Goal: Task Accomplishment & Management: Use online tool/utility

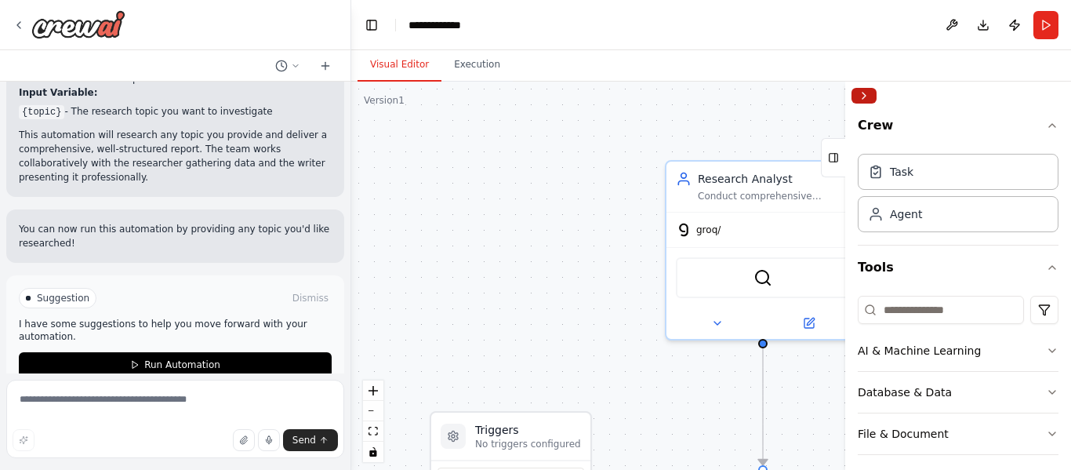
click at [861, 93] on button "Collapse right sidebar" at bounding box center [863, 96] width 25 height 16
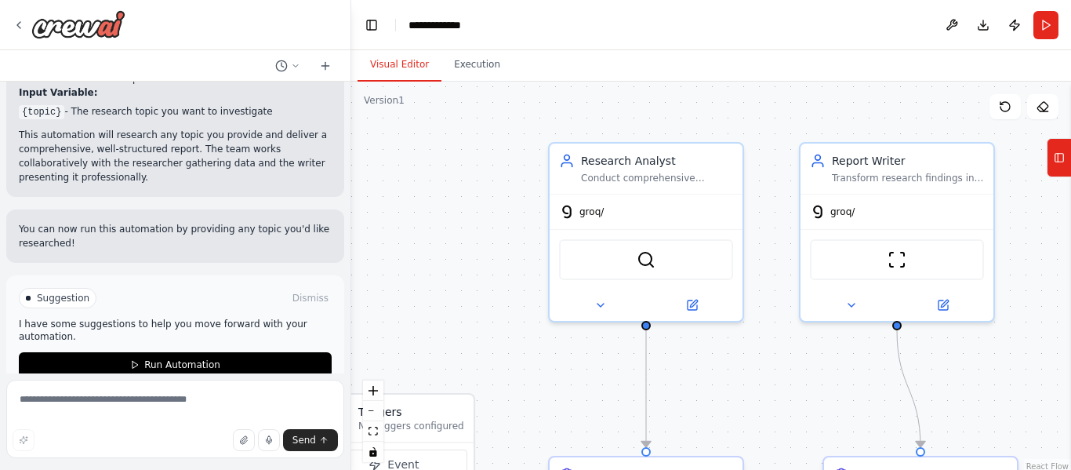
drag, startPoint x: 895, startPoint y: 274, endPoint x: 782, endPoint y: 260, distance: 112.9
click at [782, 260] on div ".deletable-edge-delete-btn { width: 20px; height: 20px; border: 0px solid #ffff…" at bounding box center [711, 278] width 720 height 392
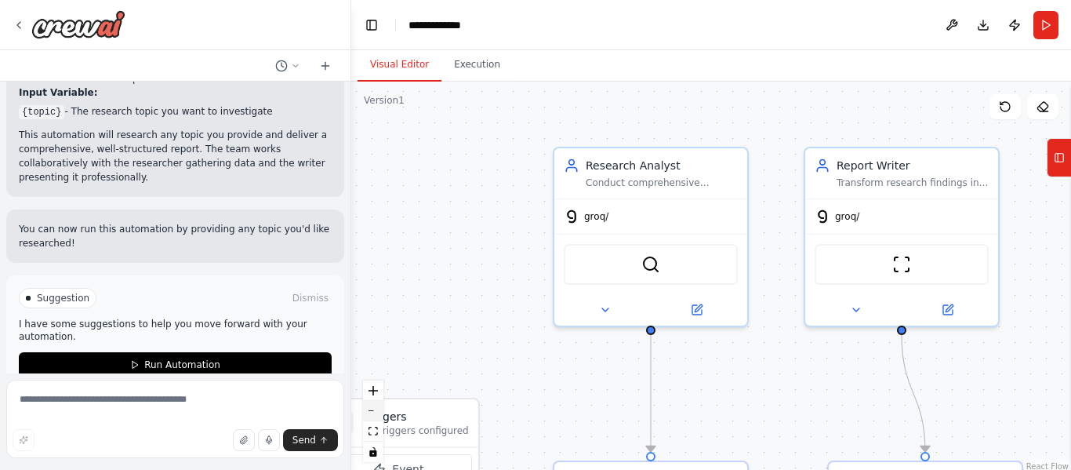
click at [372, 413] on button "zoom out" at bounding box center [373, 411] width 20 height 20
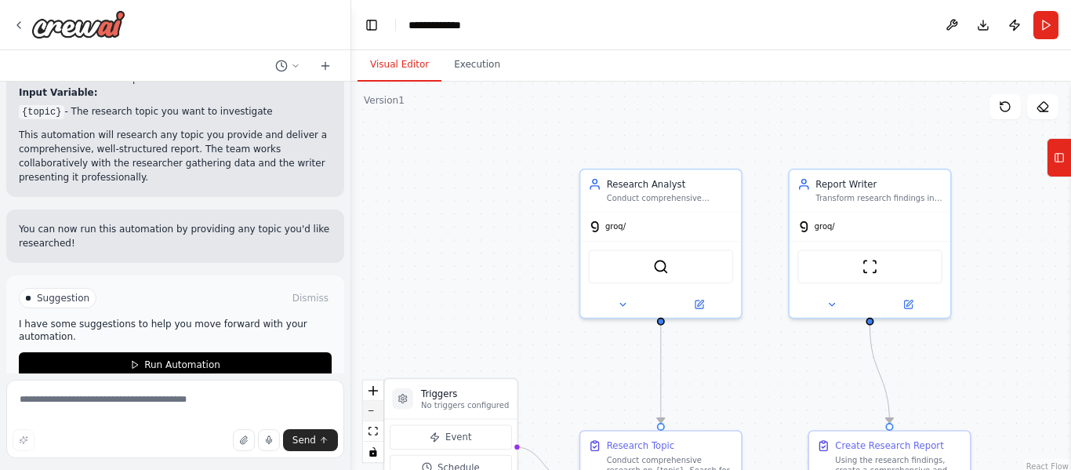
click at [372, 413] on button "zoom out" at bounding box center [373, 411] width 20 height 20
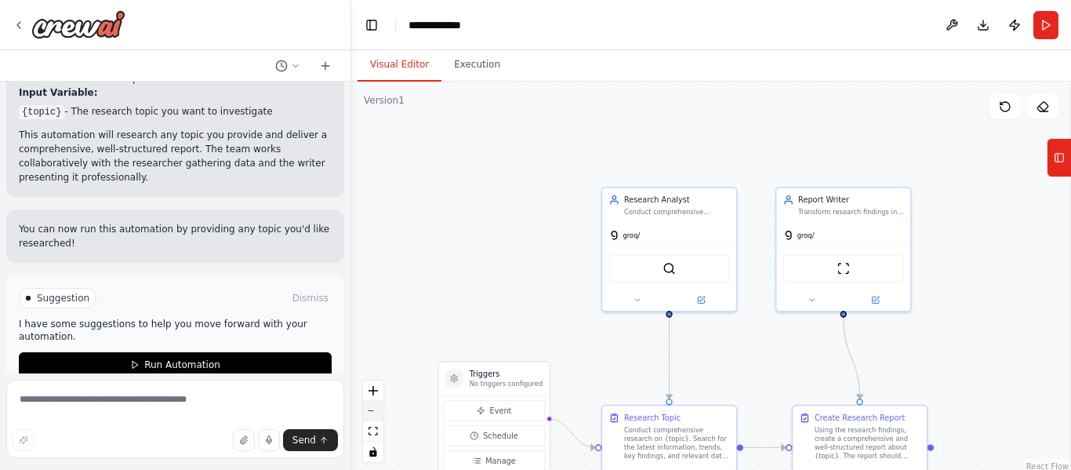
click at [372, 413] on button "zoom out" at bounding box center [373, 411] width 20 height 20
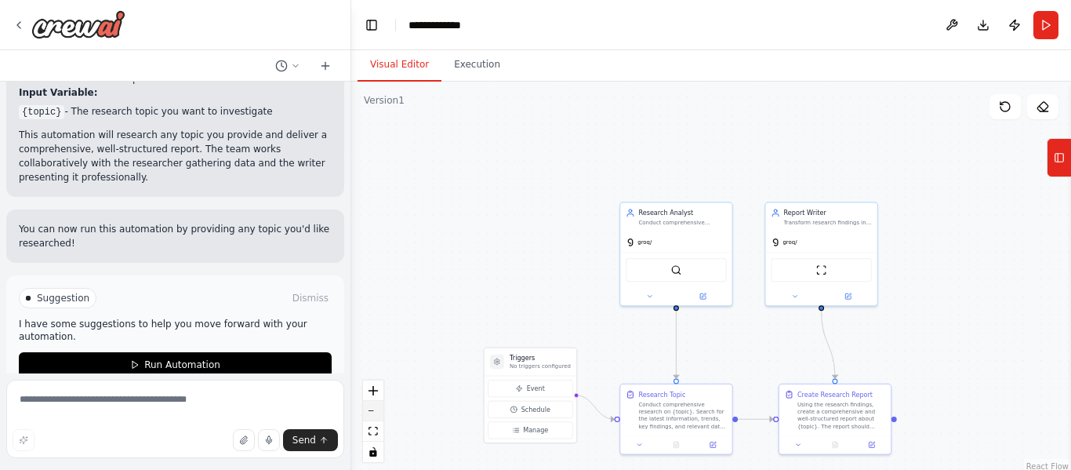
click at [372, 413] on button "zoom out" at bounding box center [373, 411] width 20 height 20
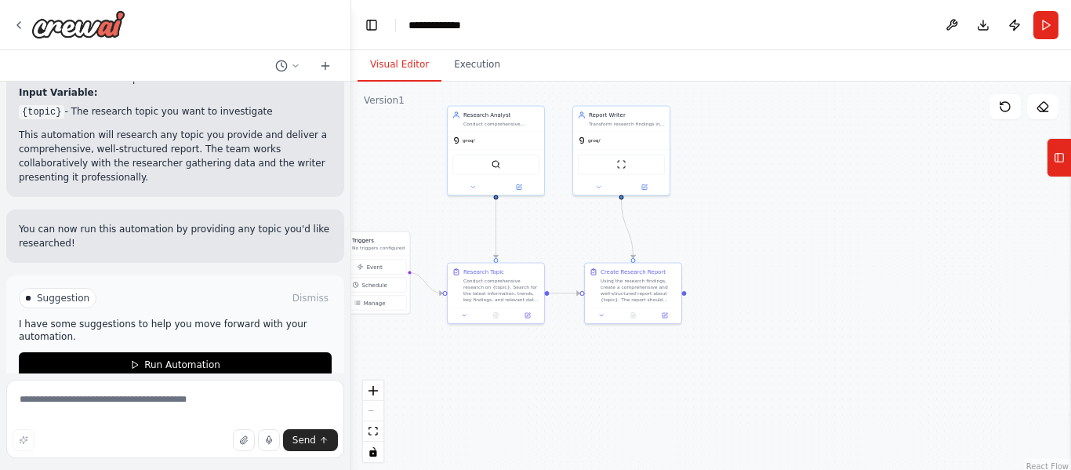
drag, startPoint x: 901, startPoint y: 328, endPoint x: 714, endPoint y: 220, distance: 215.3
click at [714, 220] on div ".deletable-edge-delete-btn { width: 20px; height: 20px; border: 0px solid #ffff…" at bounding box center [711, 278] width 720 height 392
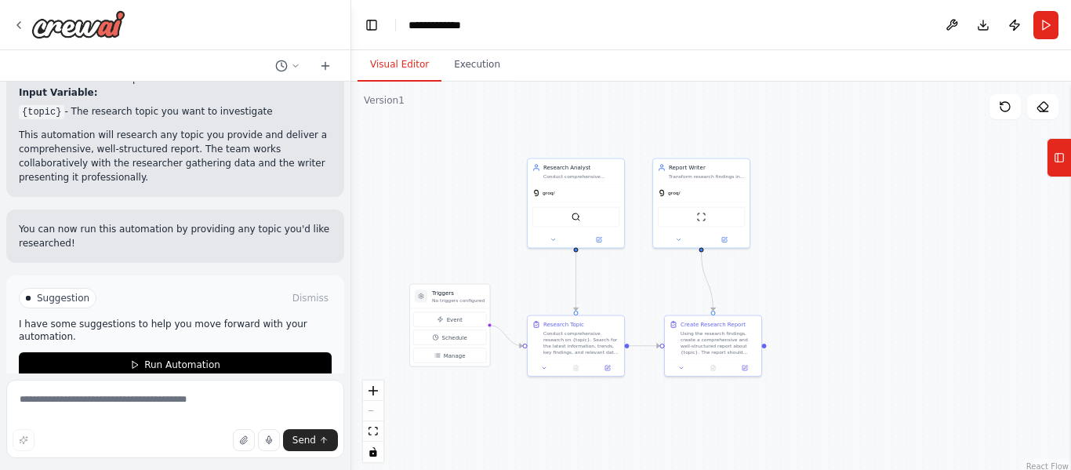
drag, startPoint x: 714, startPoint y: 220, endPoint x: 797, endPoint y: 274, distance: 98.5
click at [797, 274] on div ".deletable-edge-delete-btn { width: 20px; height: 20px; border: 0px solid #ffff…" at bounding box center [711, 278] width 720 height 392
click at [551, 197] on div "groq/" at bounding box center [576, 191] width 96 height 17
click at [542, 240] on button at bounding box center [554, 238] width 45 height 9
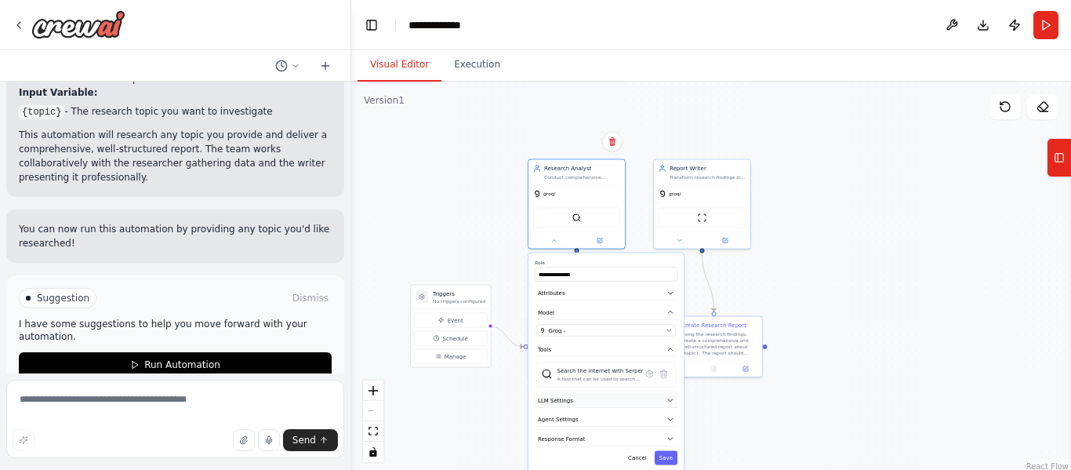
click at [610, 405] on button "LLM Settings" at bounding box center [606, 400] width 143 height 15
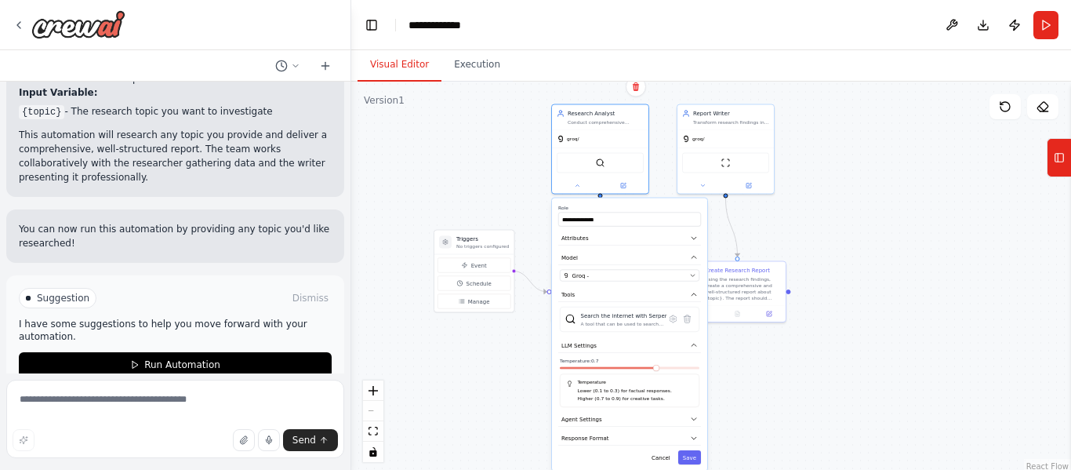
drag, startPoint x: 892, startPoint y: 382, endPoint x: 916, endPoint y: 327, distance: 59.7
click at [916, 327] on div ".deletable-edge-delete-btn { width: 20px; height: 20px; border: 0px solid #ffff…" at bounding box center [711, 278] width 720 height 392
click at [454, 165] on div ".deletable-edge-delete-btn { width: 20px; height: 20px; border: 0px solid #ffff…" at bounding box center [711, 278] width 720 height 392
click at [548, 346] on div ".deletable-edge-delete-btn { width: 20px; height: 20px; border: 0px solid #ffff…" at bounding box center [711, 278] width 720 height 392
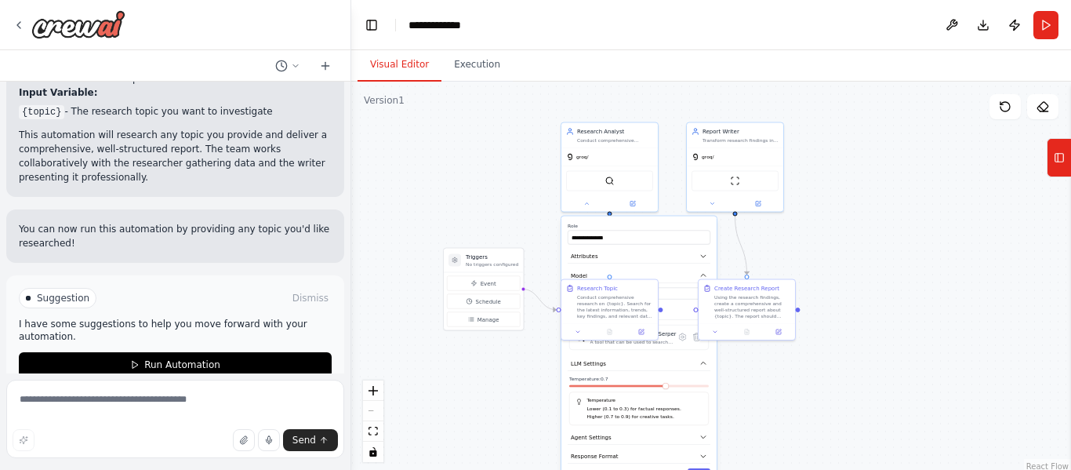
drag, startPoint x: 529, startPoint y: 347, endPoint x: 538, endPoint y: 366, distance: 20.7
click at [538, 366] on div ".deletable-edge-delete-btn { width: 20px; height: 20px; border: 0px solid #ffff…" at bounding box center [711, 278] width 720 height 392
click at [673, 255] on button "Attributes" at bounding box center [638, 257] width 143 height 15
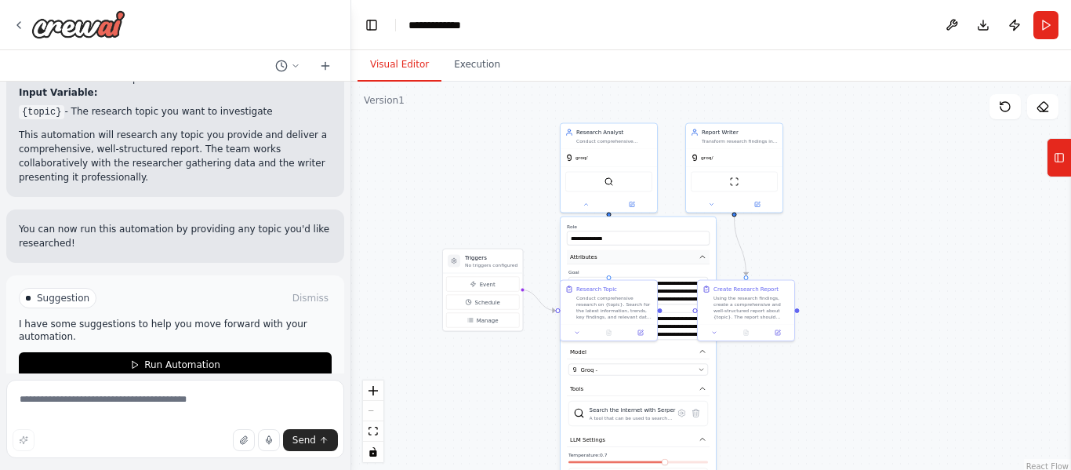
click at [673, 255] on button "Attributes" at bounding box center [638, 257] width 143 height 15
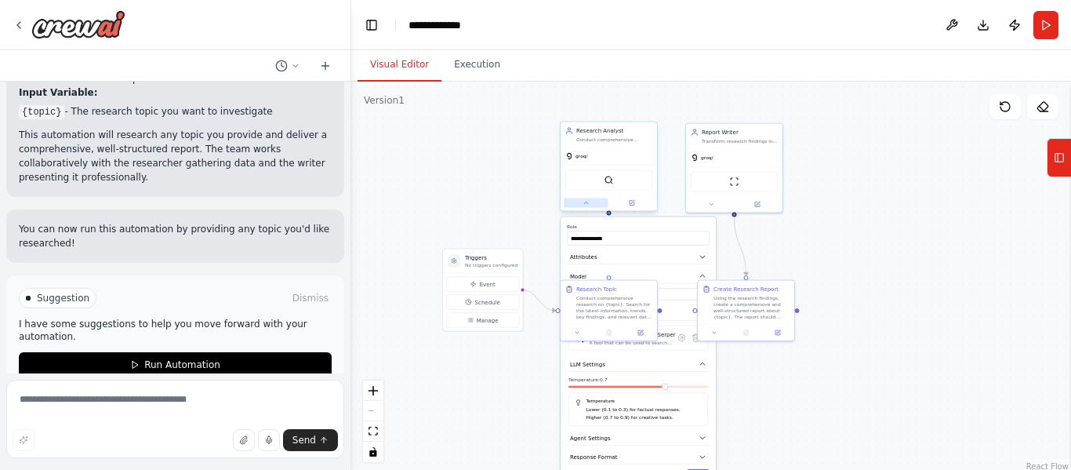
click at [590, 202] on button at bounding box center [586, 202] width 45 height 9
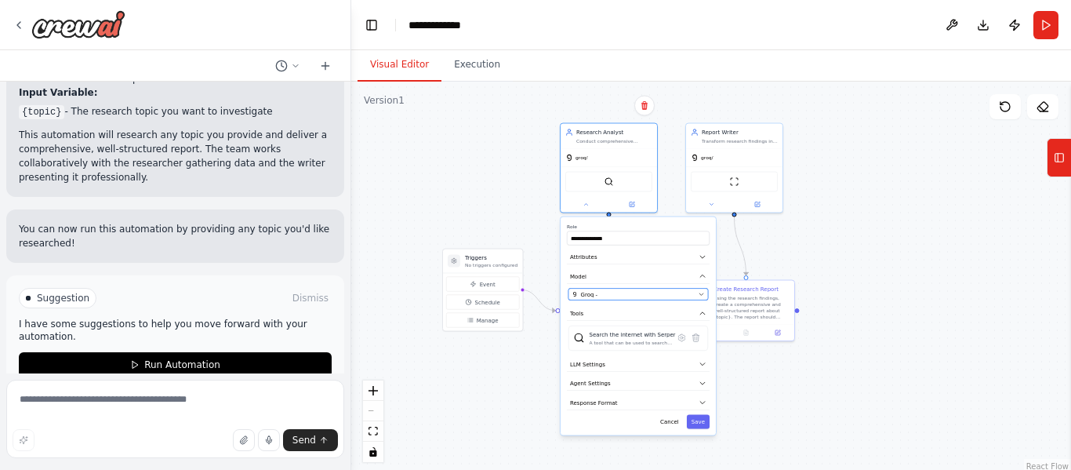
click at [694, 292] on div "Groq -" at bounding box center [633, 294] width 123 height 8
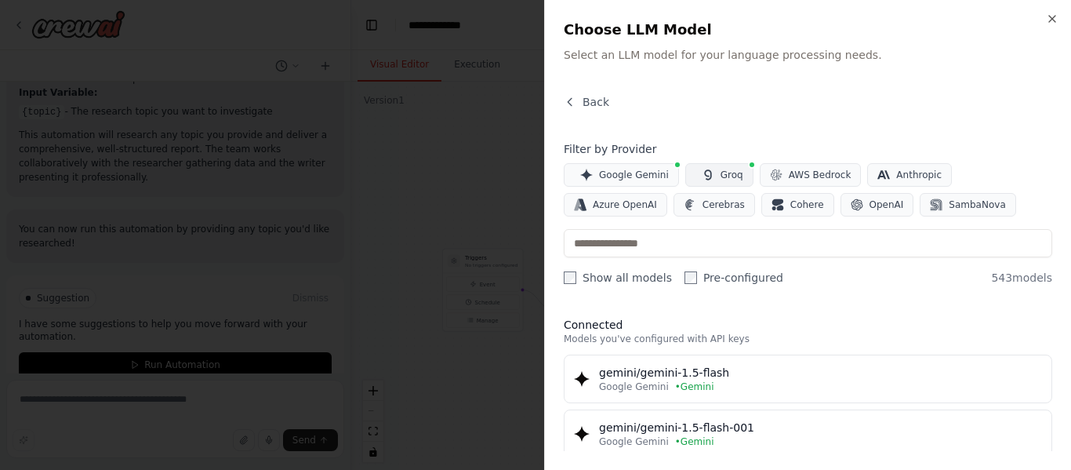
click at [711, 177] on button "Groq" at bounding box center [719, 175] width 68 height 24
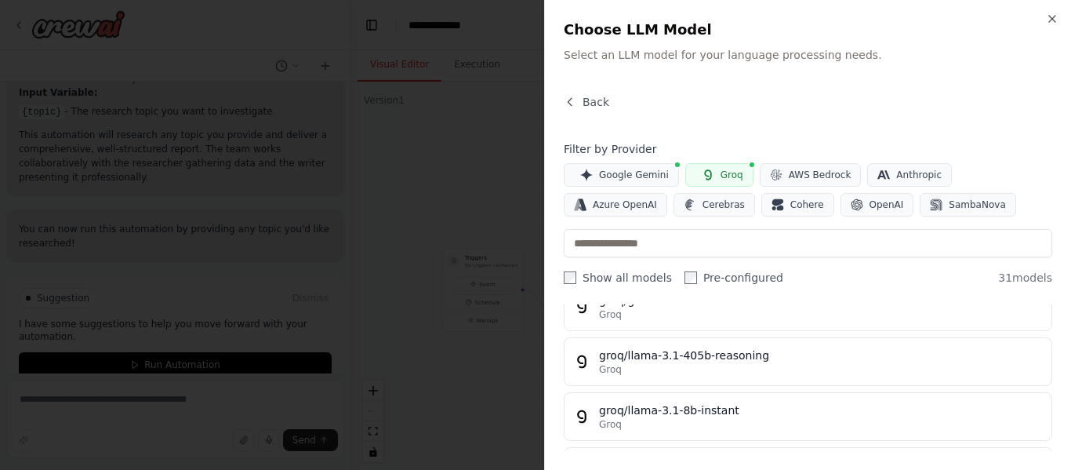
scroll to position [409, 0]
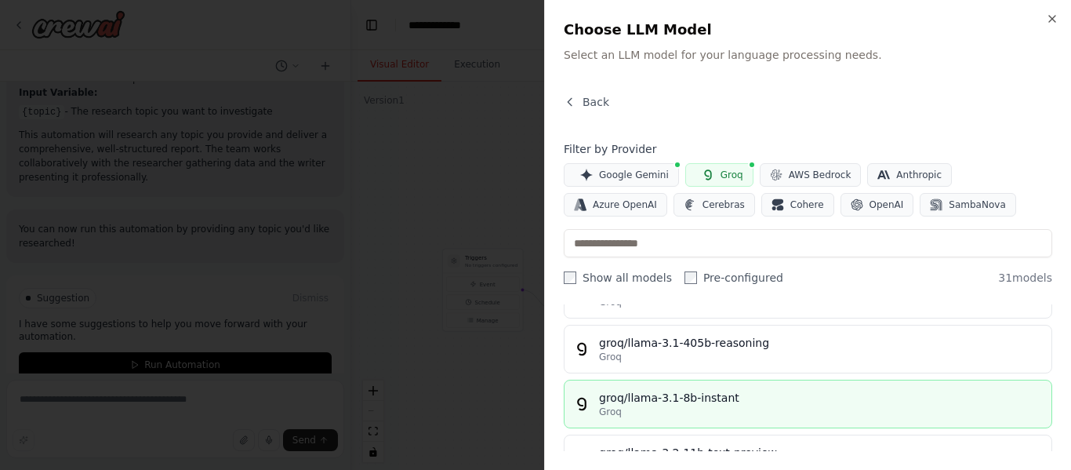
click at [792, 408] on div "Groq" at bounding box center [820, 411] width 443 height 13
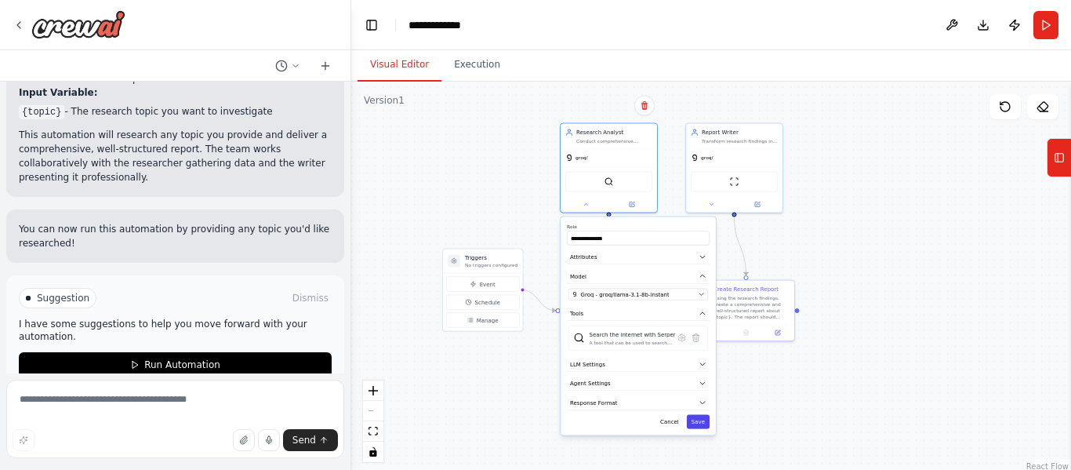
click at [702, 423] on button "Save" at bounding box center [698, 422] width 23 height 14
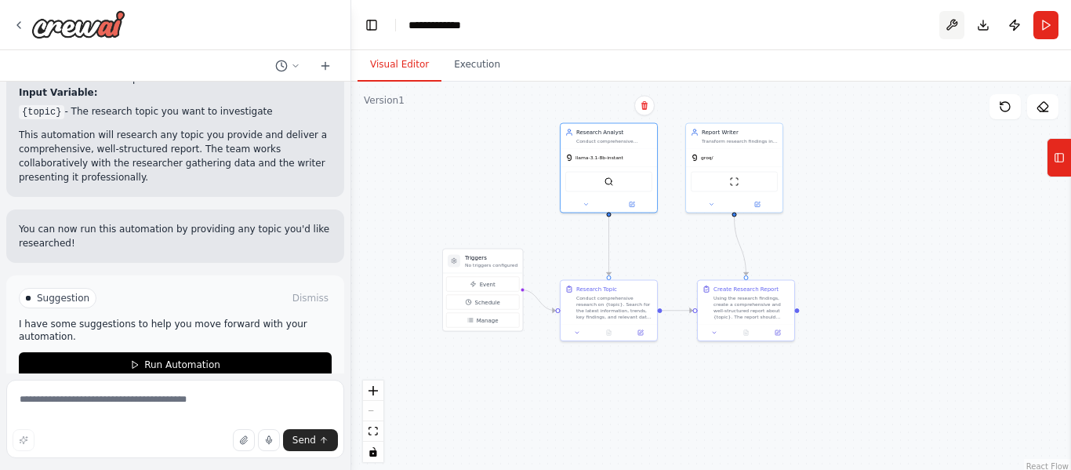
click at [946, 16] on button at bounding box center [951, 25] width 25 height 28
click at [710, 204] on icon at bounding box center [711, 203] width 6 height 6
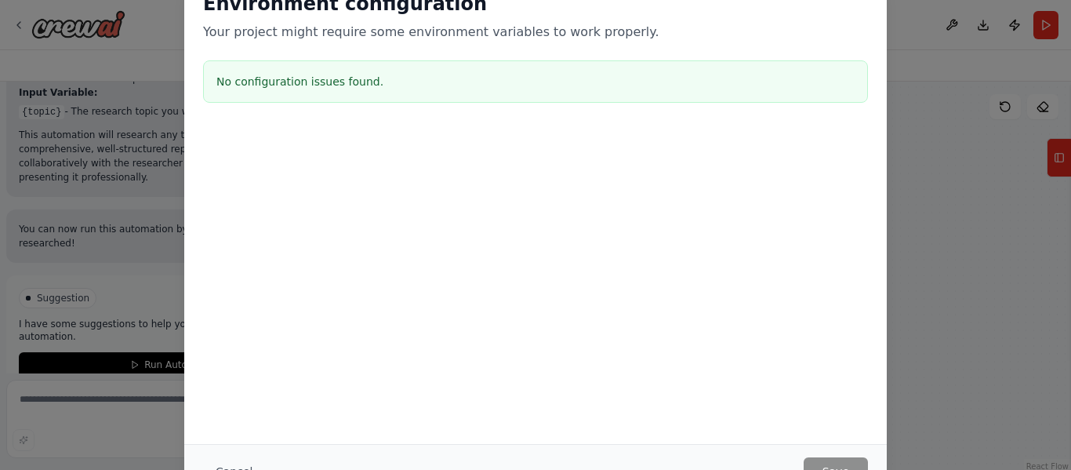
click at [967, 271] on div "Environment configuration Your project might require some environment variables…" at bounding box center [535, 235] width 1071 height 470
click at [772, 276] on div at bounding box center [535, 206] width 702 height 157
click at [996, 251] on div "Environment configuration Your project might require some environment variables…" at bounding box center [535, 235] width 1071 height 470
drag, startPoint x: 660, startPoint y: 89, endPoint x: 1013, endPoint y: 154, distance: 358.9
click at [1013, 154] on div "Environment configuration Your project might require some environment variables…" at bounding box center [535, 235] width 1071 height 470
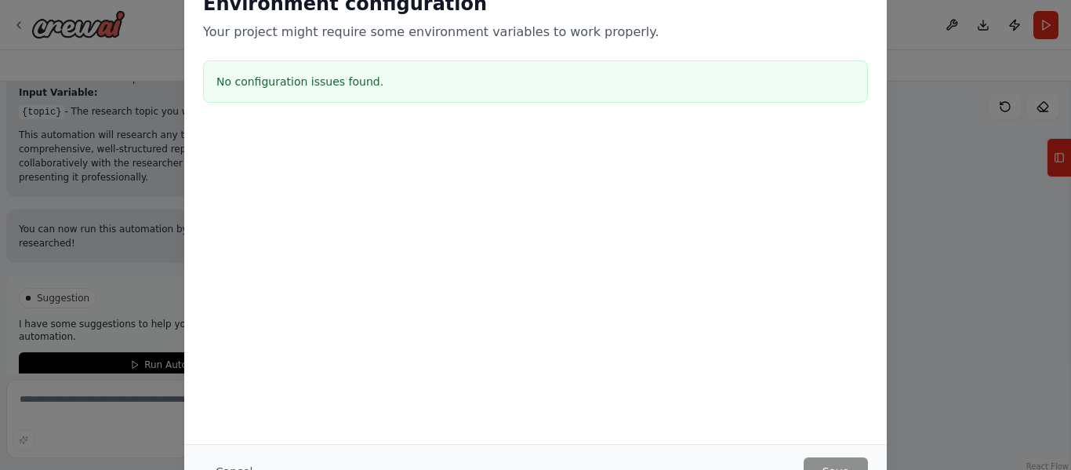
click at [1013, 154] on div "Environment configuration Your project might require some environment variables…" at bounding box center [535, 235] width 1071 height 470
click at [226, 463] on button "Cancel" at bounding box center [234, 471] width 62 height 28
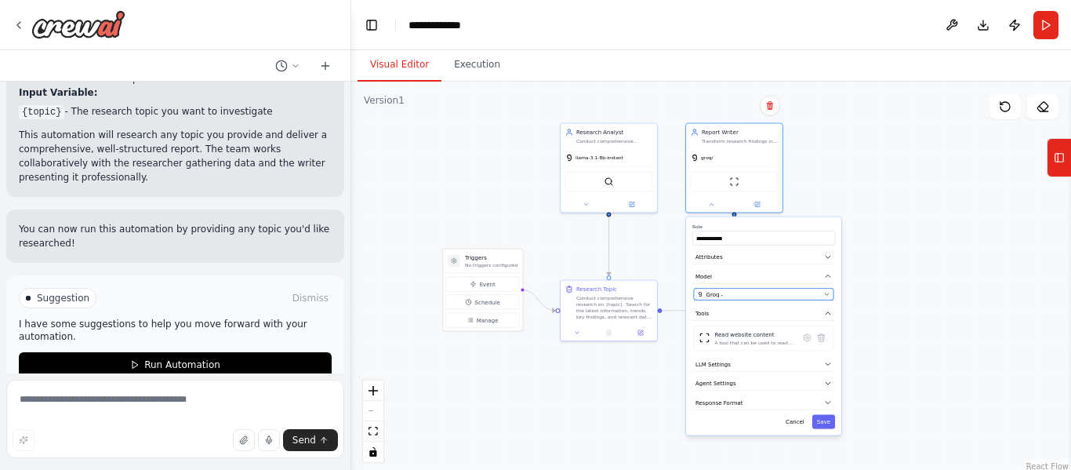
click at [754, 293] on div "Groq -" at bounding box center [759, 294] width 123 height 8
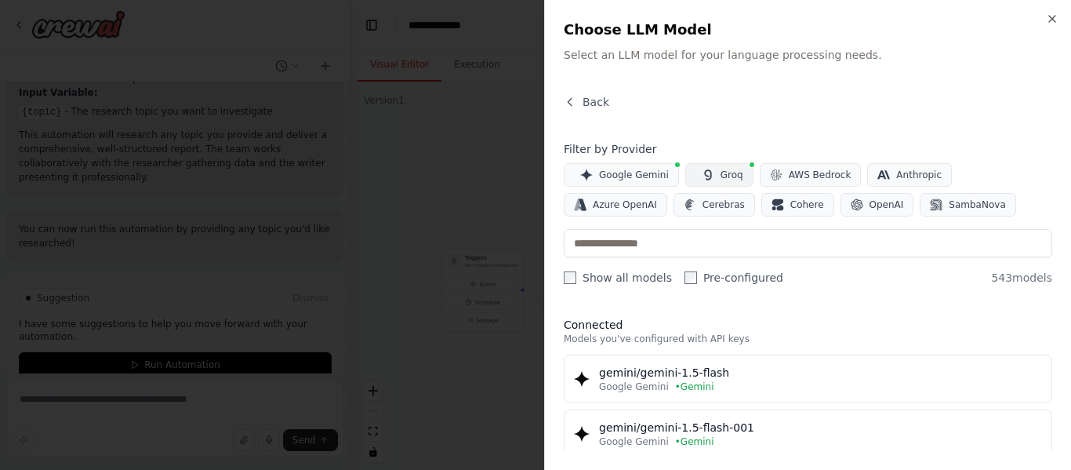
click at [721, 174] on span "Groq" at bounding box center [732, 175] width 23 height 13
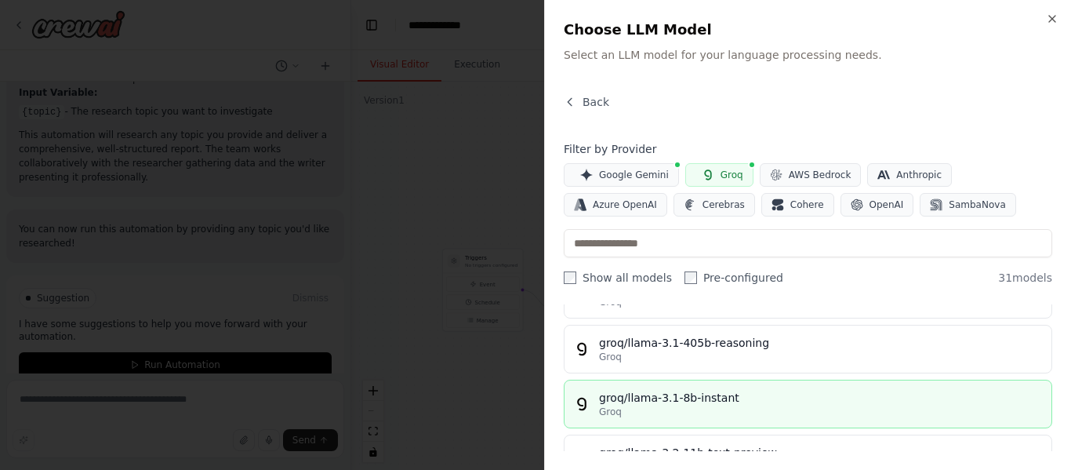
click at [804, 411] on div "Groq" at bounding box center [820, 411] width 443 height 13
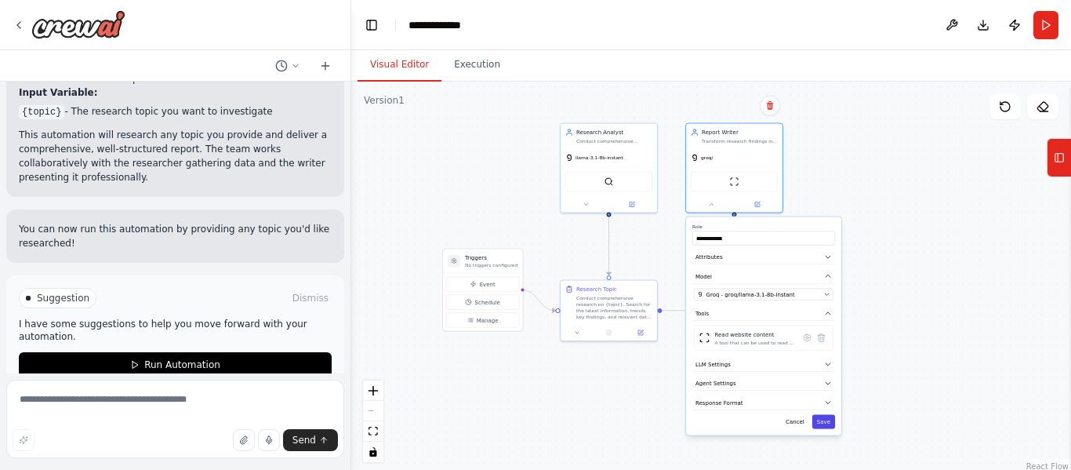
click at [825, 423] on button "Save" at bounding box center [823, 422] width 23 height 14
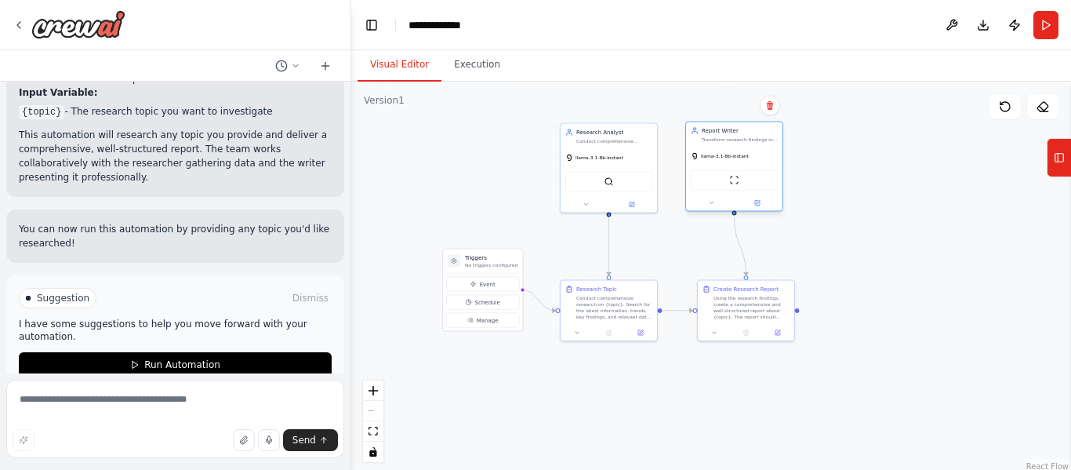
click at [744, 180] on div "ScrapeWebsiteTool" at bounding box center [734, 180] width 87 height 20
click at [717, 330] on icon at bounding box center [714, 331] width 6 height 6
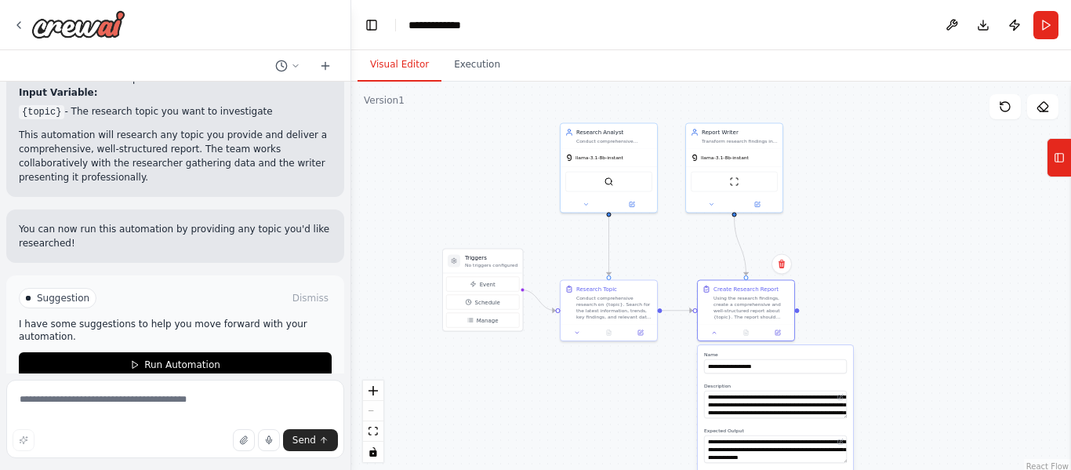
click at [963, 307] on div ".deletable-edge-delete-btn { width: 20px; height: 20px; border: 0px solid #ffff…" at bounding box center [711, 278] width 720 height 392
click at [816, 384] on label "Description" at bounding box center [775, 386] width 143 height 6
click at [659, 359] on div ".deletable-edge-delete-btn { width: 20px; height: 20px; border: 0px solid #ffff…" at bounding box center [711, 278] width 720 height 392
click at [641, 332] on icon at bounding box center [642, 331] width 4 height 4
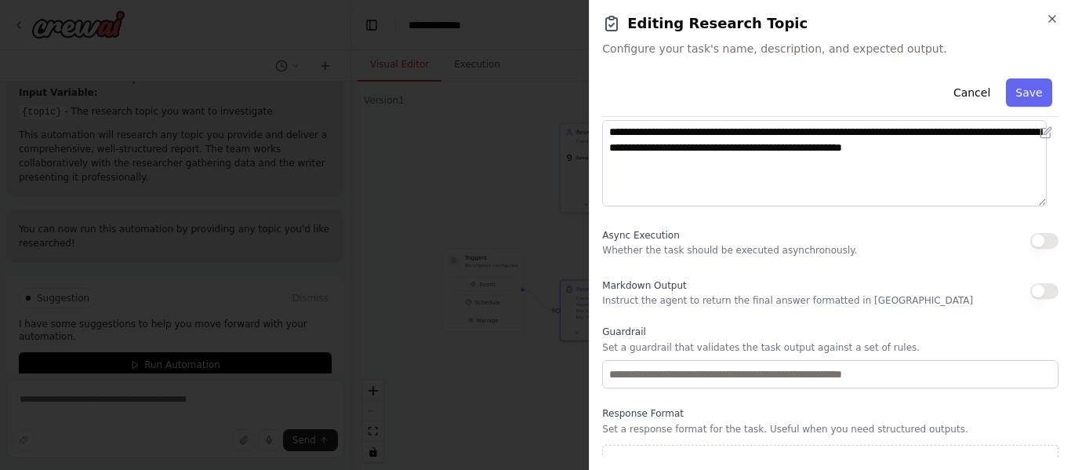
scroll to position [238, 0]
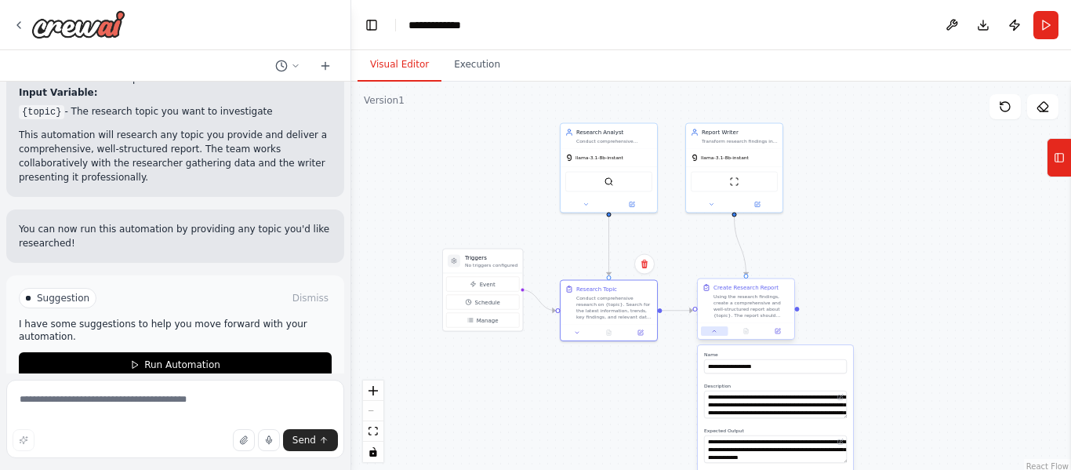
click at [717, 332] on icon at bounding box center [714, 331] width 6 height 6
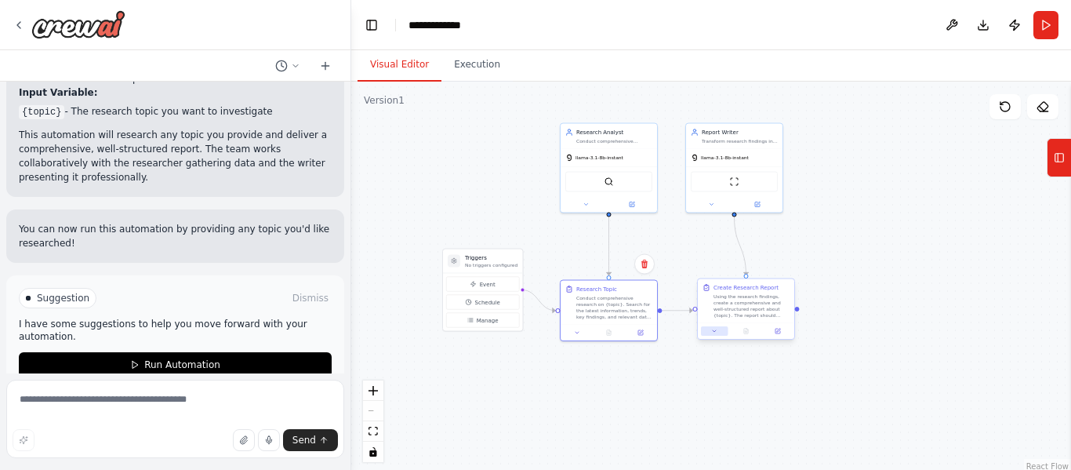
click at [717, 332] on icon at bounding box center [714, 331] width 6 height 6
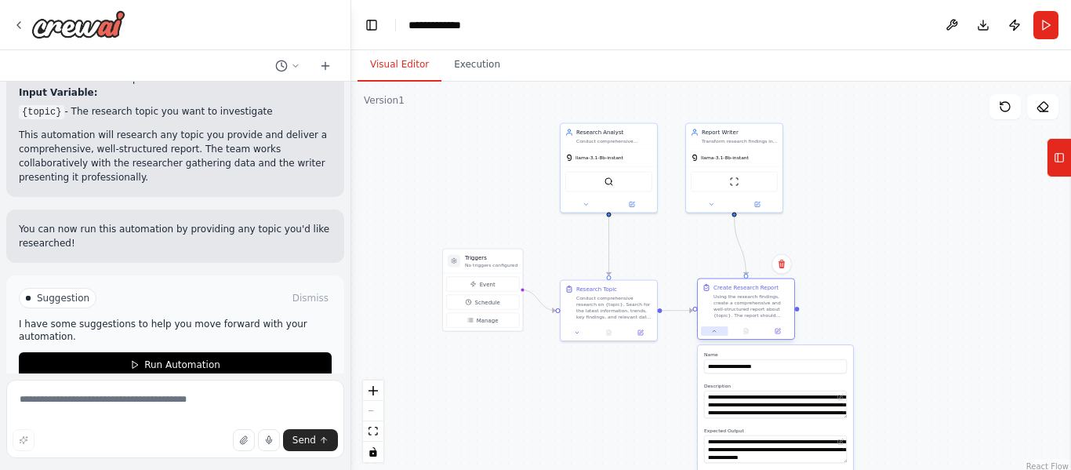
click at [717, 332] on icon at bounding box center [714, 331] width 6 height 6
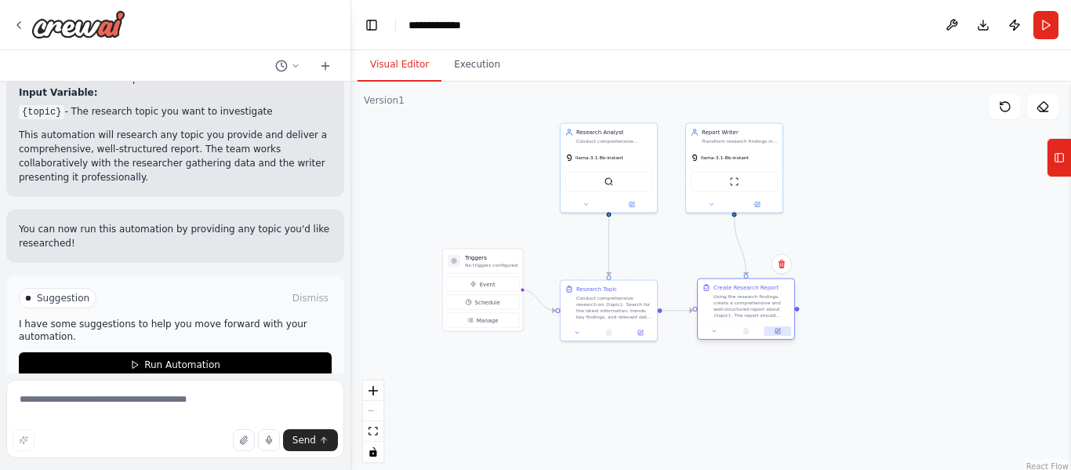
click at [780, 329] on icon at bounding box center [779, 331] width 4 height 4
click at [497, 284] on button "Event" at bounding box center [482, 284] width 73 height 15
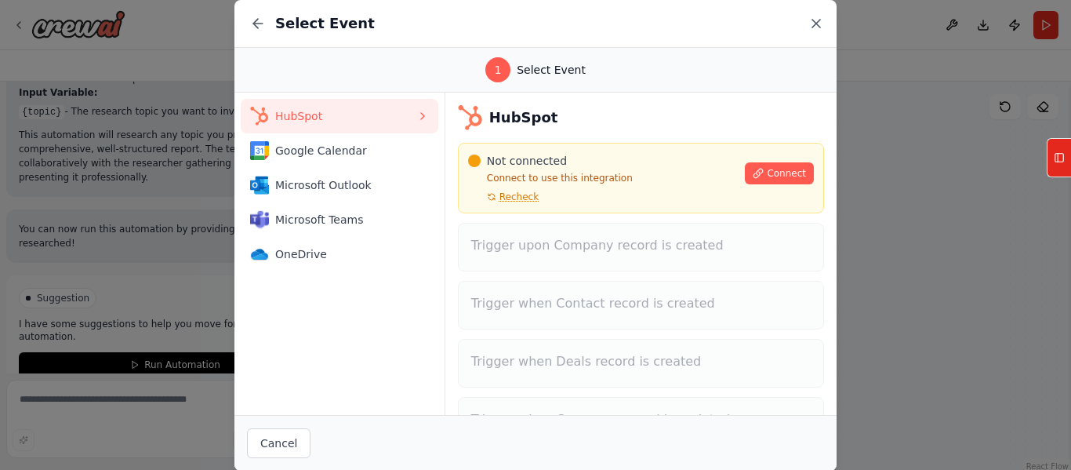
click at [818, 18] on icon at bounding box center [816, 24] width 16 height 16
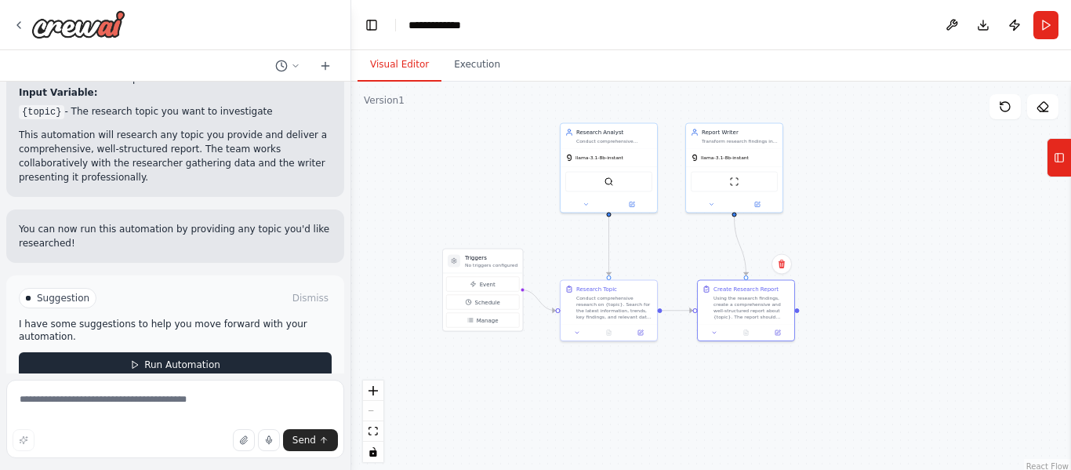
click at [209, 358] on span "Run Automation" at bounding box center [182, 364] width 76 height 13
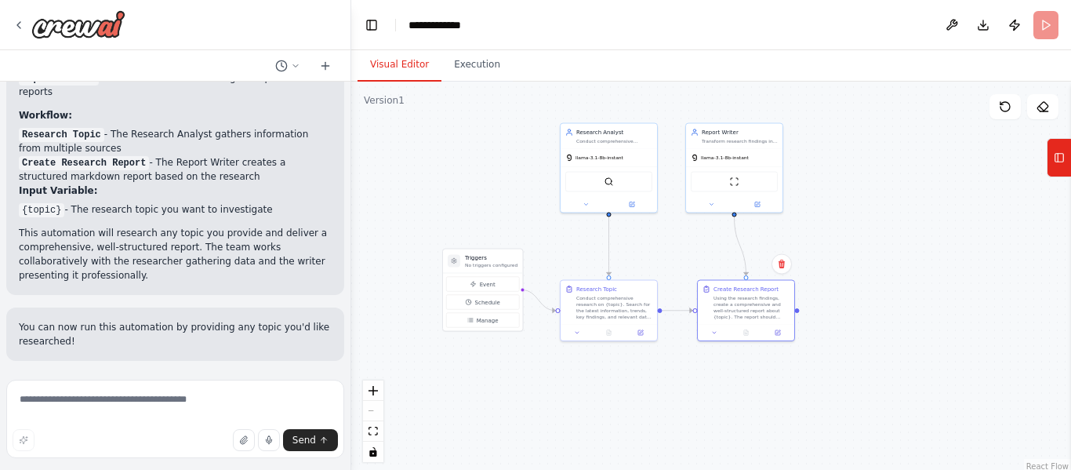
scroll to position [716, 0]
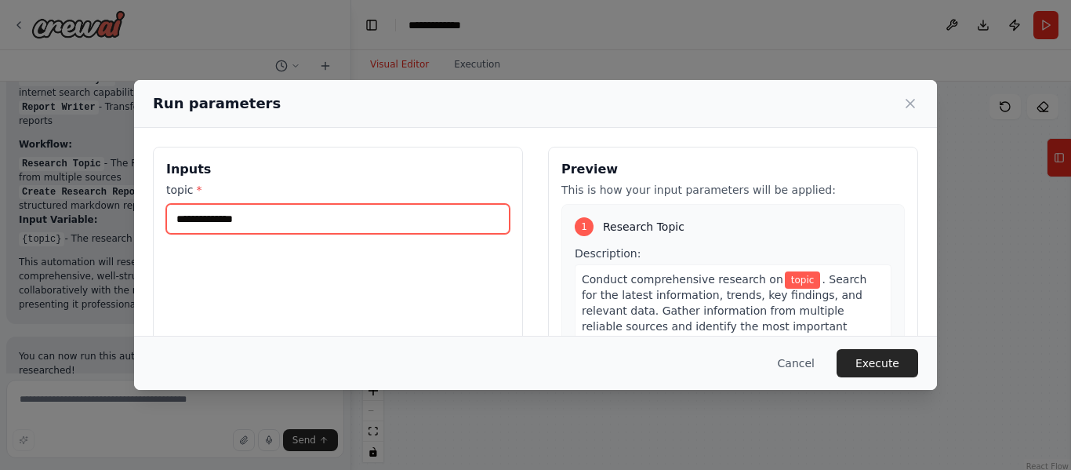
click at [318, 216] on input "topic *" at bounding box center [337, 219] width 343 height 30
type input "**********"
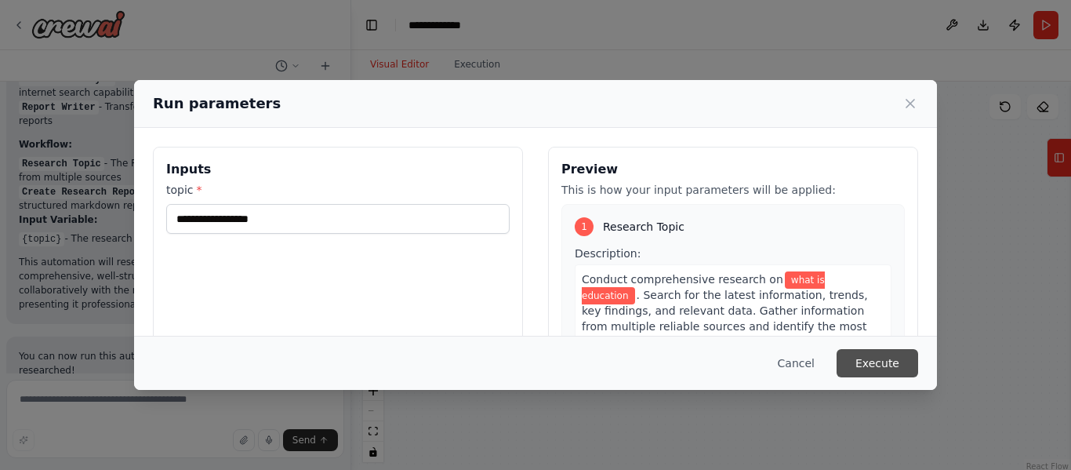
click at [860, 361] on button "Execute" at bounding box center [878, 363] width 82 height 28
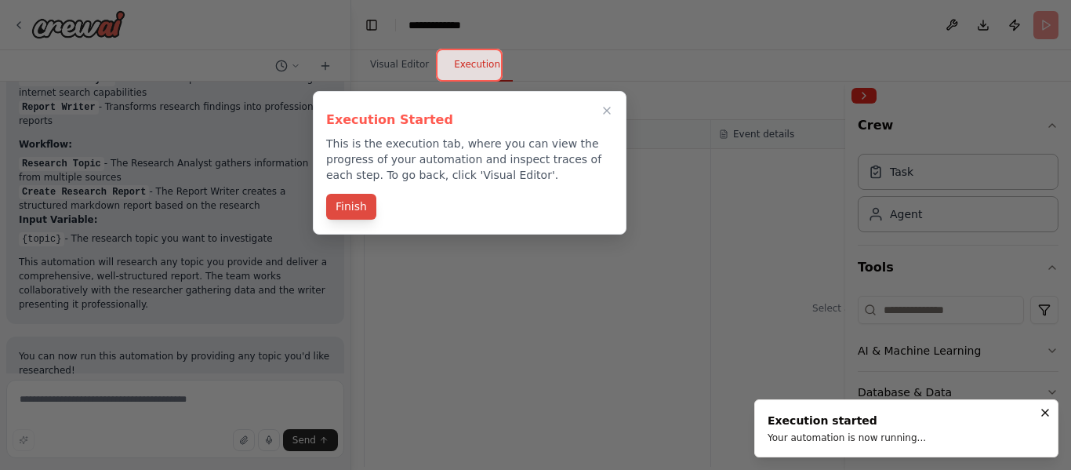
click at [337, 211] on button "Finish" at bounding box center [351, 207] width 50 height 26
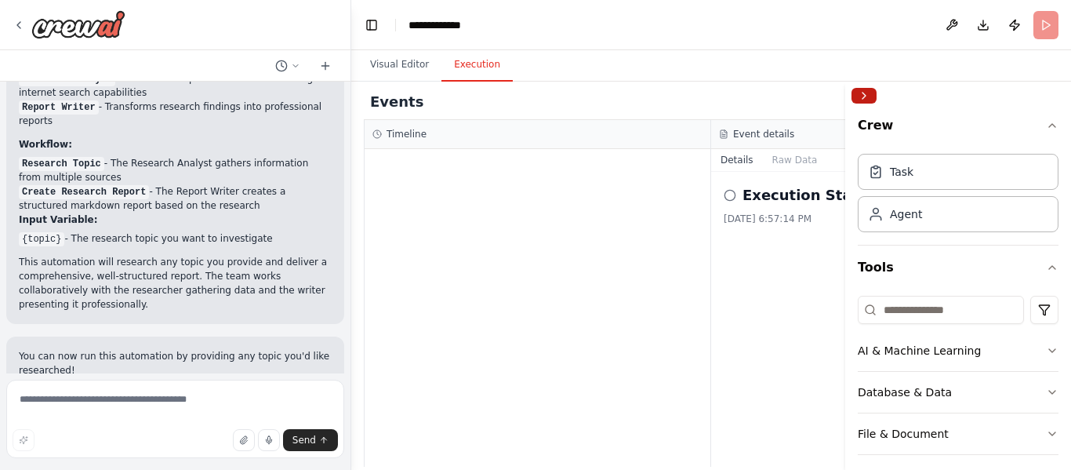
click at [866, 96] on button "Collapse right sidebar" at bounding box center [863, 96] width 25 height 16
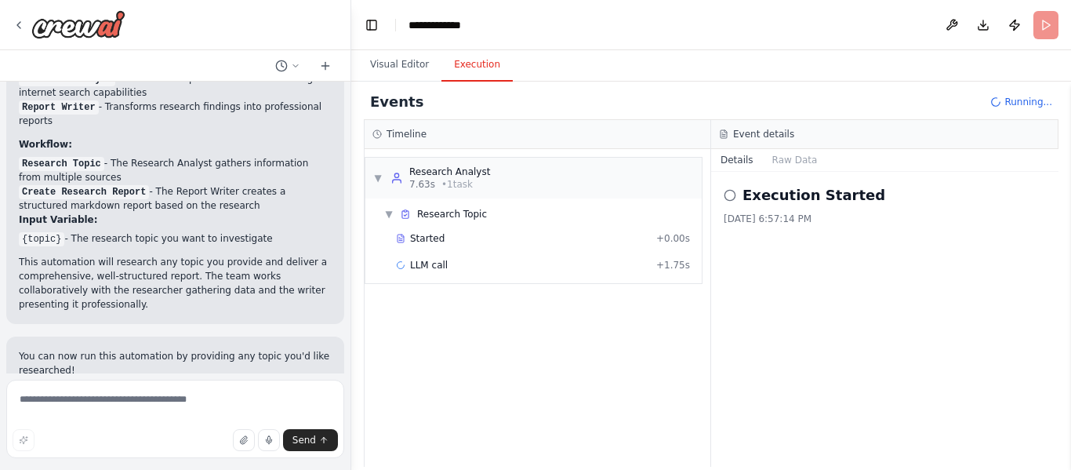
scroll to position [843, 0]
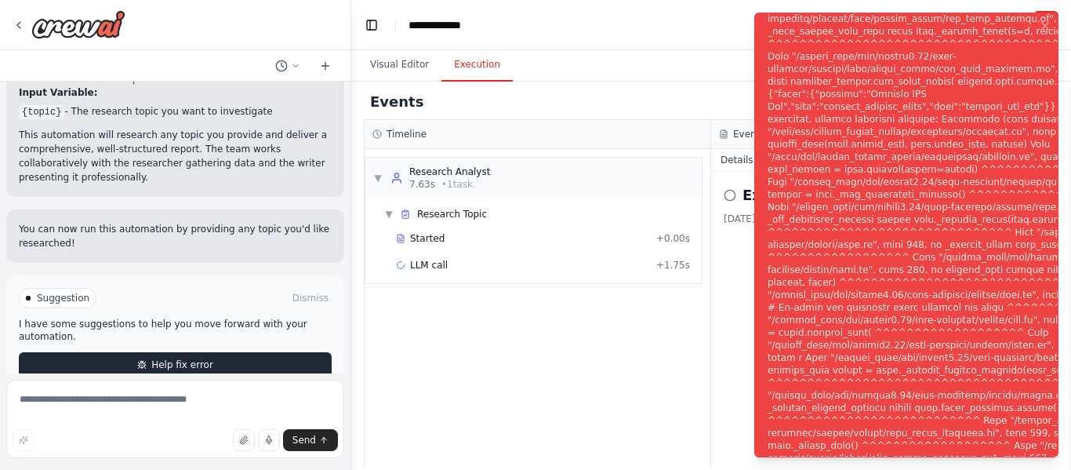
click at [182, 358] on span "Help fix error" at bounding box center [182, 364] width 62 height 13
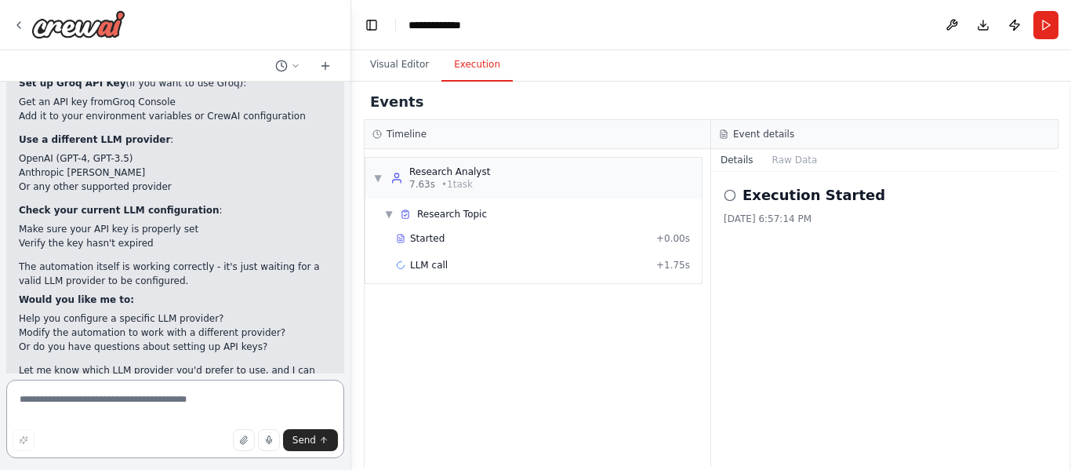
scroll to position [1330, 0]
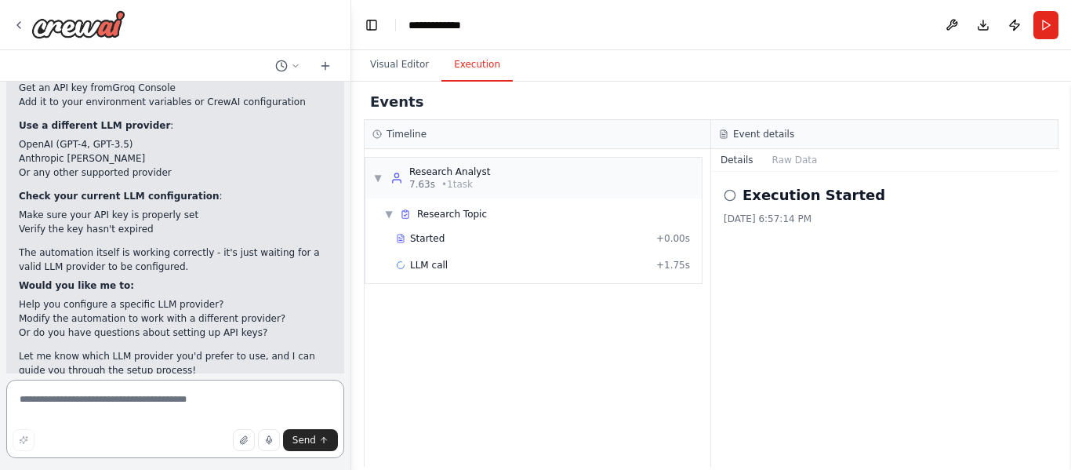
click at [152, 398] on textarea at bounding box center [175, 418] width 338 height 78
type textarea "**********"
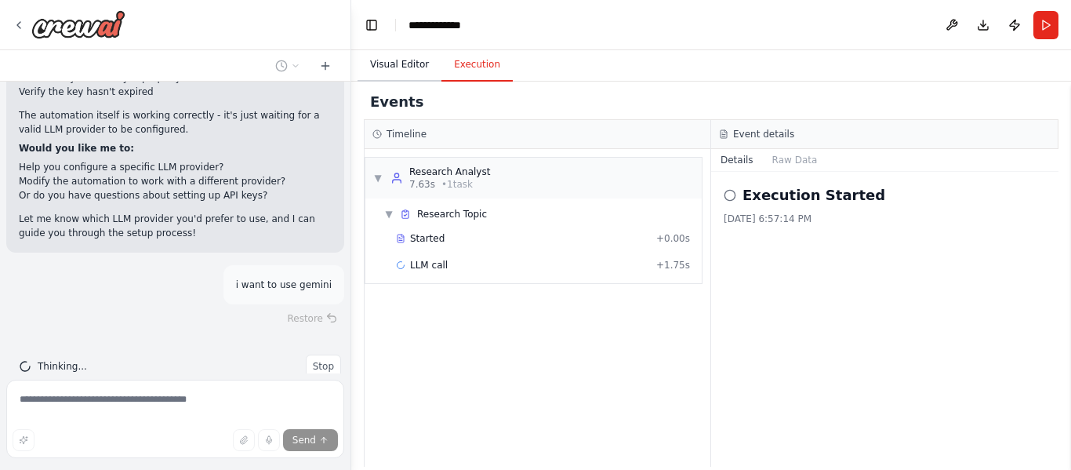
scroll to position [1468, 0]
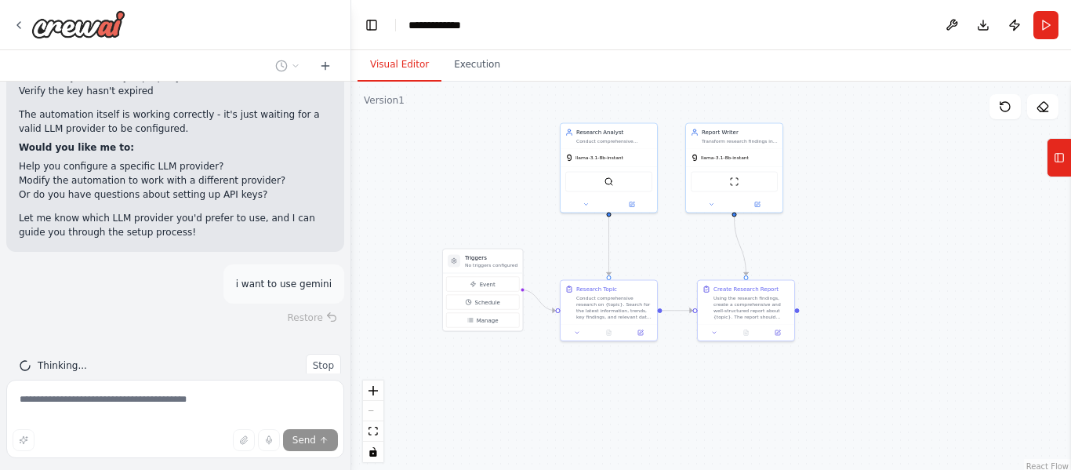
click at [401, 68] on button "Visual Editor" at bounding box center [400, 65] width 84 height 33
click at [641, 201] on button at bounding box center [632, 202] width 45 height 9
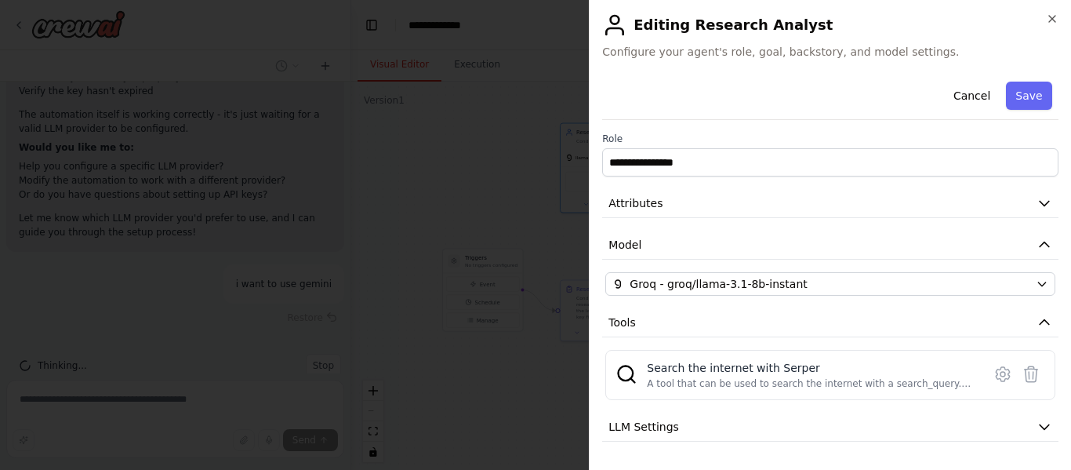
scroll to position [80, 0]
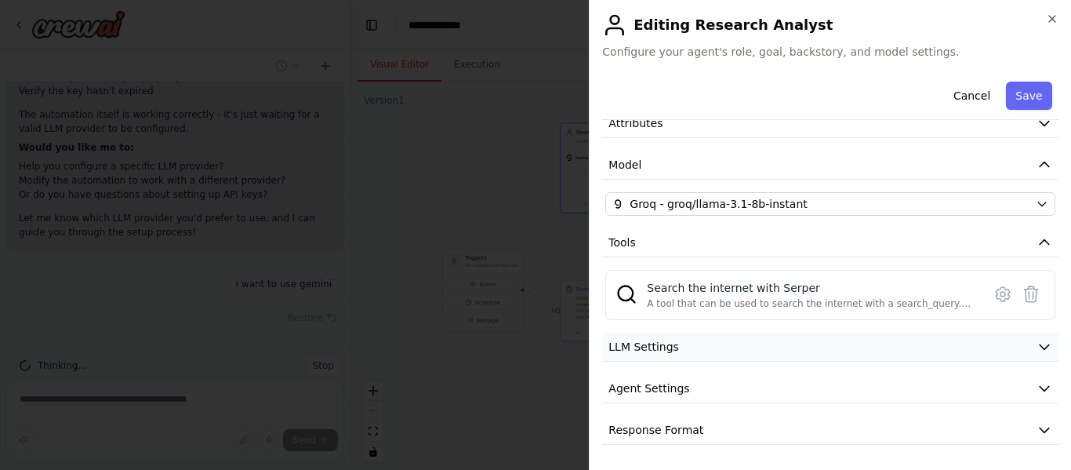
click at [1036, 349] on icon "button" at bounding box center [1044, 347] width 16 height 16
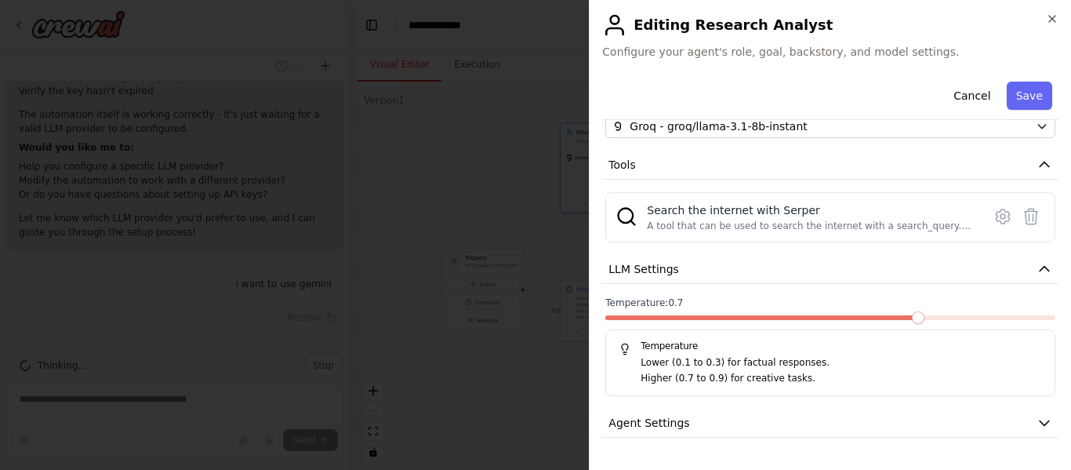
scroll to position [192, 0]
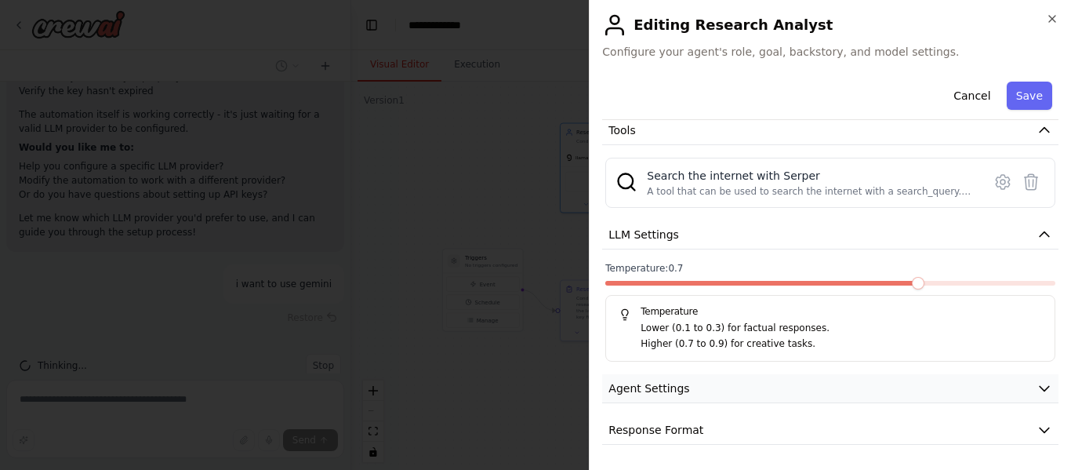
click at [961, 377] on button "Agent Settings" at bounding box center [830, 388] width 456 height 29
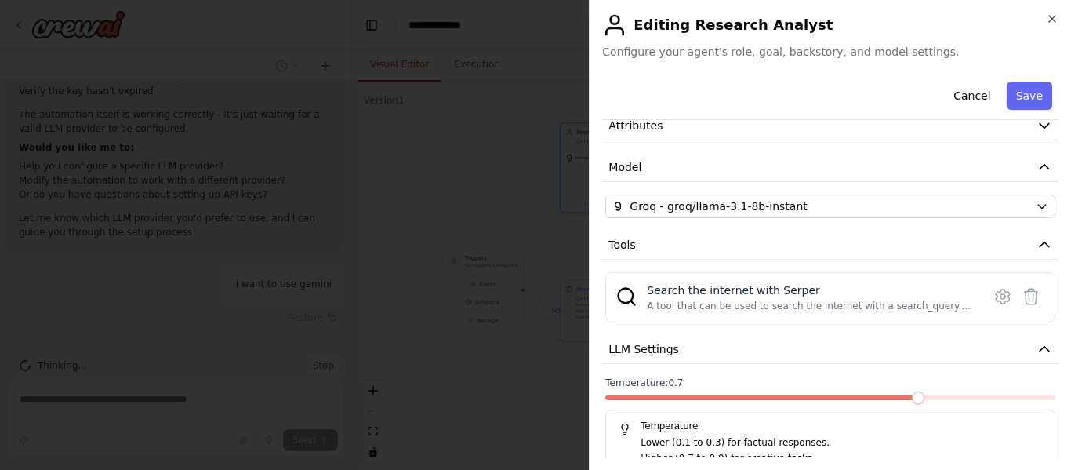
scroll to position [0, 0]
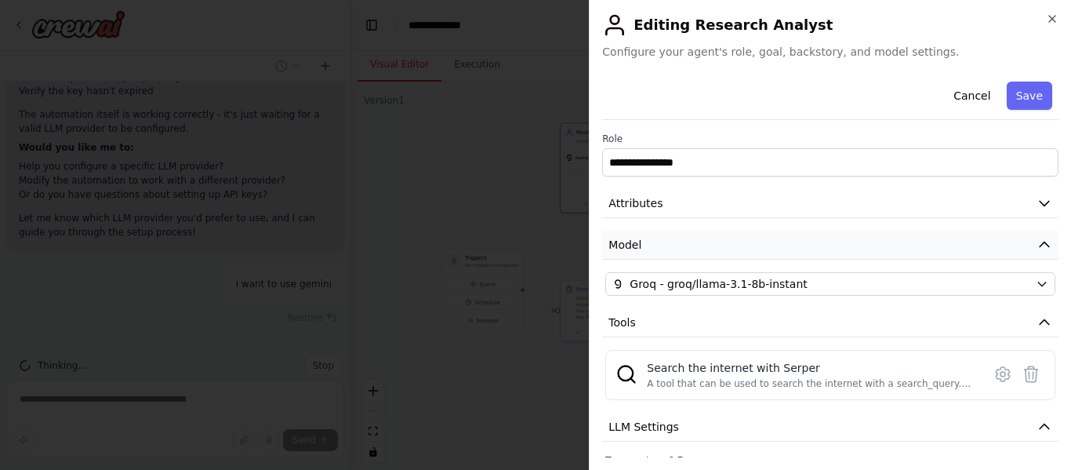
click at [1040, 245] on icon "button" at bounding box center [1044, 244] width 9 height 5
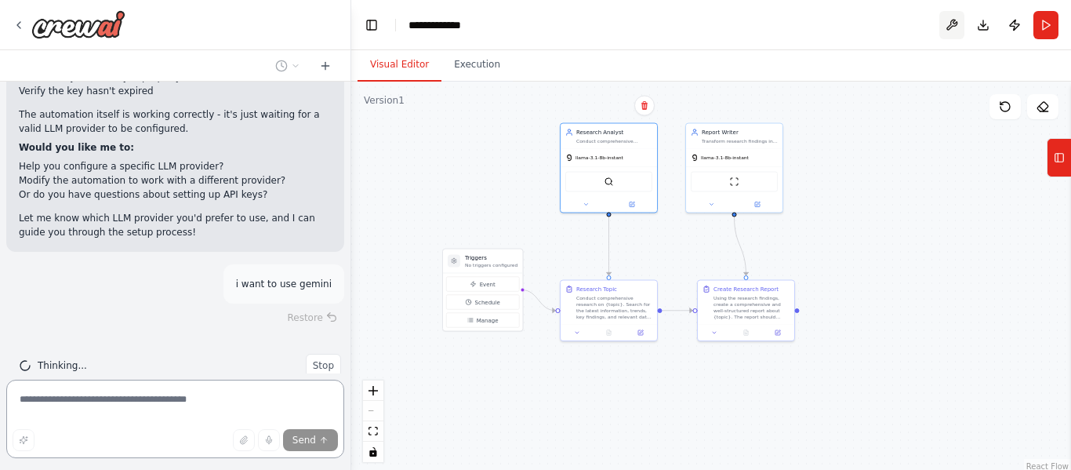
click at [954, 22] on button at bounding box center [951, 25] width 25 height 28
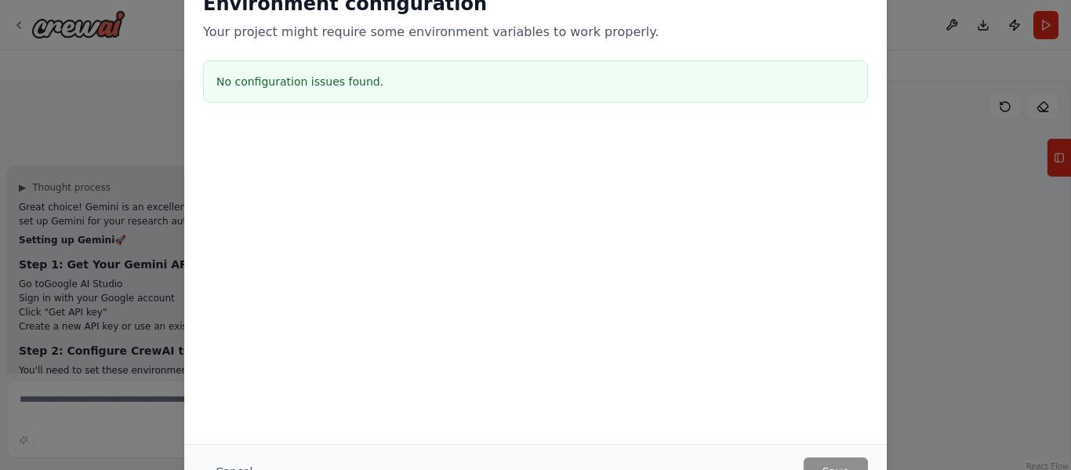
click at [35, 162] on div "Environment configuration Your project might require some environment variables…" at bounding box center [535, 235] width 1071 height 470
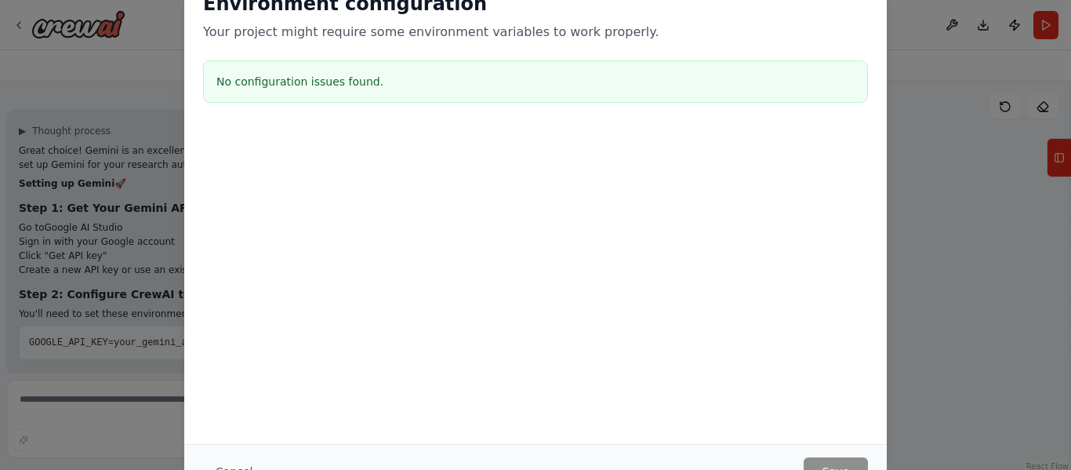
click at [109, 321] on div "Environment configuration Your project might require some environment variables…" at bounding box center [535, 235] width 1071 height 470
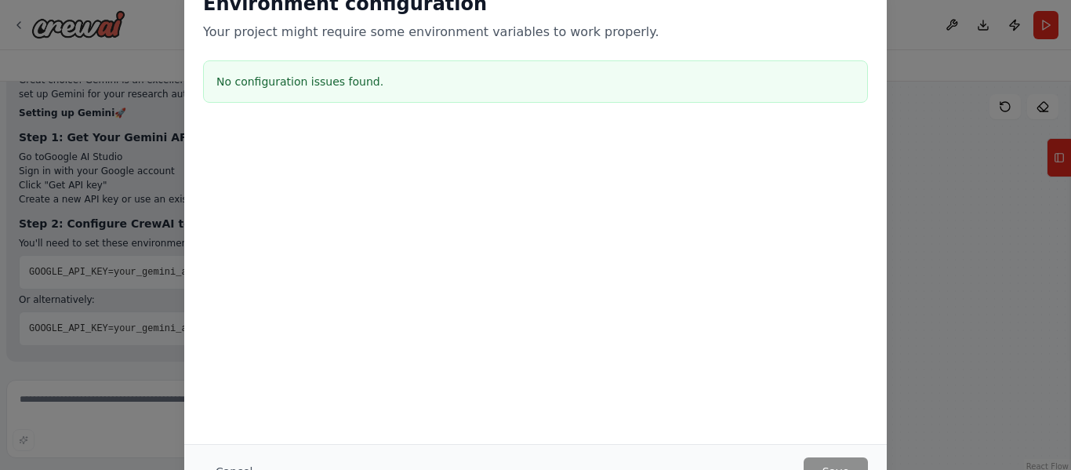
click at [1015, 287] on div "Environment configuration Your project might require some environment variables…" at bounding box center [535, 235] width 1071 height 470
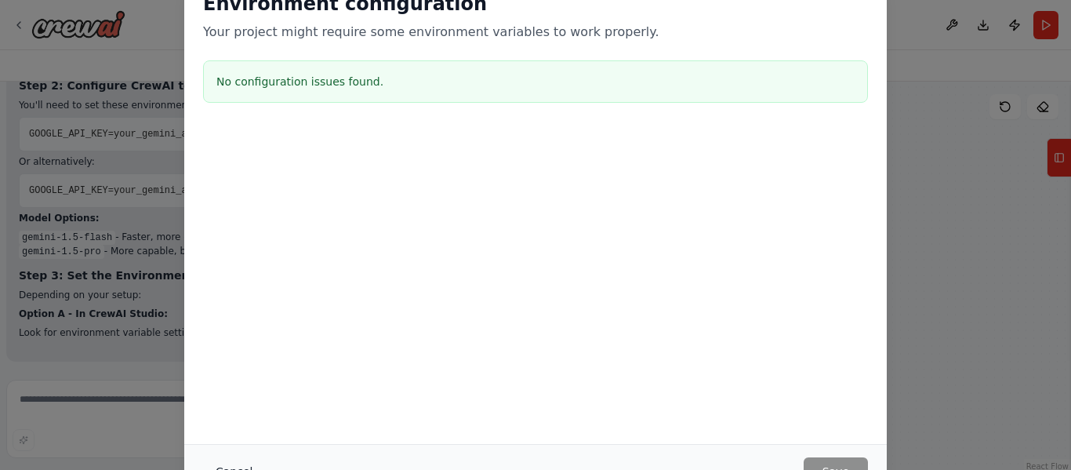
click at [221, 463] on button "Cancel" at bounding box center [234, 471] width 62 height 28
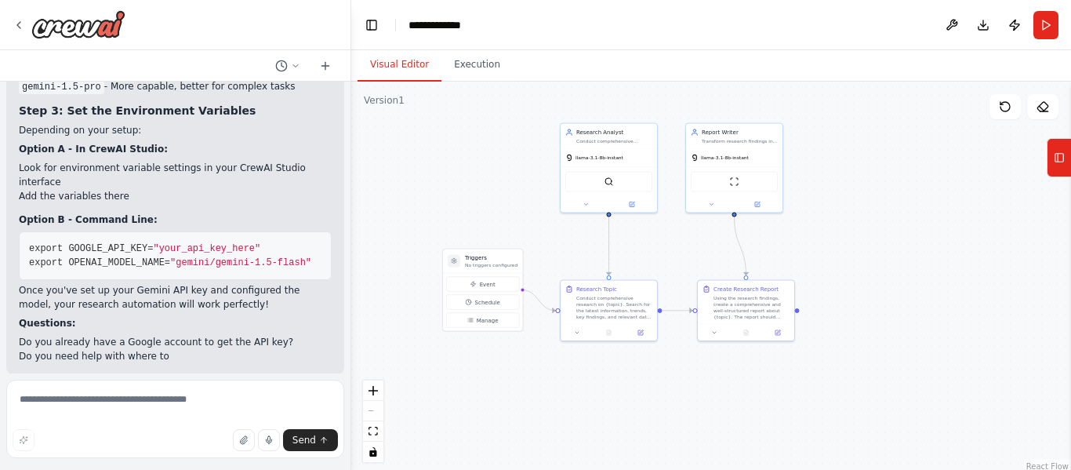
click at [346, 342] on div at bounding box center [348, 235] width 6 height 470
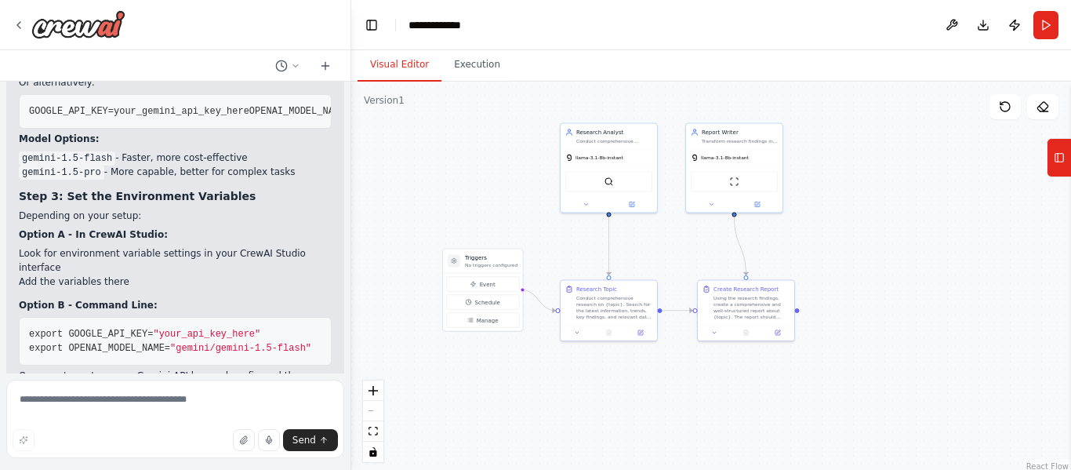
scroll to position [2116, 0]
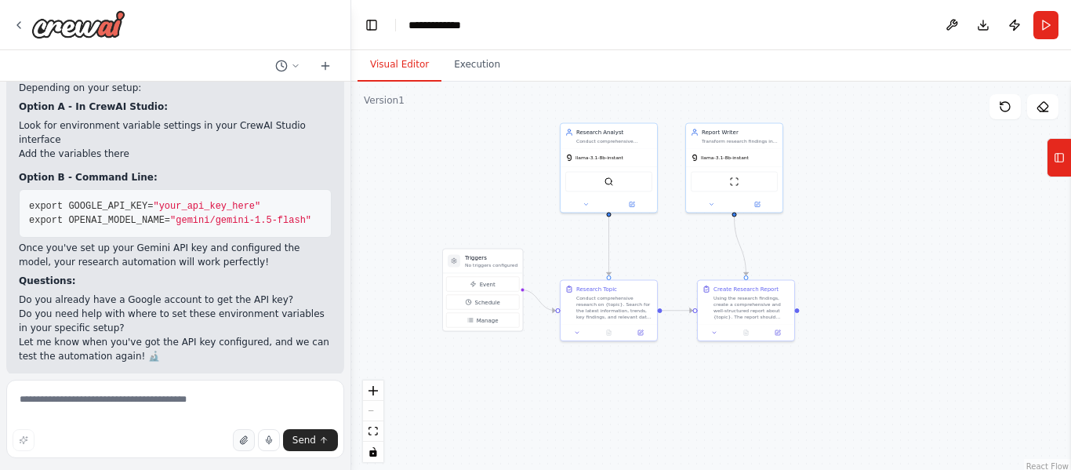
click at [242, 441] on icon "button" at bounding box center [243, 439] width 9 height 9
click at [118, 398] on textarea at bounding box center [175, 418] width 338 height 78
type textarea "**********"
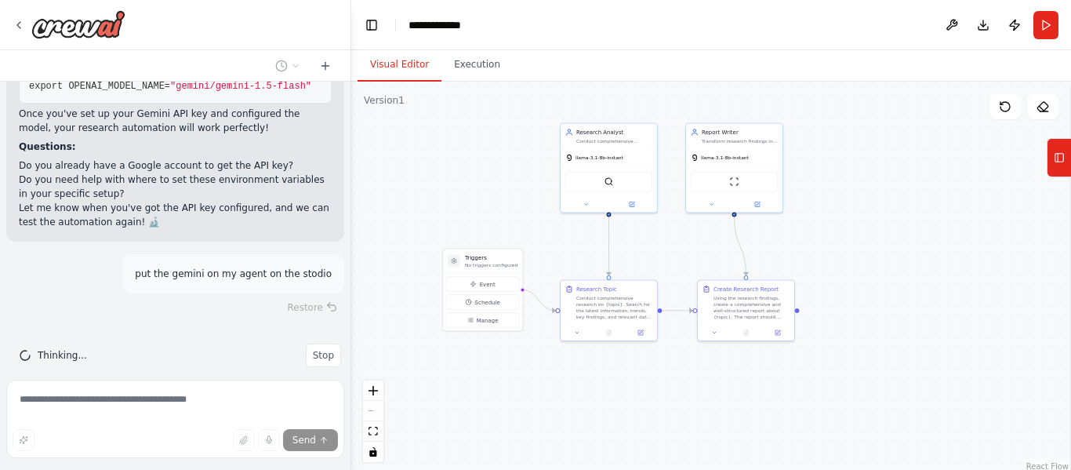
scroll to position [2254, 0]
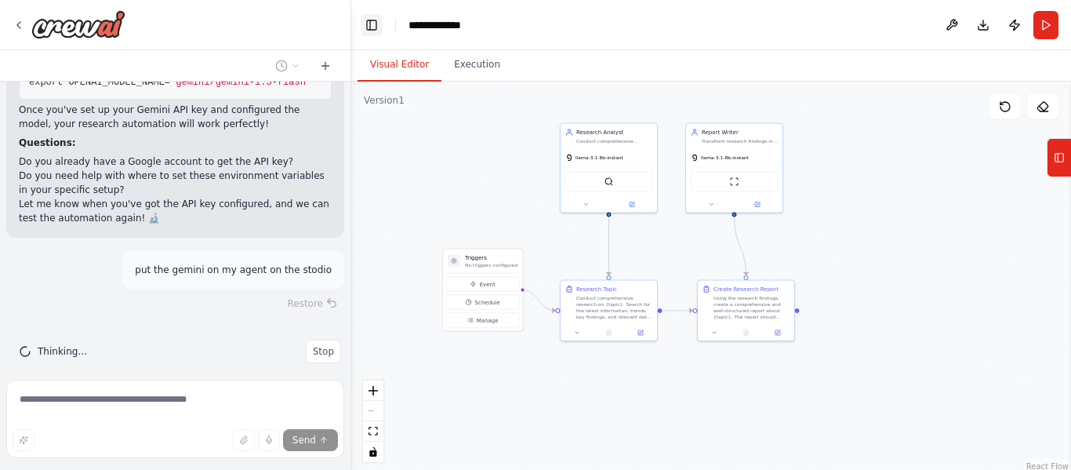
click at [371, 34] on button "Toggle Left Sidebar" at bounding box center [372, 25] width 22 height 22
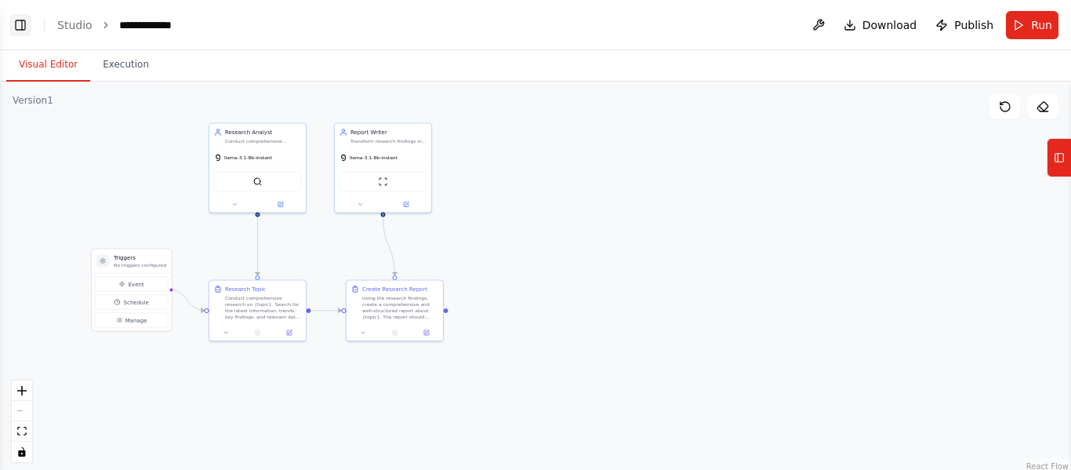
click at [21, 25] on button "Toggle Left Sidebar" at bounding box center [20, 25] width 22 height 22
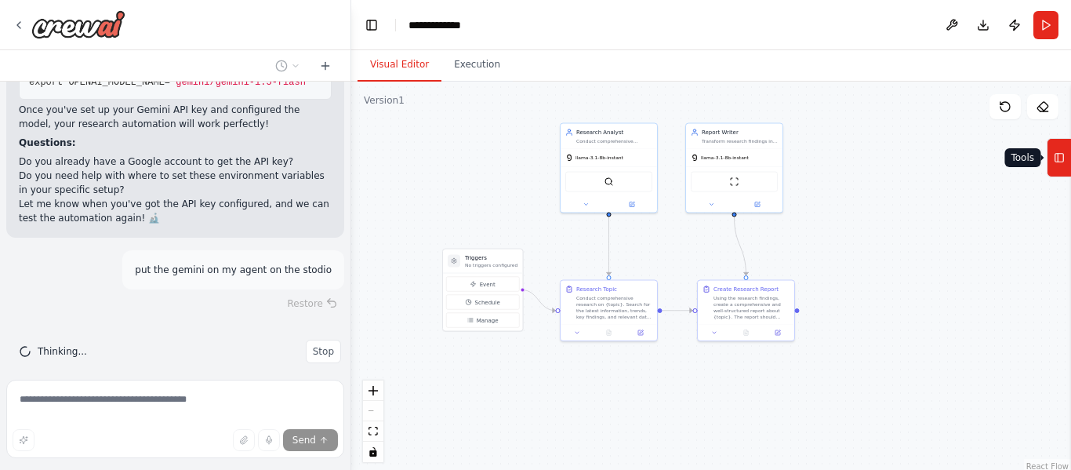
click at [1062, 165] on icon at bounding box center [1059, 157] width 11 height 25
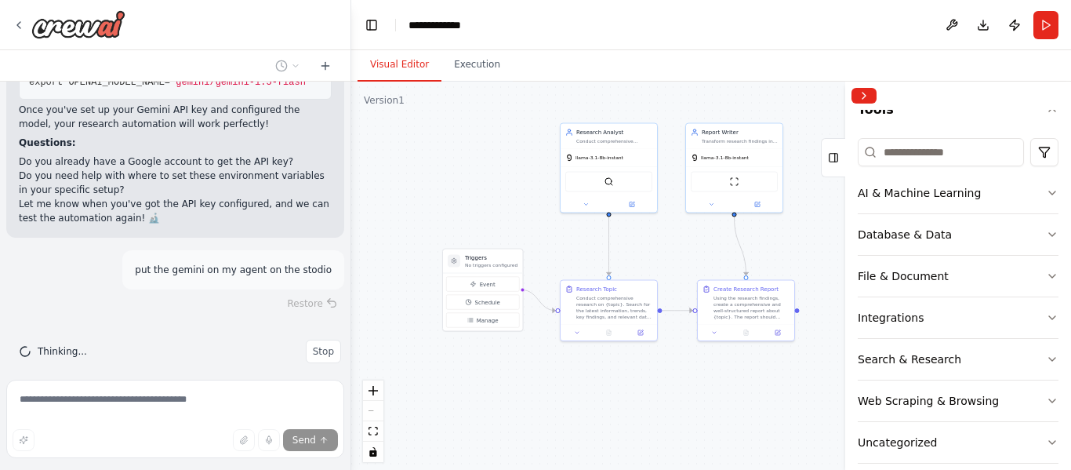
scroll to position [156, 0]
click at [1046, 318] on icon "button" at bounding box center [1052, 319] width 13 height 13
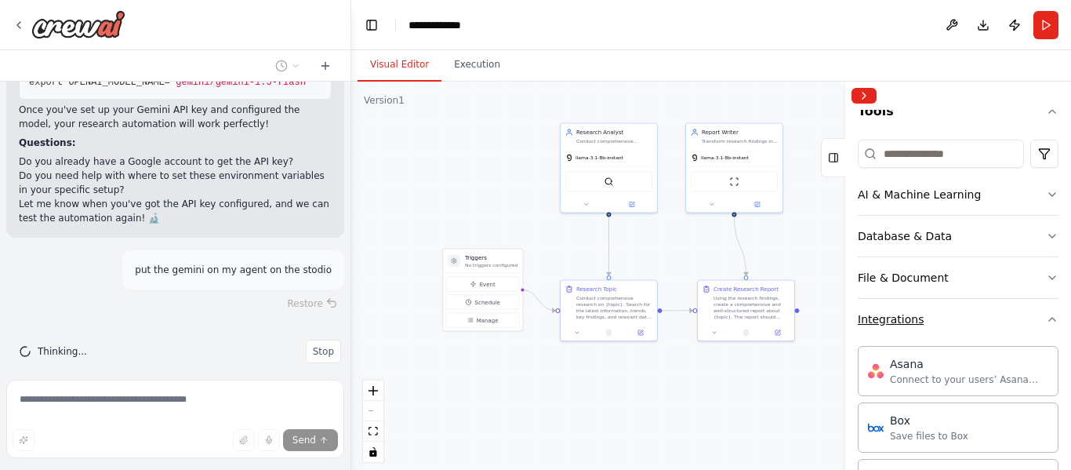
click at [1046, 318] on icon "button" at bounding box center [1052, 319] width 13 height 13
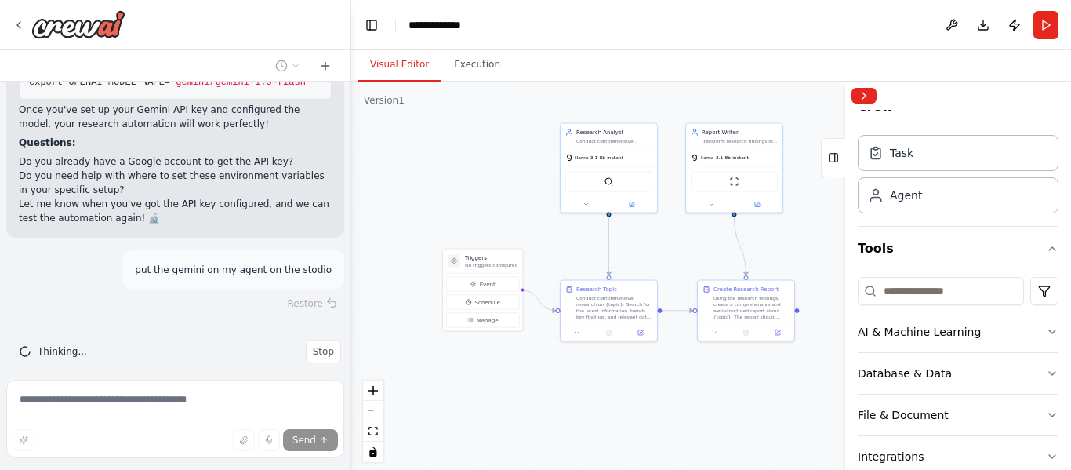
scroll to position [0, 0]
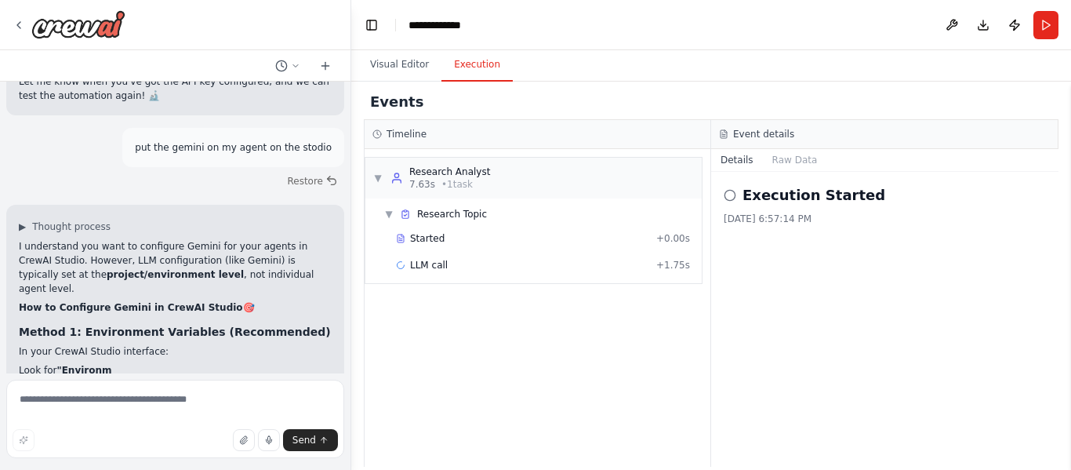
click at [481, 69] on button "Execution" at bounding box center [476, 65] width 71 height 33
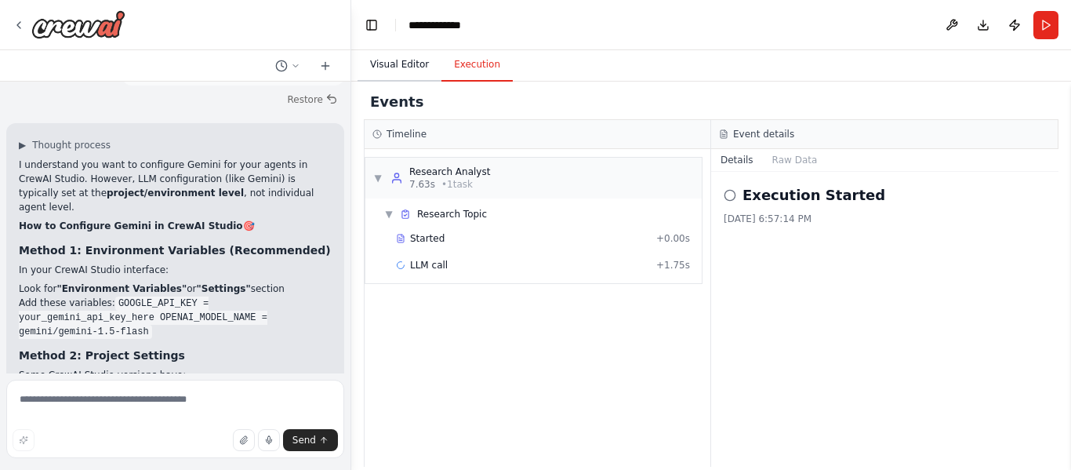
click at [416, 67] on button "Visual Editor" at bounding box center [400, 65] width 84 height 33
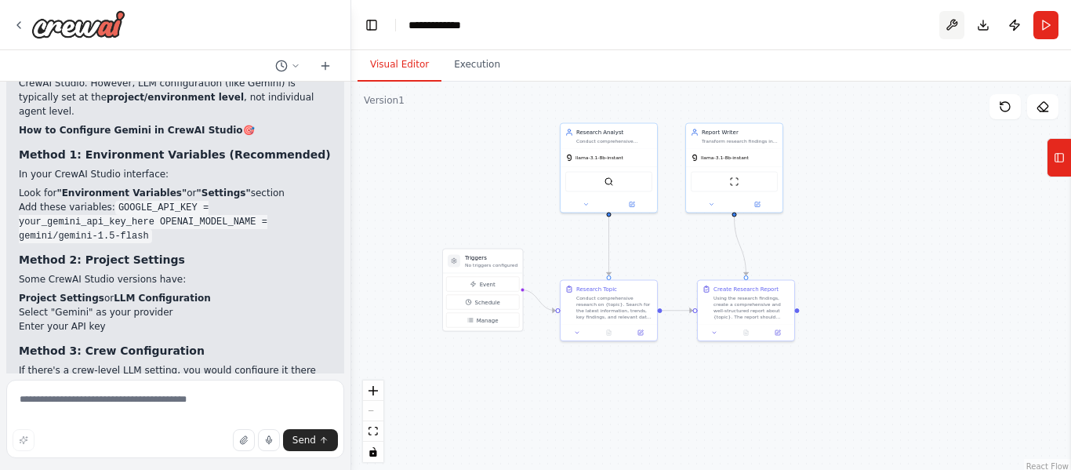
click at [954, 16] on button at bounding box center [951, 25] width 25 height 28
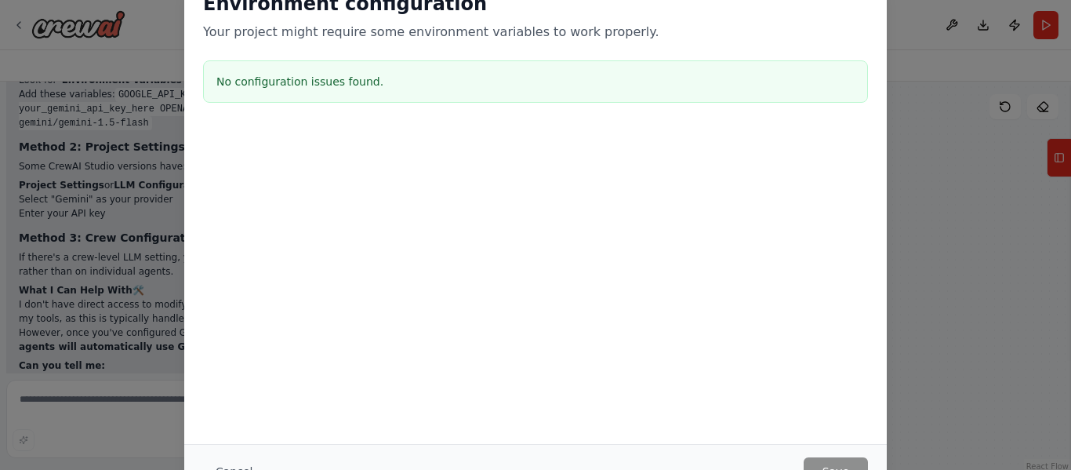
click at [942, 199] on div "Environment configuration Your project might require some environment variables…" at bounding box center [535, 235] width 1071 height 470
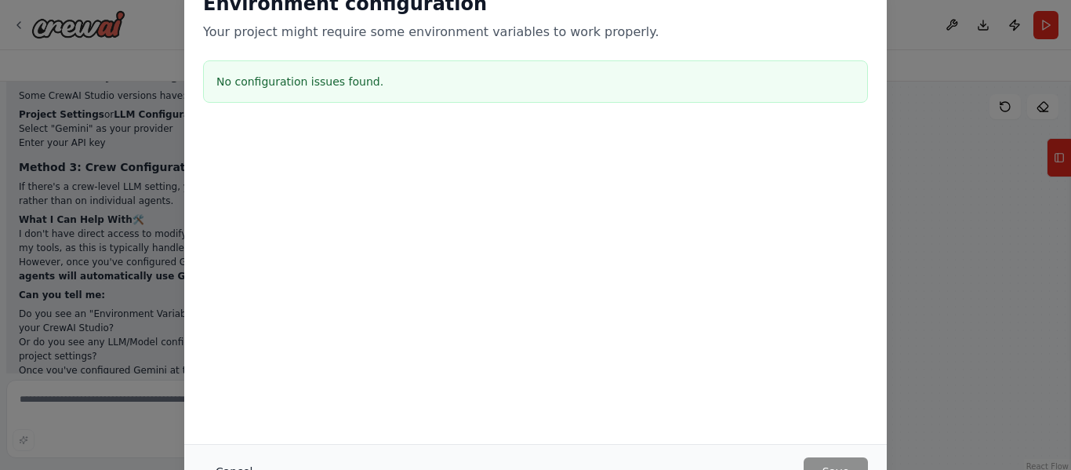
click at [231, 465] on button "Cancel" at bounding box center [234, 471] width 62 height 28
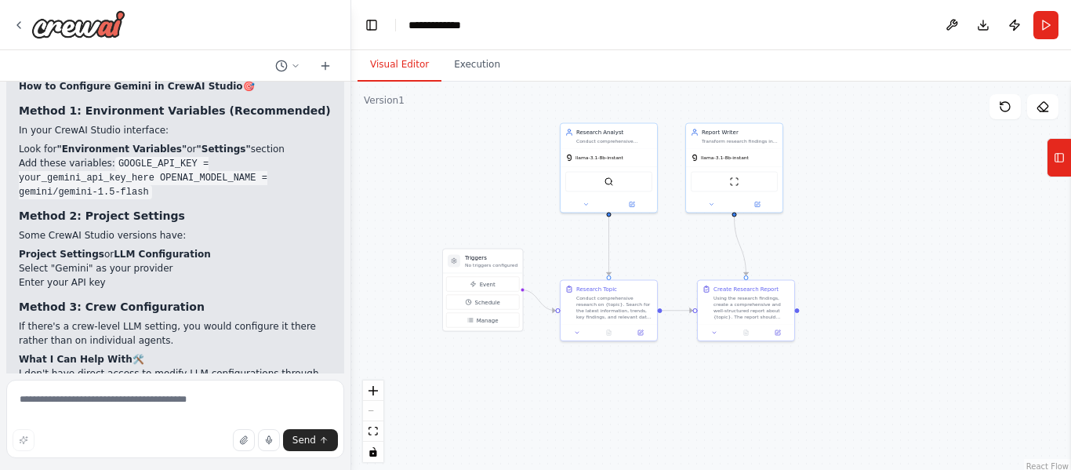
scroll to position [2607, 0]
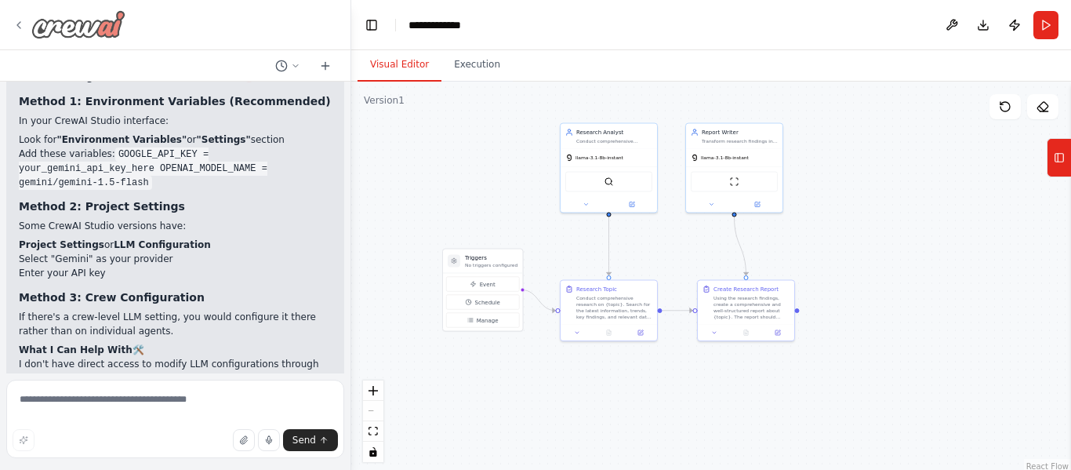
click at [62, 25] on img at bounding box center [78, 24] width 94 height 28
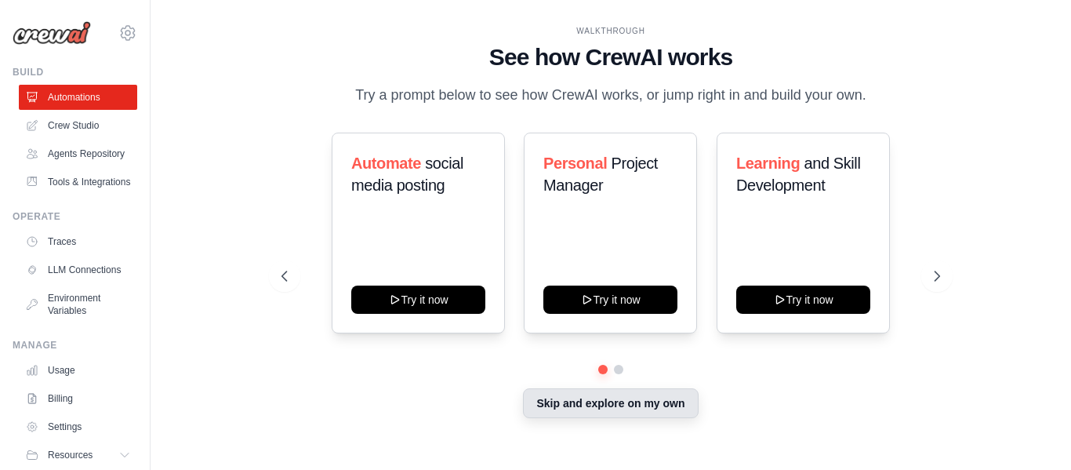
click at [659, 402] on button "Skip and explore on my own" at bounding box center [610, 403] width 175 height 30
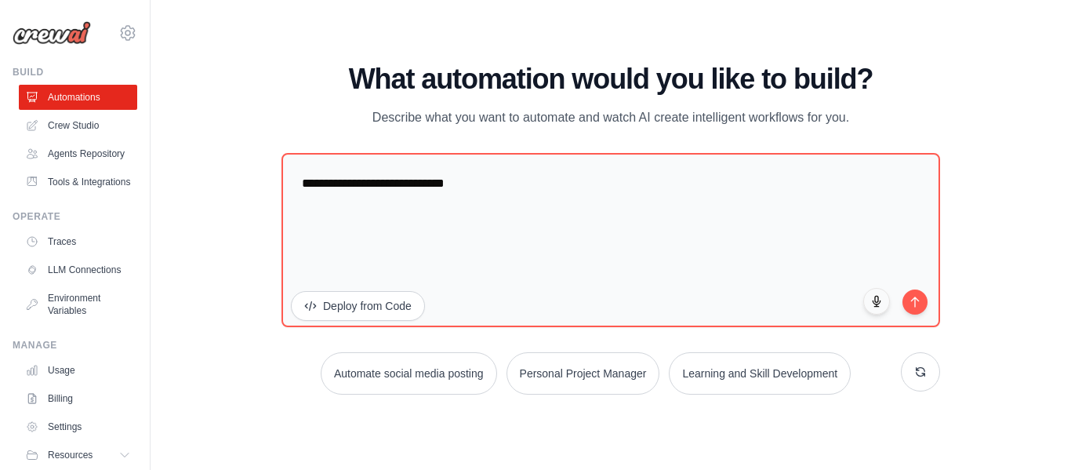
click at [1070, 222] on div "WALKTHROUGH See how CrewAI works Try a prompt below to see how CrewAI works, or…" at bounding box center [611, 235] width 920 height 438
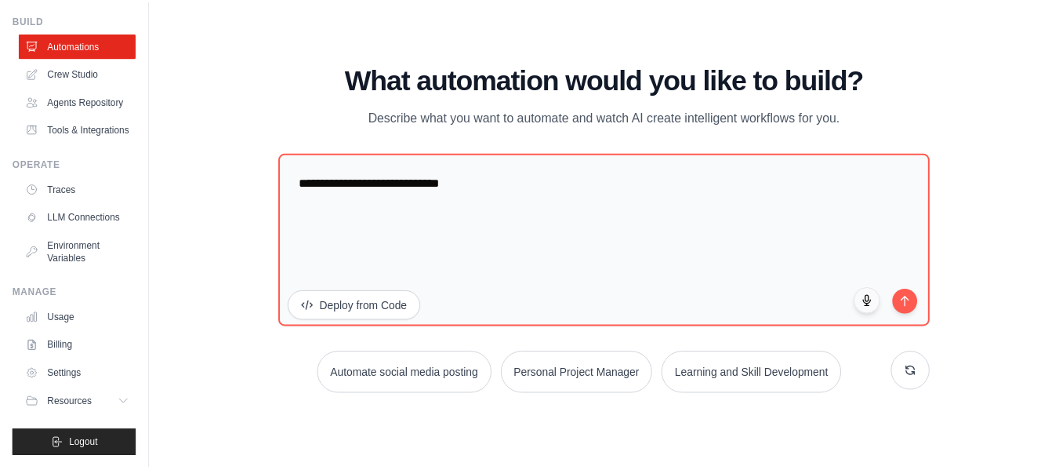
scroll to position [90, 0]
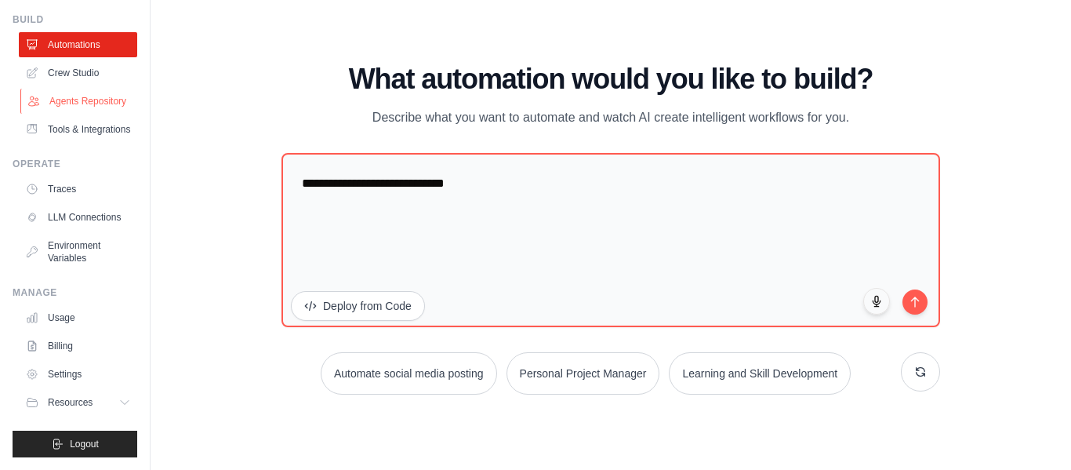
click at [40, 89] on link "Agents Repository" at bounding box center [79, 101] width 118 height 25
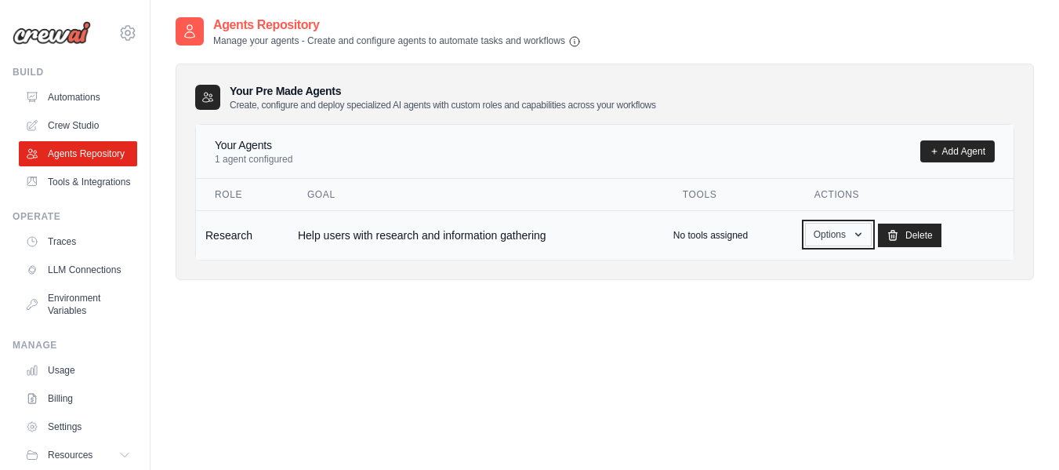
click at [832, 231] on button "Options" at bounding box center [838, 235] width 67 height 24
click at [796, 301] on link "Edit" at bounding box center [815, 299] width 113 height 28
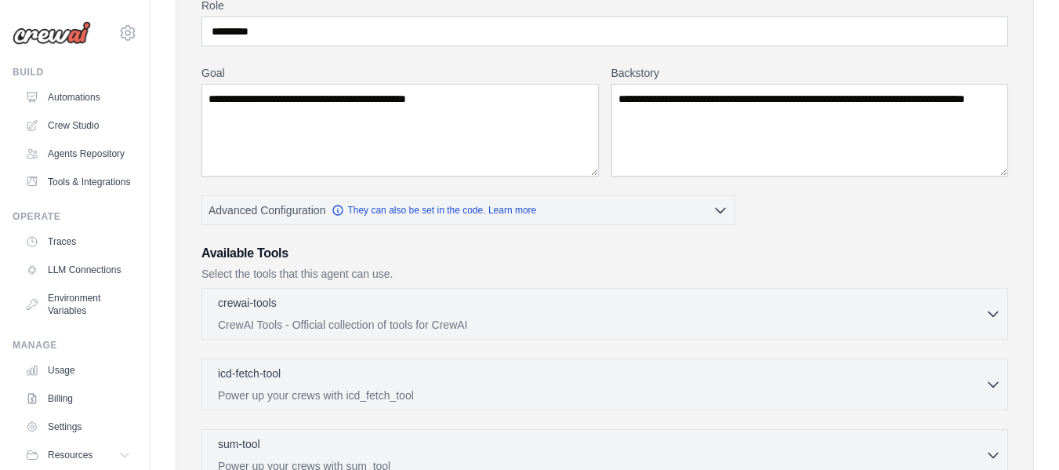
scroll to position [143, 0]
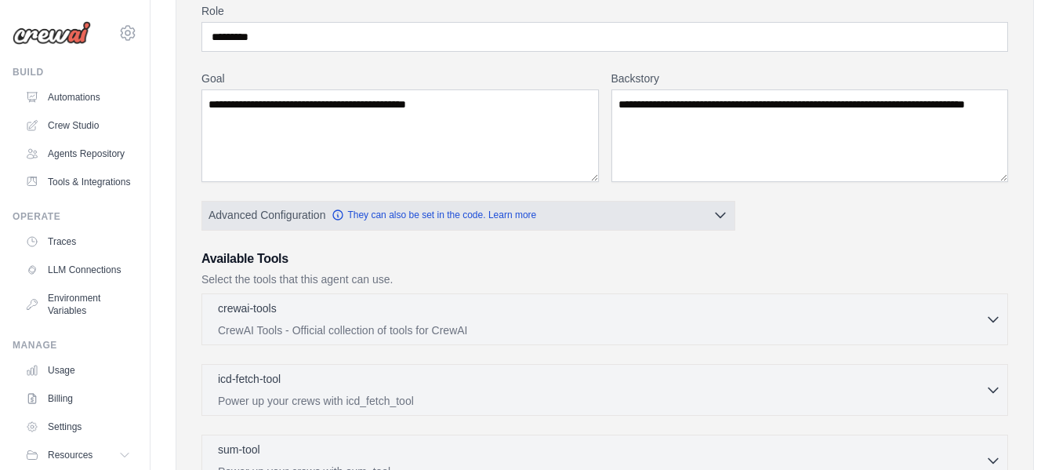
click at [437, 207] on span "Advanced Configuration They can also be set in the code. Learn more" at bounding box center [373, 215] width 328 height 16
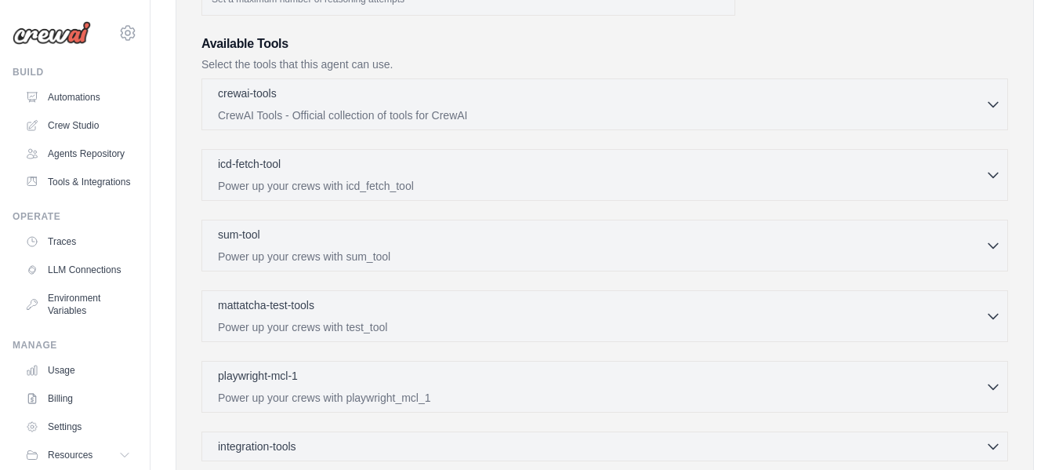
scroll to position [485, 0]
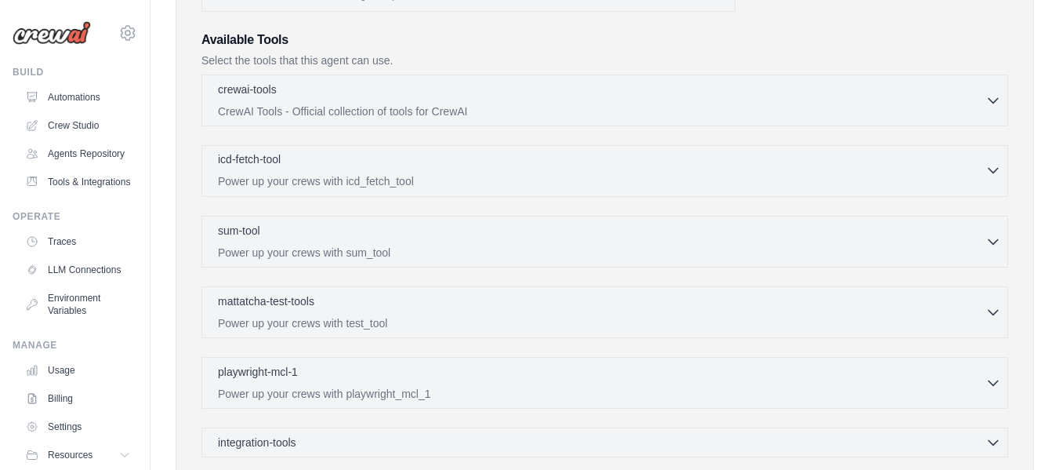
click at [1000, 175] on icon "button" at bounding box center [994, 170] width 16 height 16
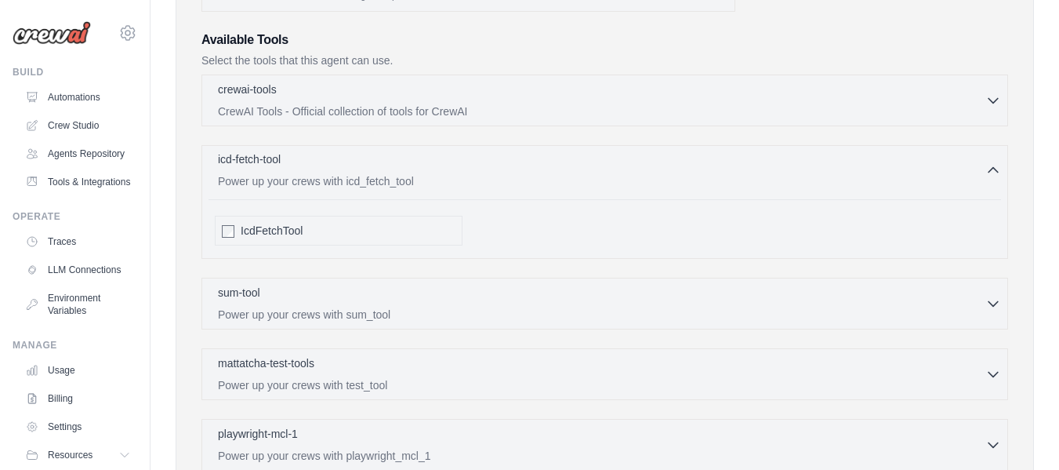
click at [1000, 175] on icon "button" at bounding box center [994, 170] width 16 height 16
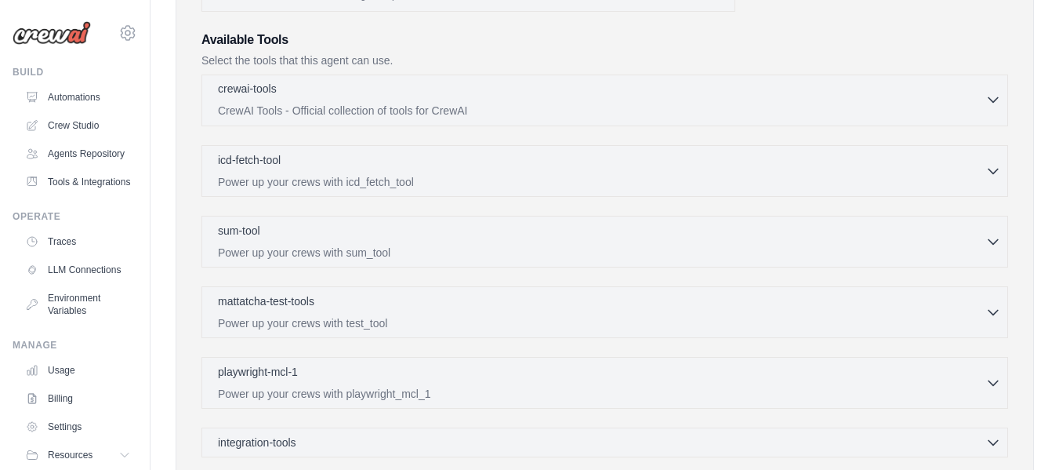
click at [989, 110] on button "crewai-tools 0 selected CrewAI Tools - Official collection of tools for CrewAI" at bounding box center [605, 100] width 793 height 38
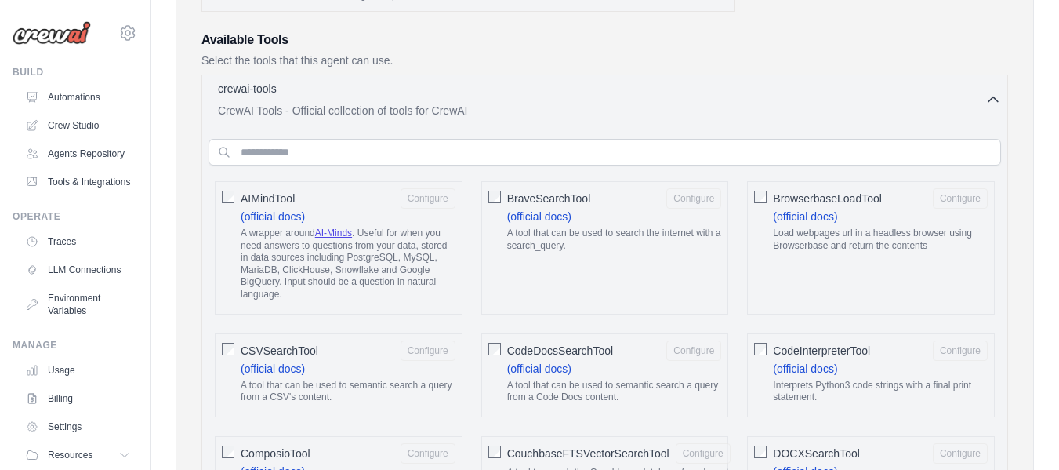
click at [989, 110] on button "crewai-tools 0 selected CrewAI Tools - Official collection of tools for CrewAI" at bounding box center [605, 100] width 793 height 38
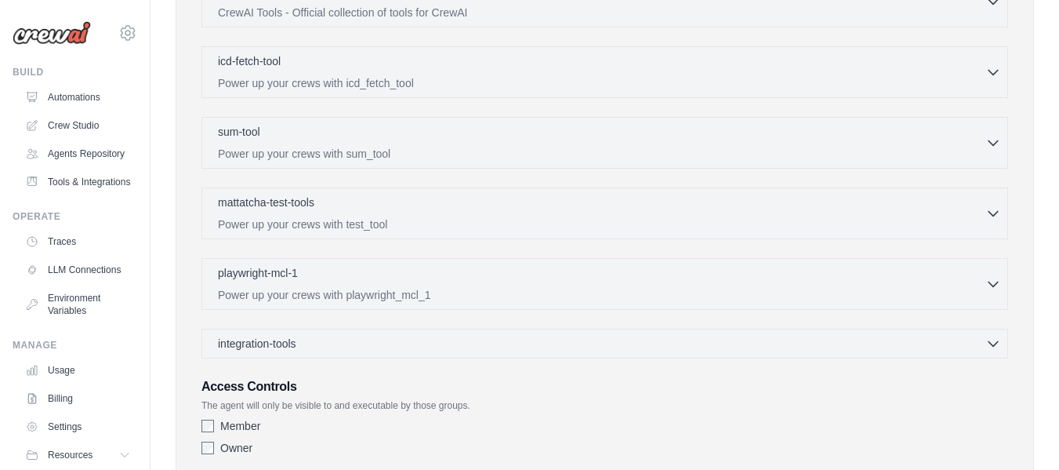
scroll to position [588, 0]
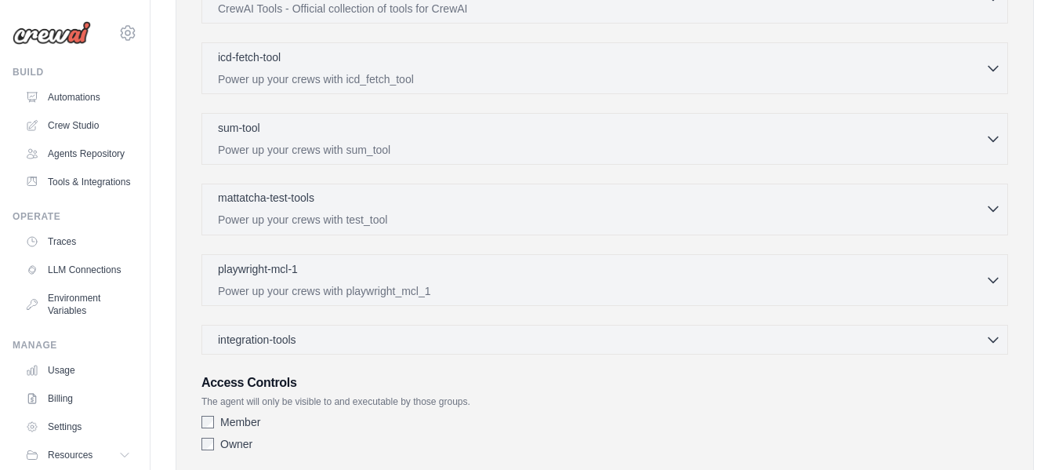
click at [992, 212] on icon "button" at bounding box center [994, 209] width 16 height 16
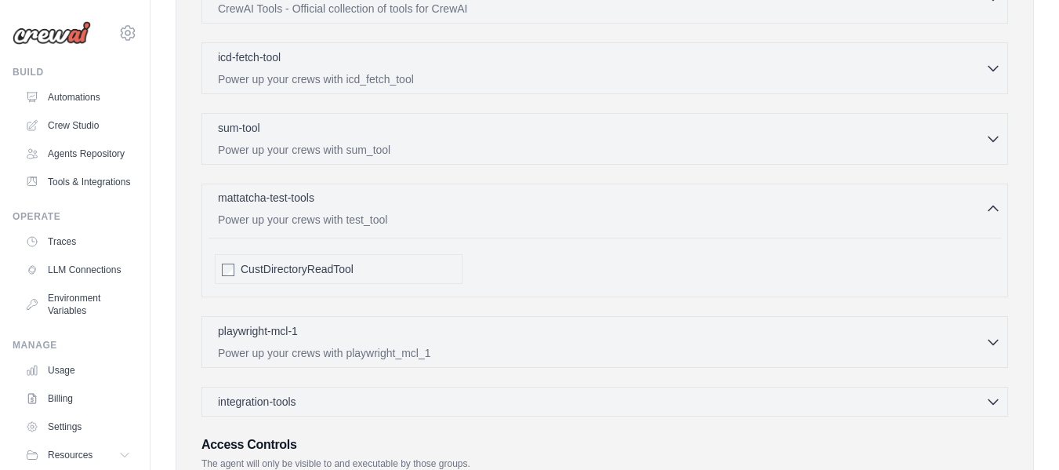
click at [992, 212] on icon "button" at bounding box center [994, 209] width 16 height 16
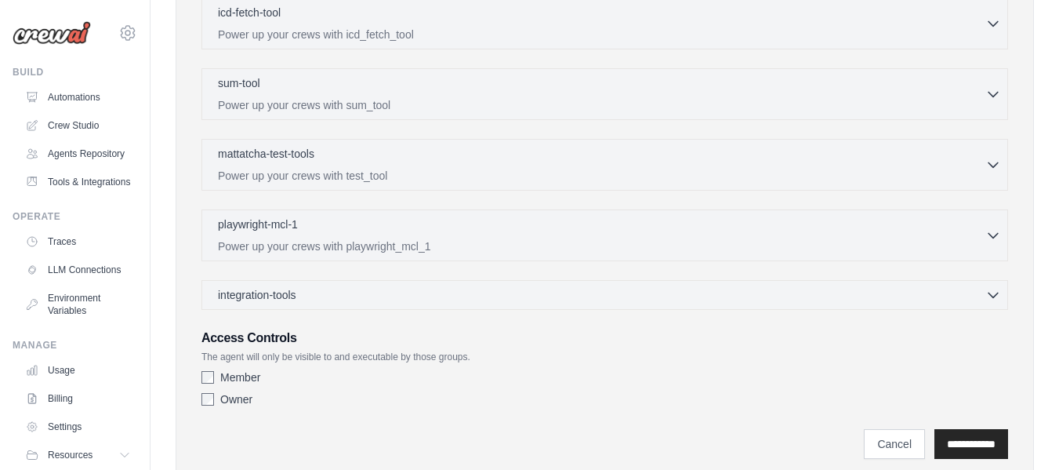
scroll to position [641, 0]
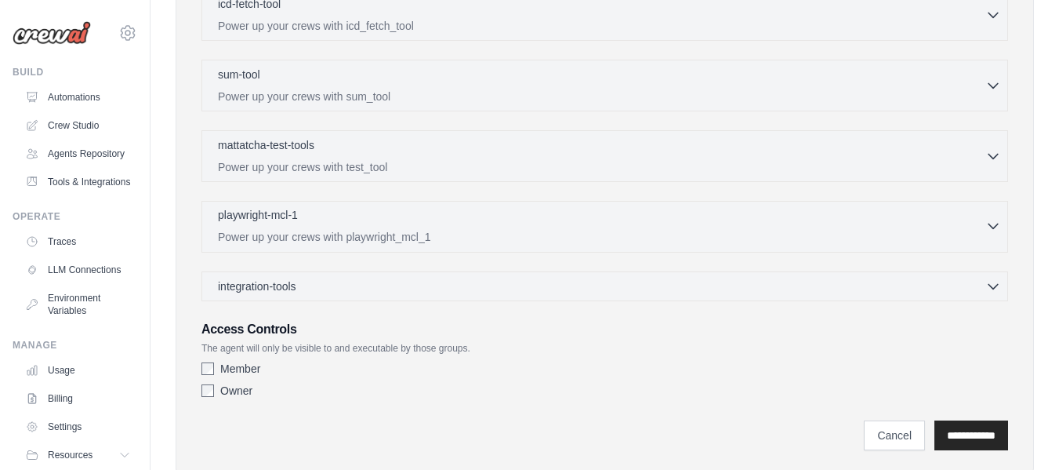
click at [966, 231] on p "Power up your crews with playwright_mcl_1" at bounding box center [602, 237] width 768 height 16
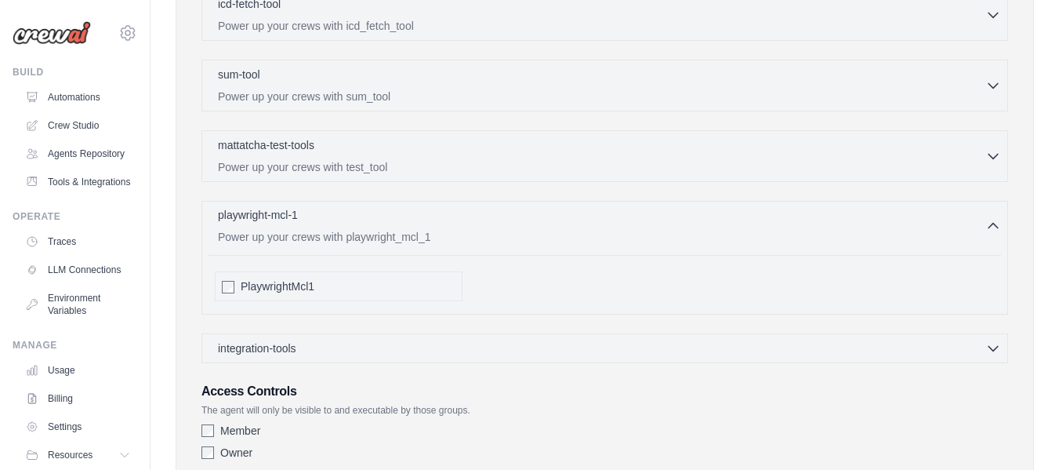
click at [966, 231] on p "Power up your crews with playwright_mcl_1" at bounding box center [602, 237] width 768 height 16
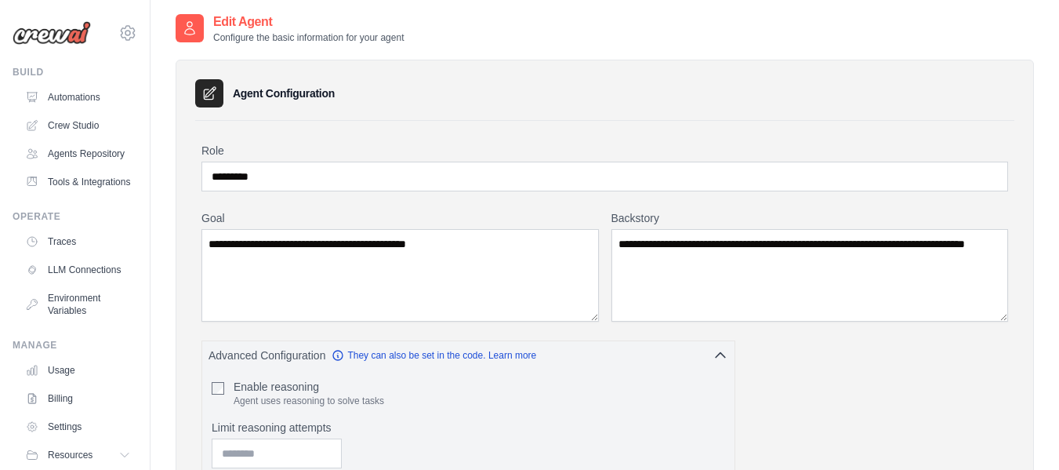
scroll to position [0, 0]
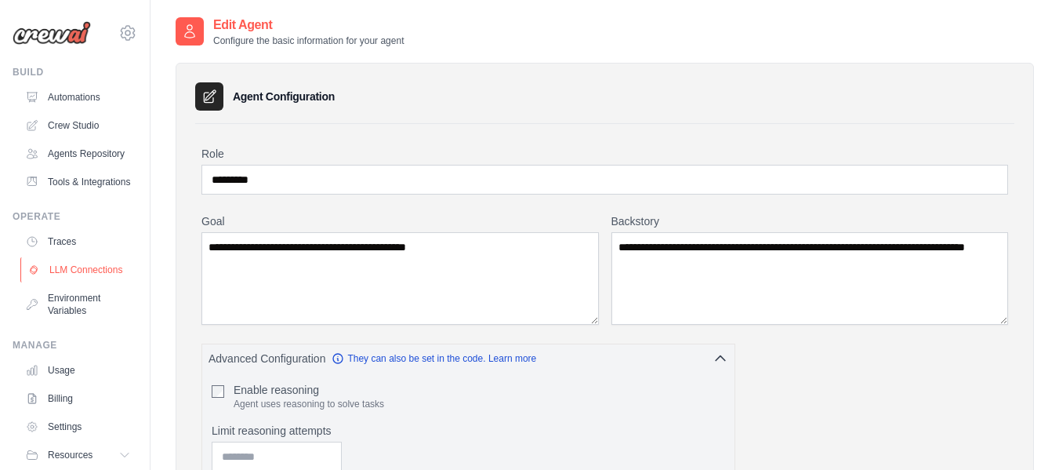
click at [68, 282] on link "LLM Connections" at bounding box center [79, 269] width 118 height 25
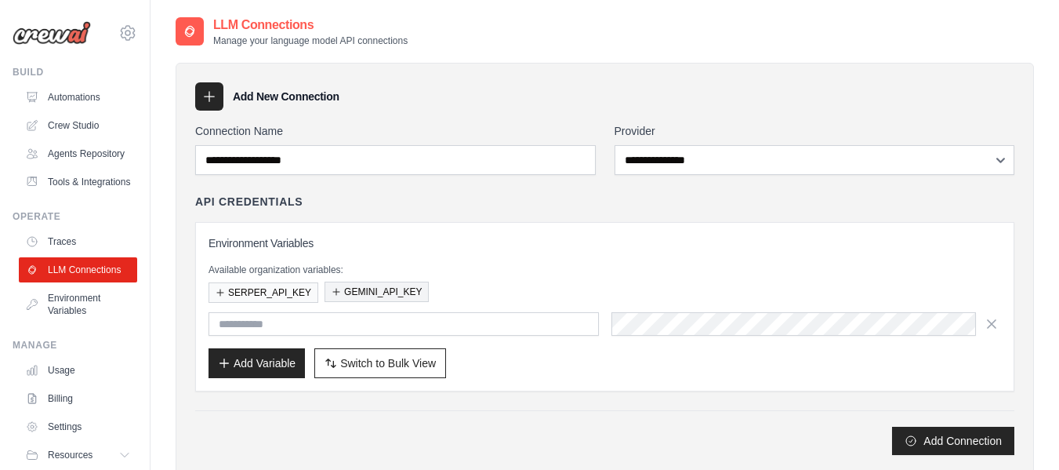
click at [375, 291] on button "GEMINI_API_KEY" at bounding box center [377, 291] width 104 height 20
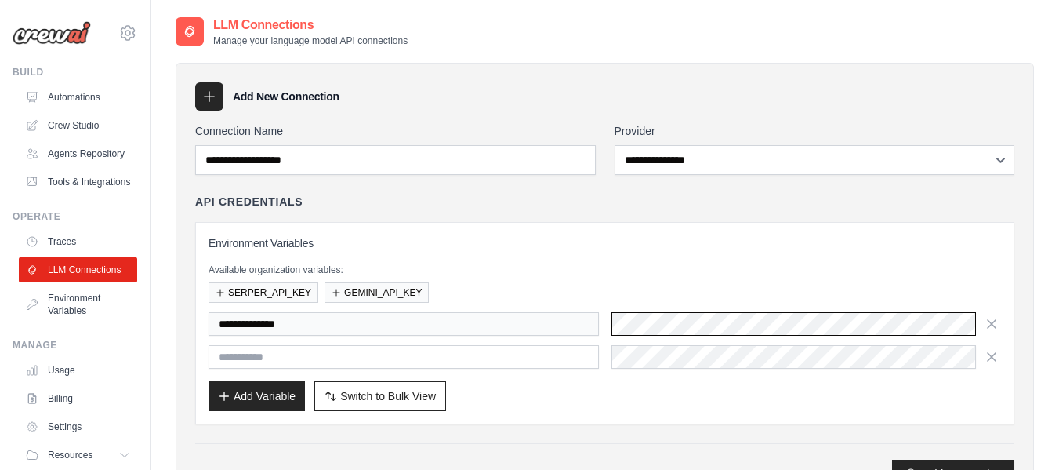
click at [590, 330] on div "**********" at bounding box center [605, 324] width 793 height 24
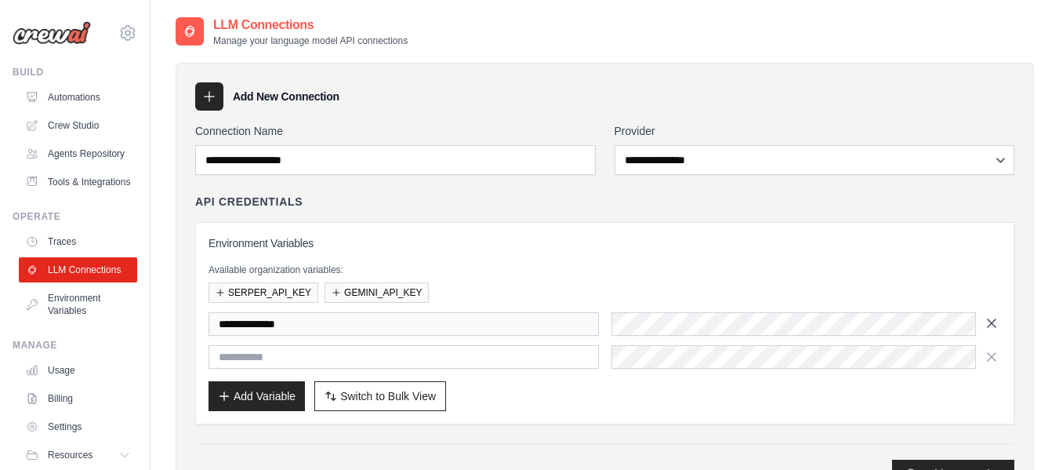
click at [991, 321] on icon "button" at bounding box center [992, 323] width 16 height 16
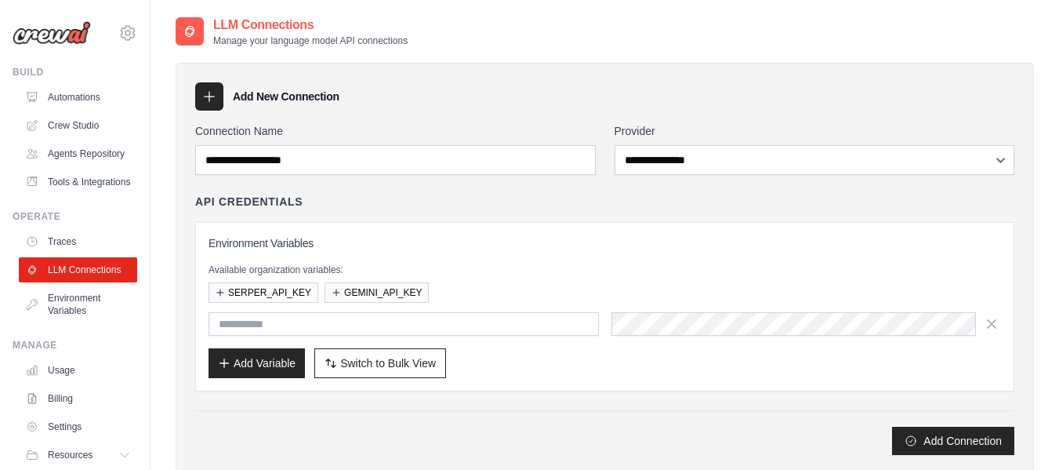
click at [991, 321] on icon "button" at bounding box center [992, 324] width 16 height 16
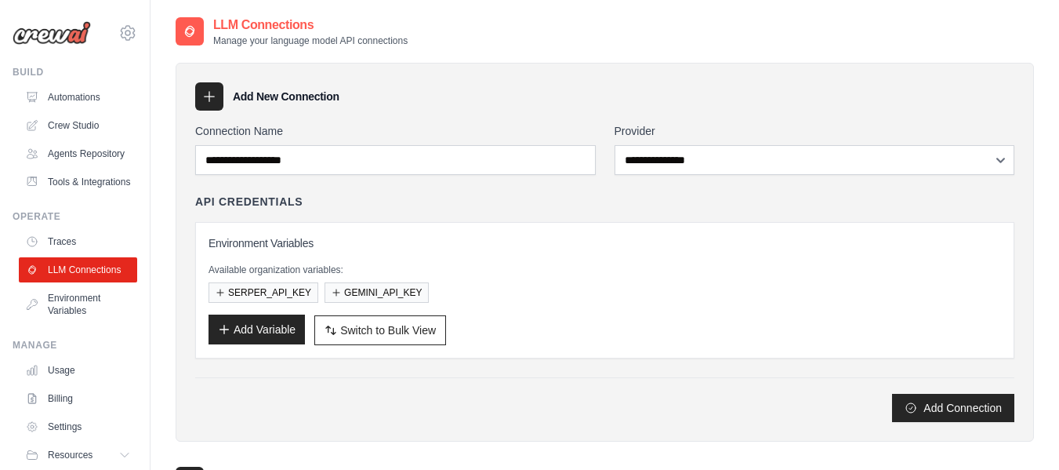
click at [261, 335] on button "Add Variable" at bounding box center [257, 329] width 96 height 30
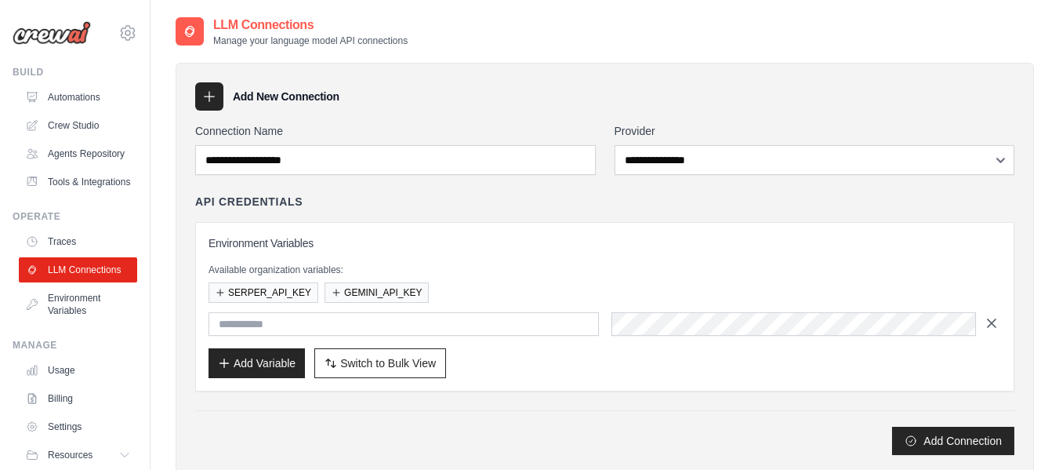
click at [985, 319] on icon "button" at bounding box center [992, 323] width 16 height 16
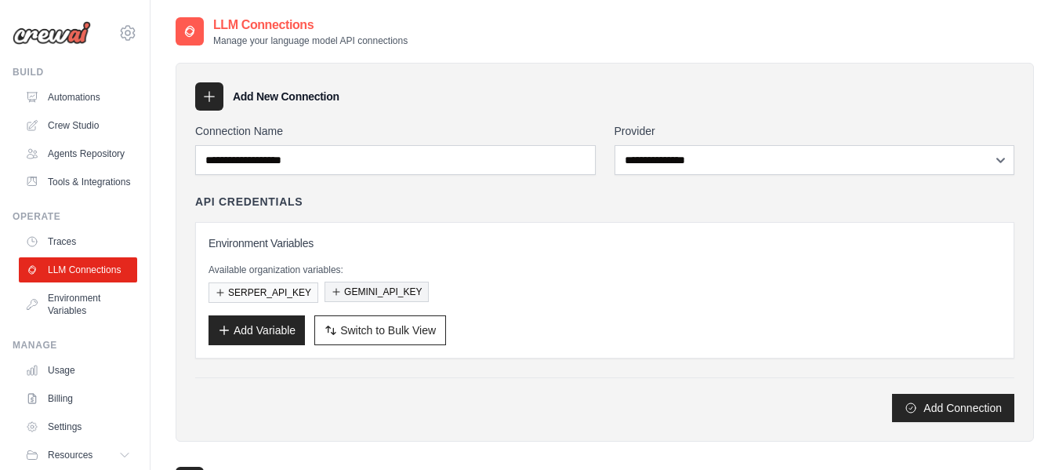
click at [359, 296] on button "GEMINI_API_KEY" at bounding box center [377, 291] width 104 height 20
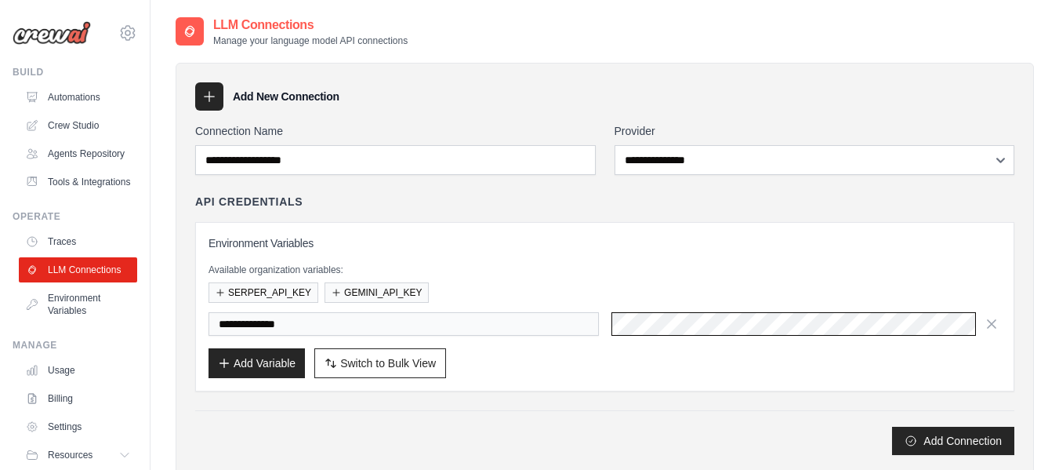
click at [597, 321] on div "**********" at bounding box center [605, 324] width 793 height 24
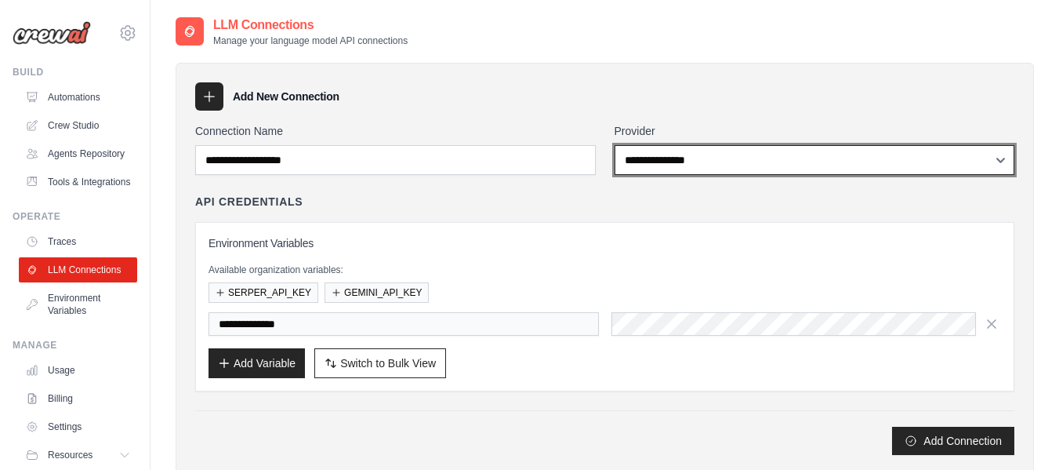
click at [1008, 159] on select "**********" at bounding box center [815, 160] width 401 height 30
select select "****"
click at [615, 145] on select "**********" at bounding box center [815, 160] width 401 height 30
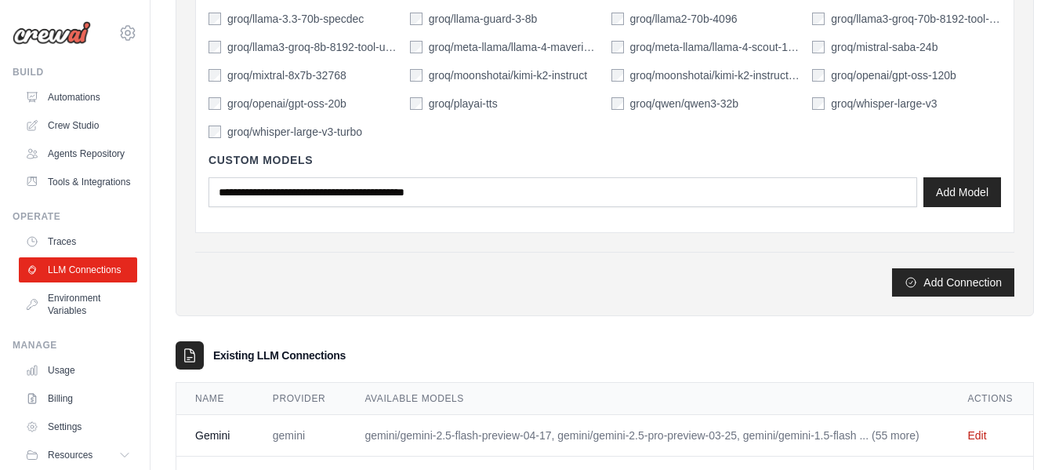
scroll to position [611, 0]
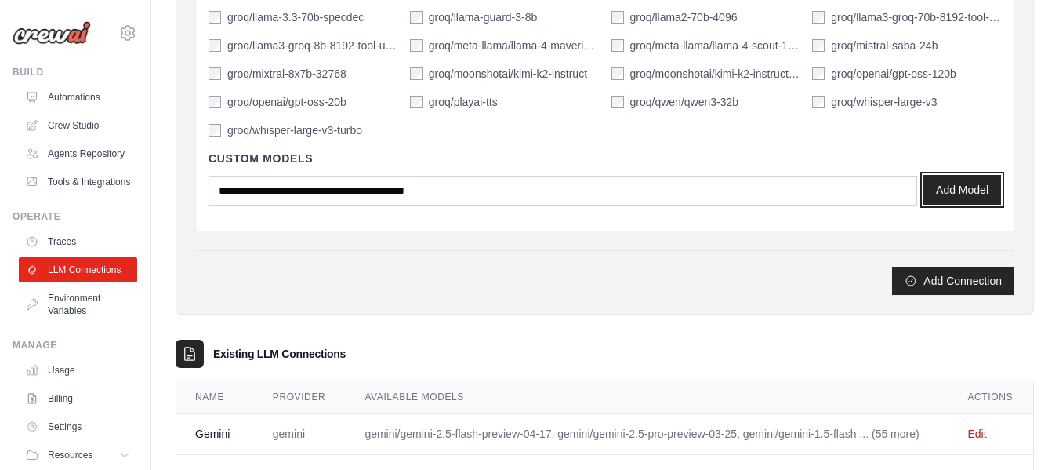
click at [954, 195] on button "Add Model" at bounding box center [963, 190] width 78 height 30
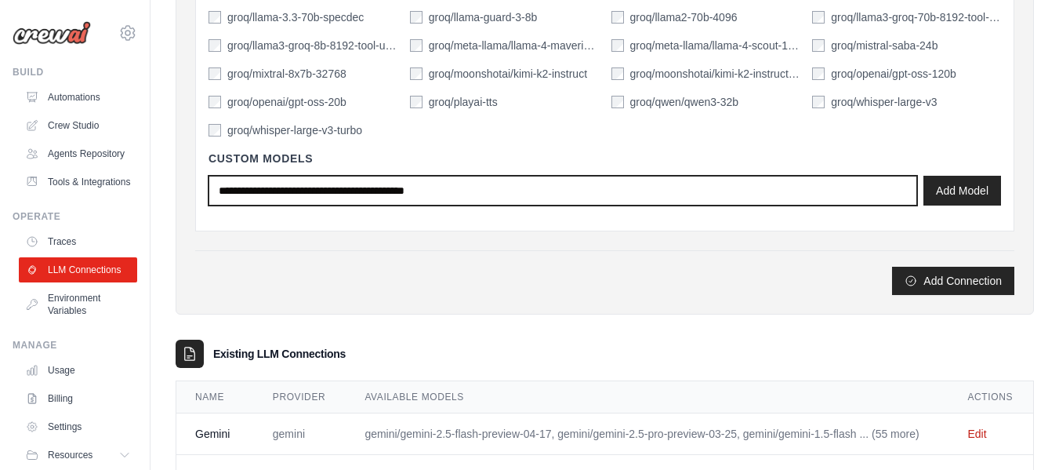
click at [494, 183] on input "text" at bounding box center [563, 191] width 709 height 30
type input "****"
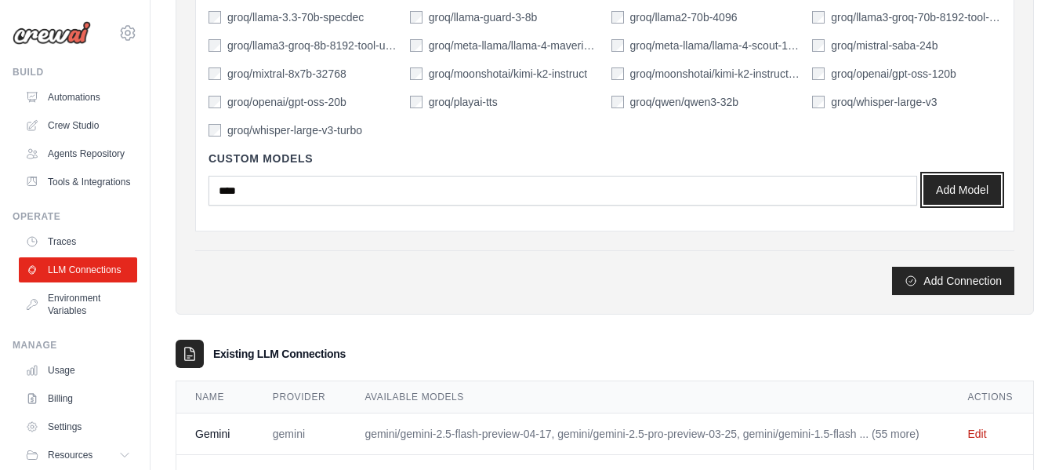
click at [951, 186] on button "Add Model" at bounding box center [963, 190] width 78 height 30
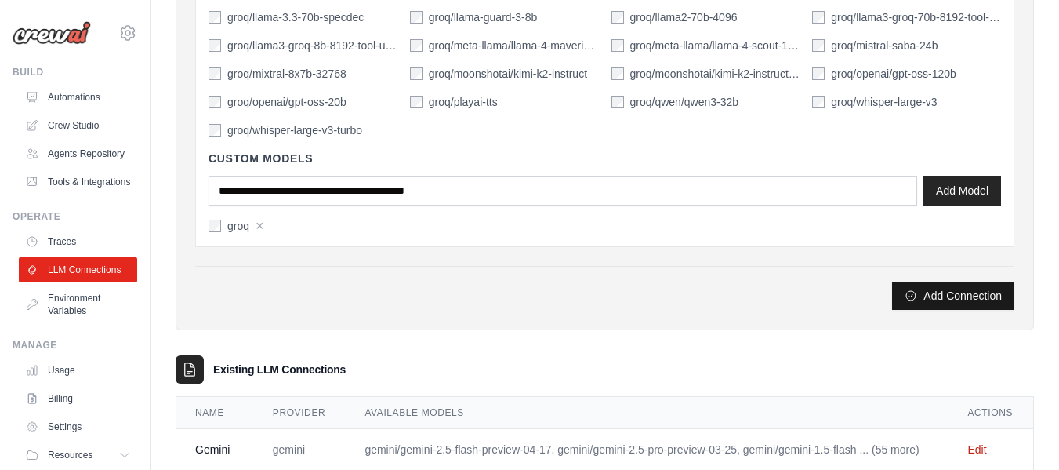
click at [977, 303] on button "Add Connection" at bounding box center [953, 295] width 122 height 28
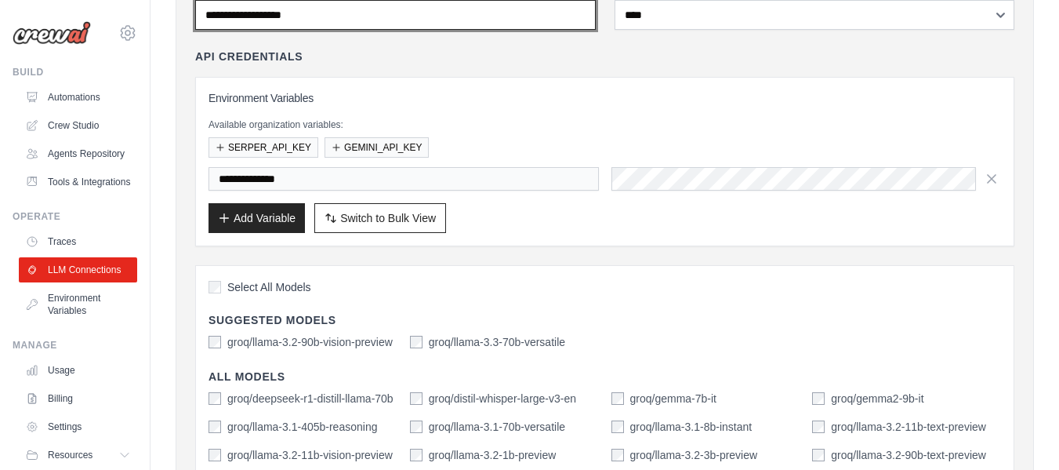
click at [356, 13] on input "Connection Name" at bounding box center [395, 15] width 401 height 30
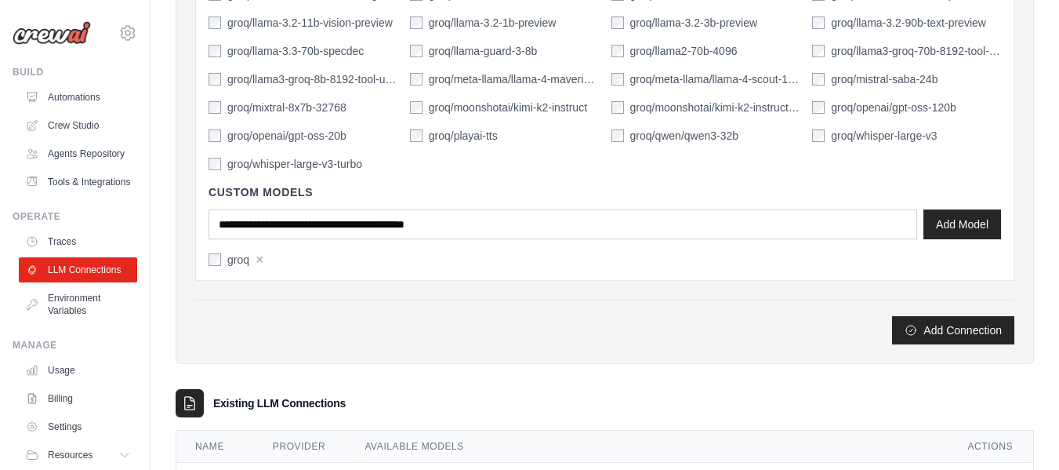
scroll to position [604, 0]
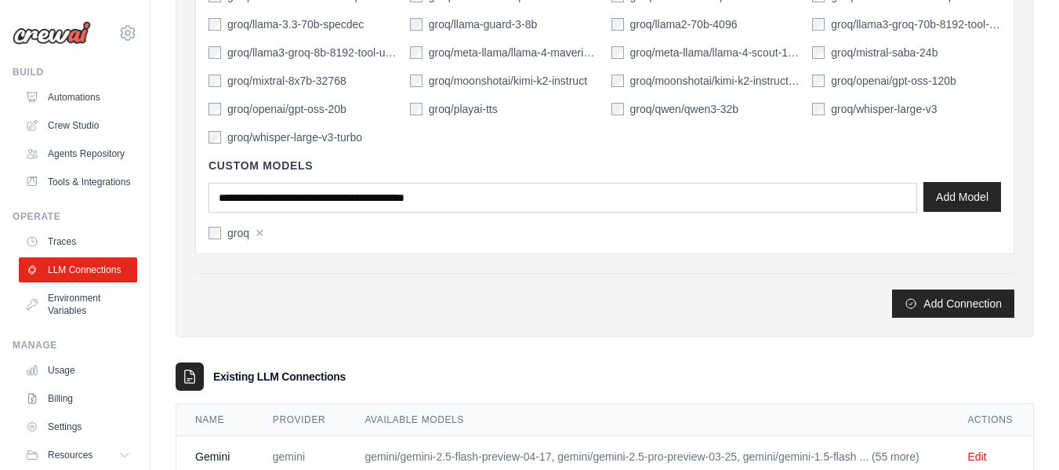
type input "****"
click at [968, 202] on button "Add Model" at bounding box center [963, 197] width 78 height 30
click at [960, 307] on button "Add Connection" at bounding box center [953, 303] width 122 height 28
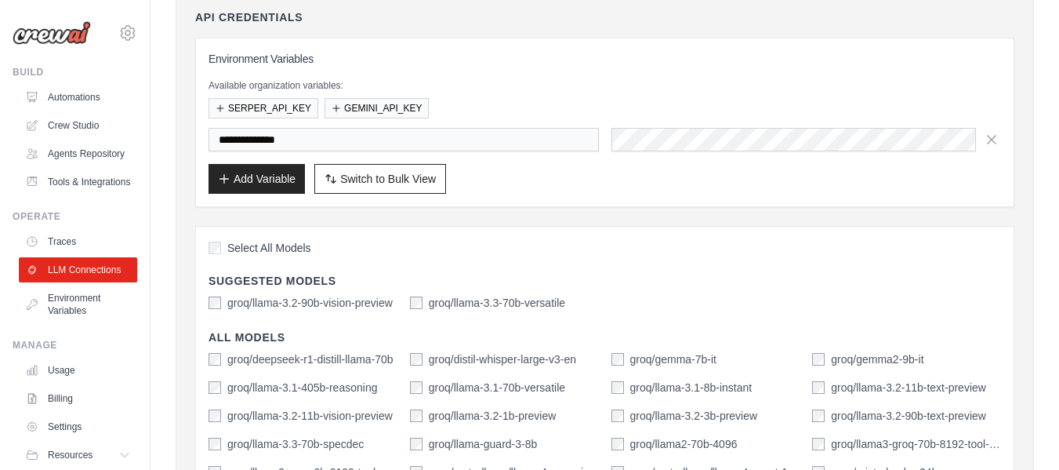
scroll to position [151, 0]
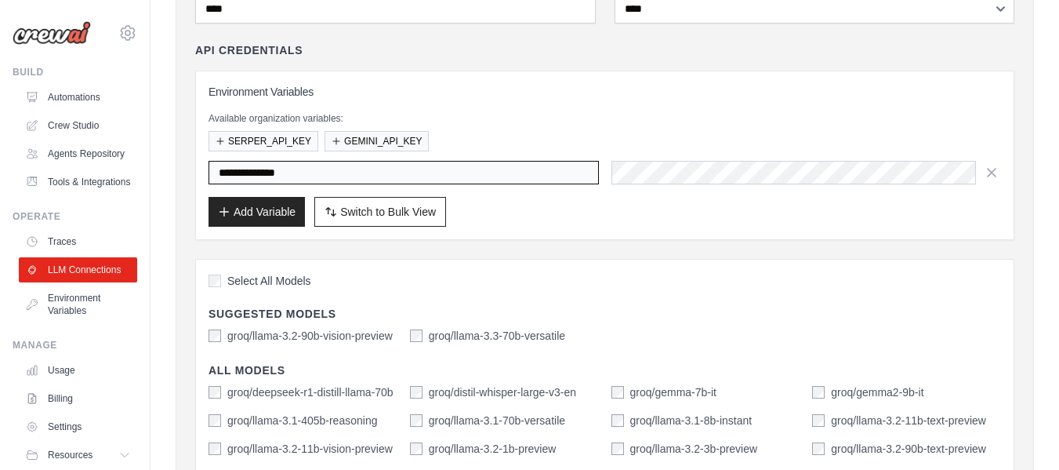
drag, startPoint x: 343, startPoint y: 176, endPoint x: 174, endPoint y: 169, distance: 169.5
click at [174, 169] on div "**********" at bounding box center [605, 430] width 909 height 1132
click at [321, 174] on input "**********" at bounding box center [404, 173] width 390 height 24
drag, startPoint x: 254, startPoint y: 172, endPoint x: 205, endPoint y: 172, distance: 48.6
click at [205, 172] on div "**********" at bounding box center [604, 155] width 819 height 169
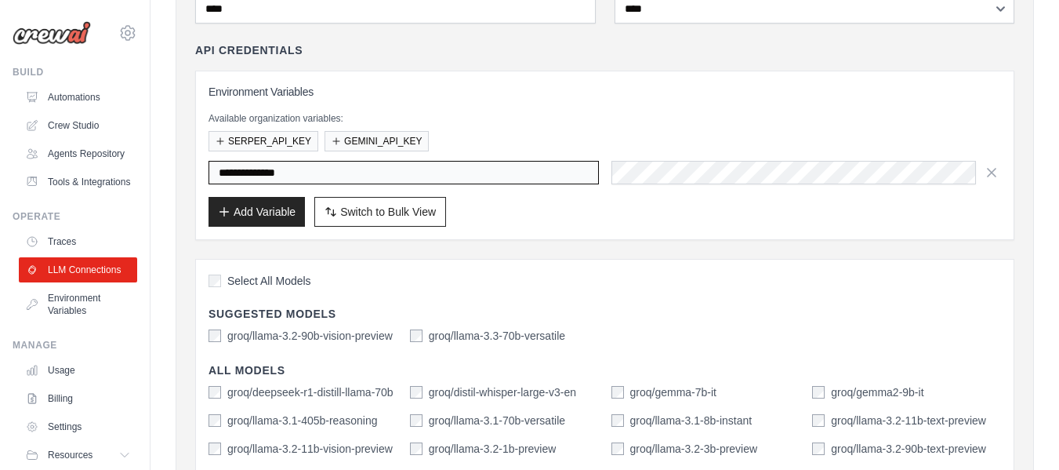
click at [253, 174] on input "**********" at bounding box center [404, 173] width 390 height 24
click at [272, 207] on button "Add Variable" at bounding box center [257, 211] width 96 height 30
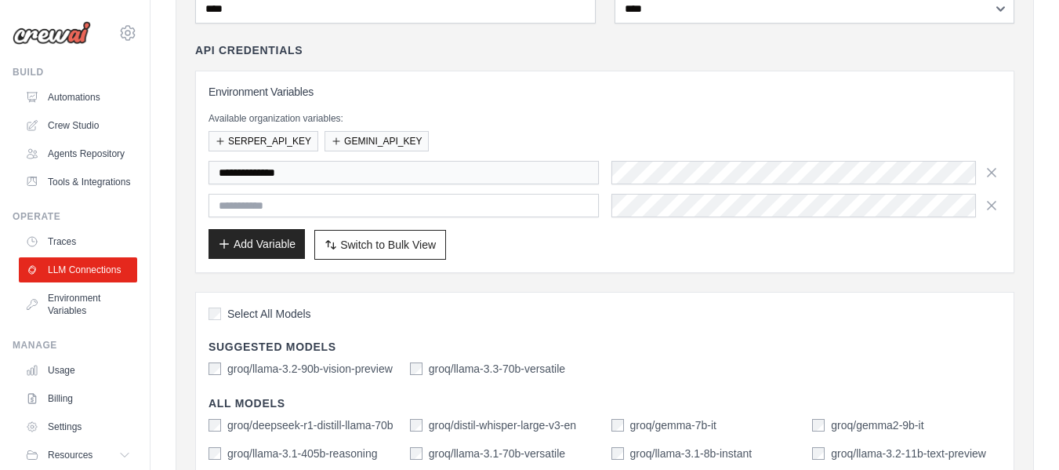
click at [272, 207] on input "text" at bounding box center [404, 206] width 390 height 24
click at [994, 172] on icon "button" at bounding box center [992, 172] width 16 height 16
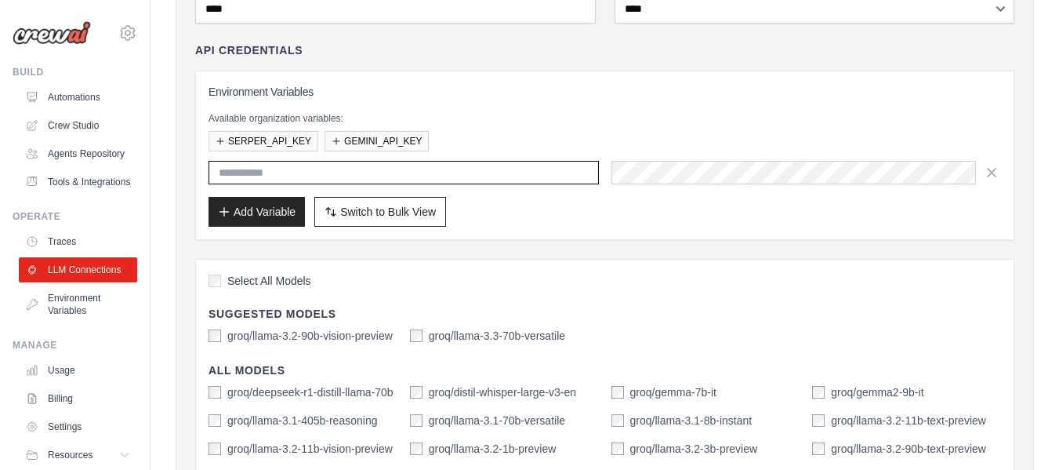
click at [289, 179] on input "text" at bounding box center [404, 173] width 390 height 24
type input "**********"
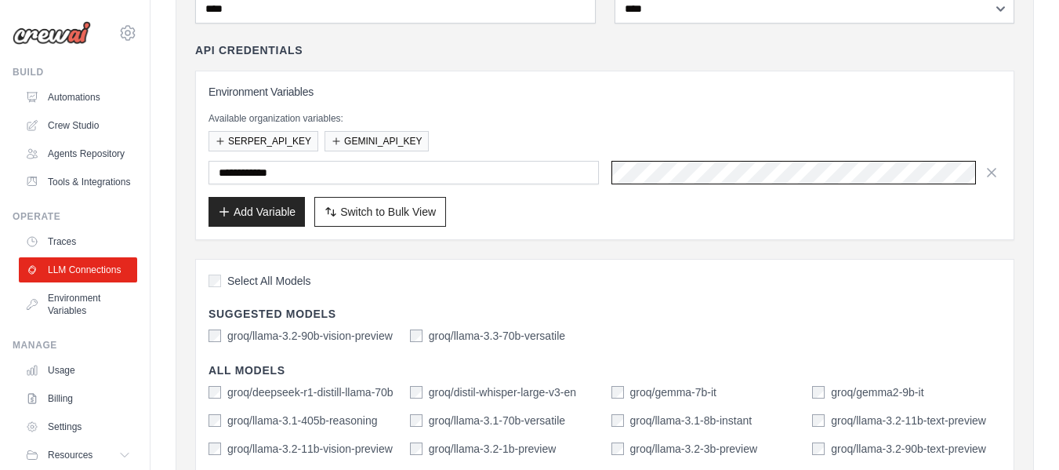
click at [275, 213] on button "Add Variable" at bounding box center [257, 211] width 96 height 30
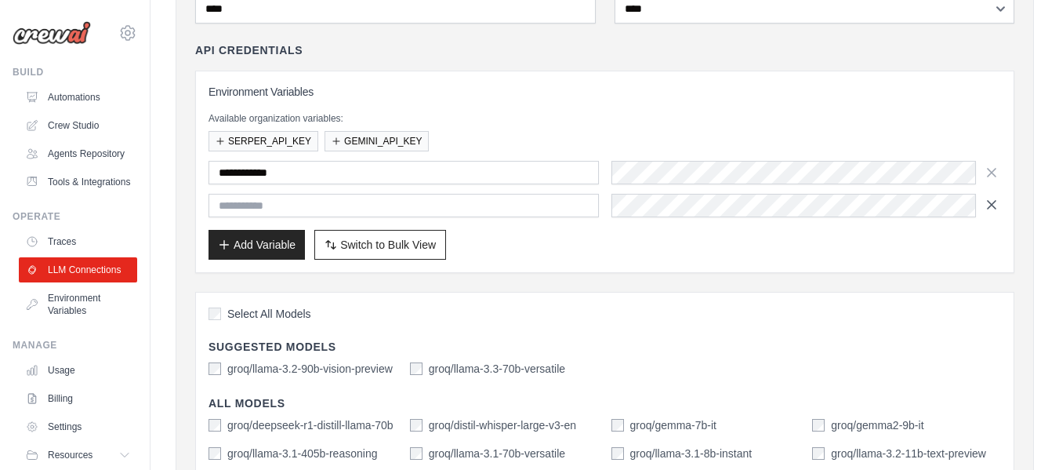
click at [990, 207] on icon "button" at bounding box center [992, 205] width 8 height 8
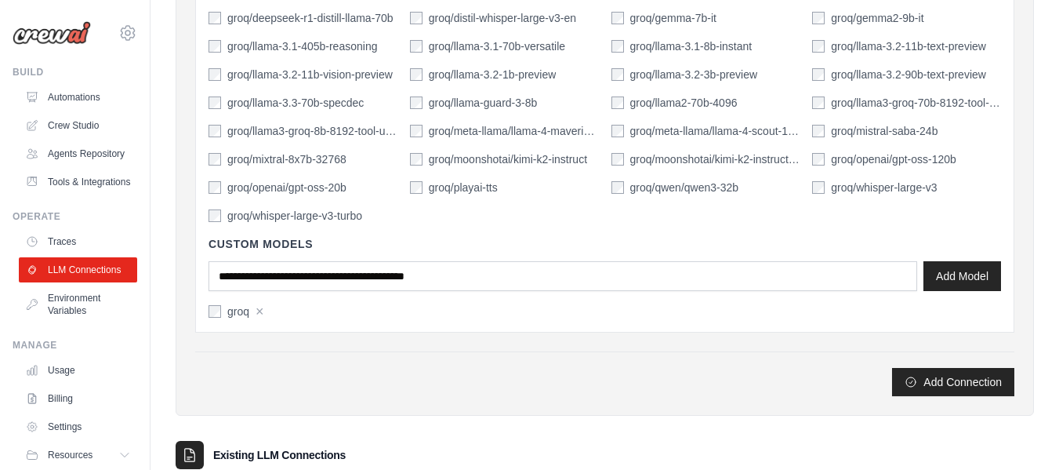
scroll to position [521, 0]
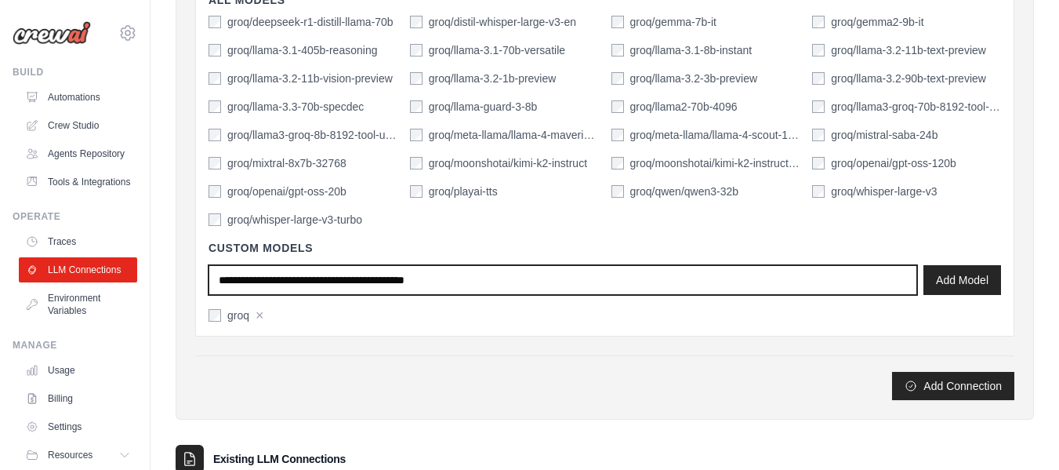
click at [448, 280] on input "text" at bounding box center [563, 280] width 709 height 30
type input "*"
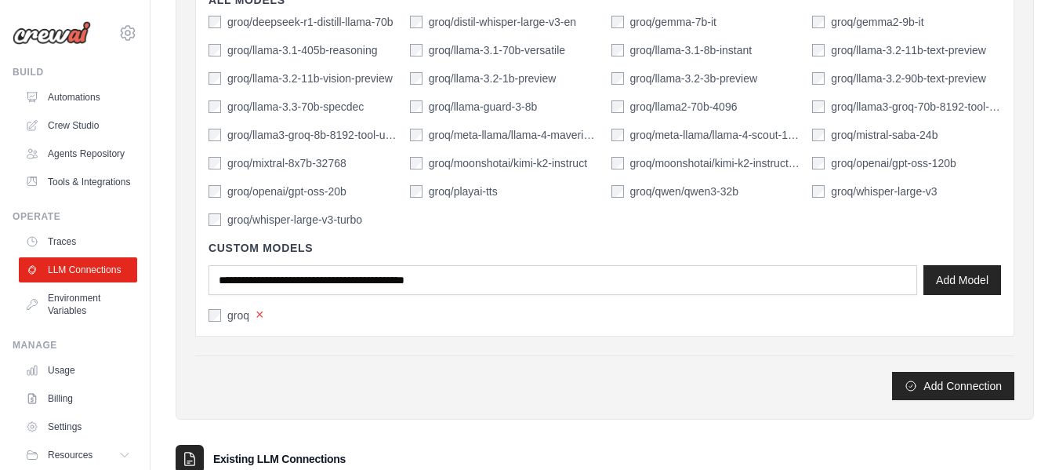
click at [257, 316] on button "×" at bounding box center [260, 314] width 9 height 14
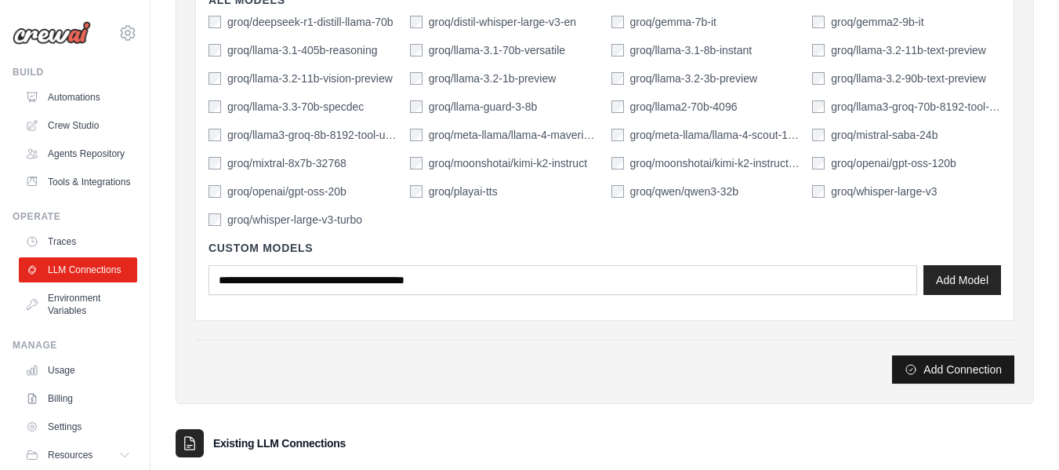
click at [937, 368] on button "Add Connection" at bounding box center [953, 369] width 122 height 28
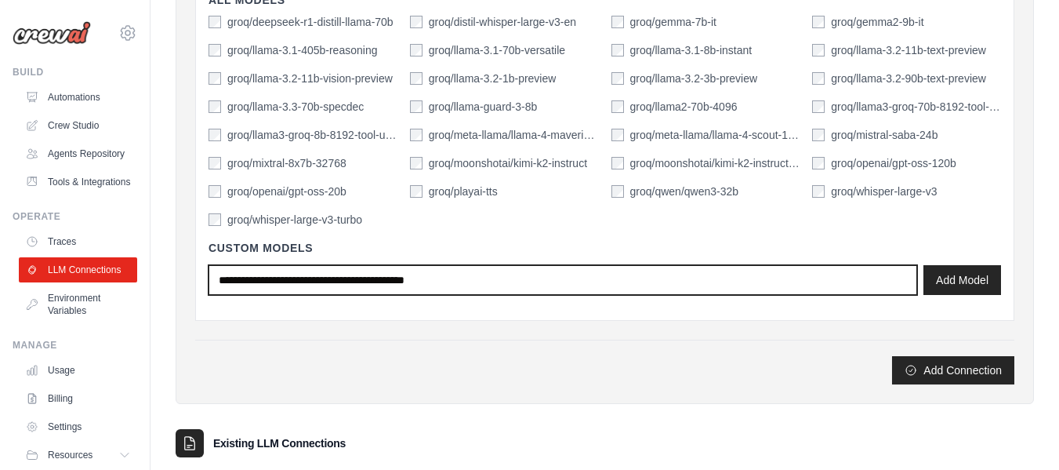
click at [555, 279] on input "text" at bounding box center [563, 280] width 709 height 30
type input "*"
type input "****"
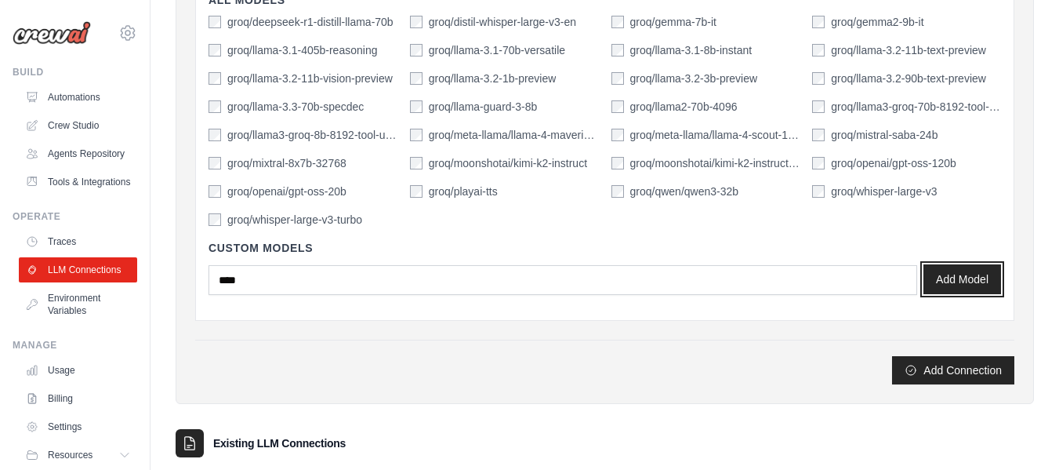
click at [946, 278] on button "Add Model" at bounding box center [963, 279] width 78 height 30
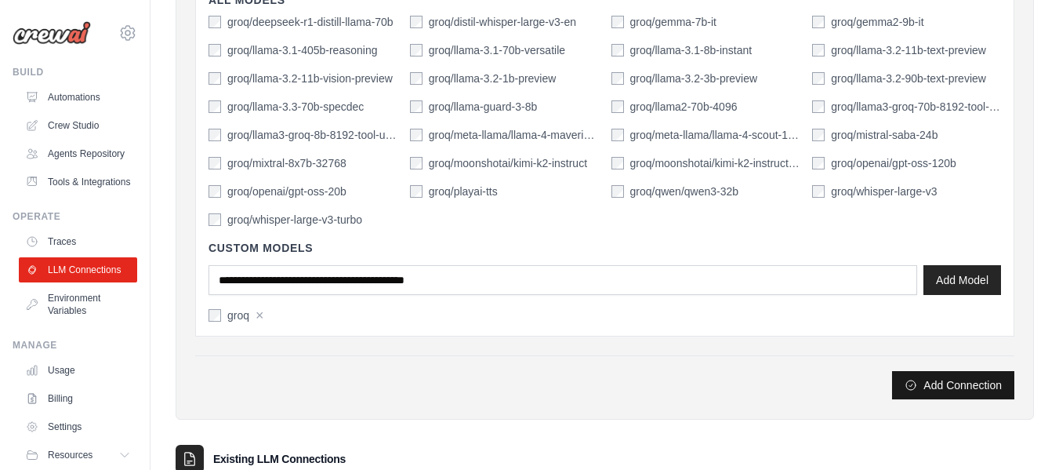
click at [947, 387] on button "Add Connection" at bounding box center [953, 385] width 122 height 28
click at [231, 313] on label "groq" at bounding box center [238, 315] width 22 height 16
click at [983, 381] on button "Add Connection" at bounding box center [953, 385] width 122 height 28
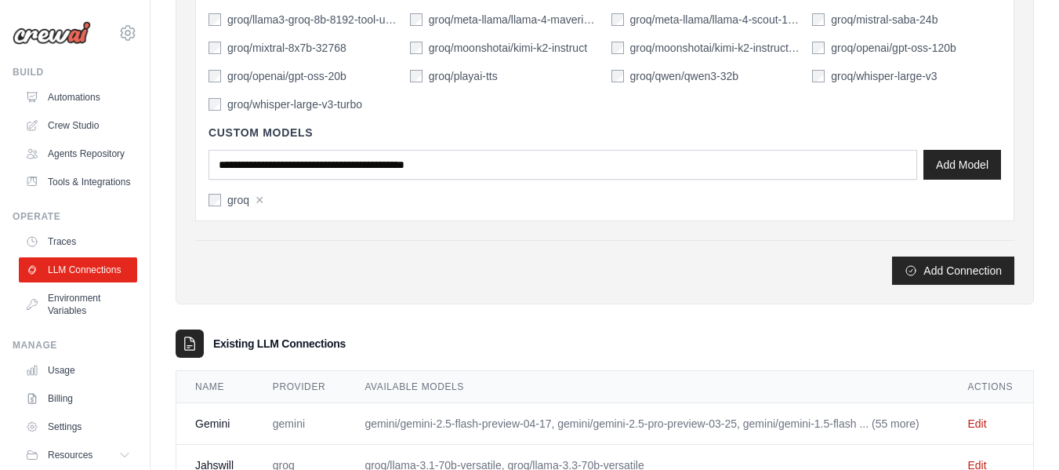
scroll to position [694, 0]
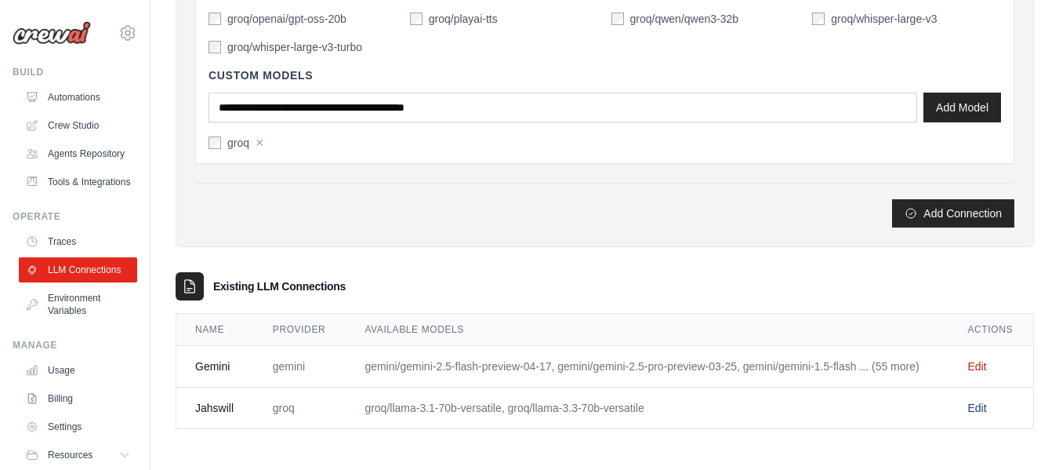
click at [981, 408] on link "Edit" at bounding box center [977, 407] width 19 height 13
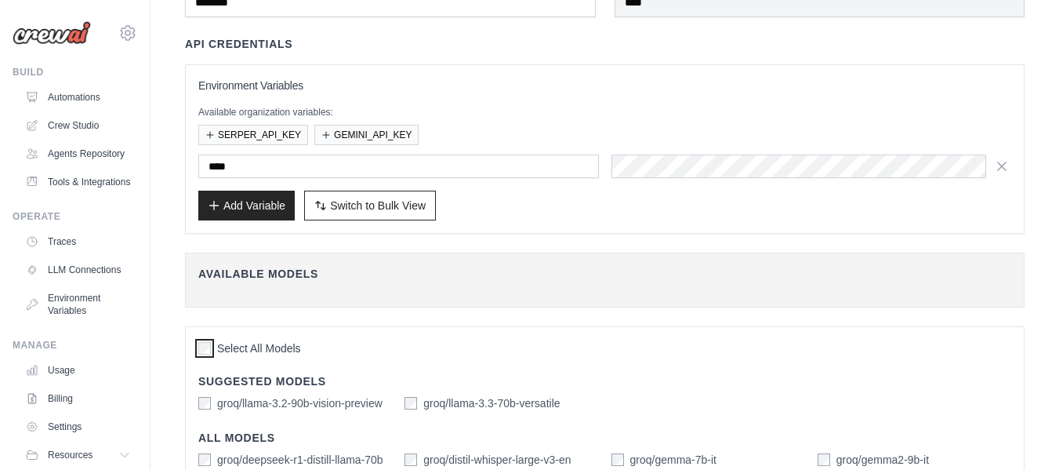
scroll to position [471, 0]
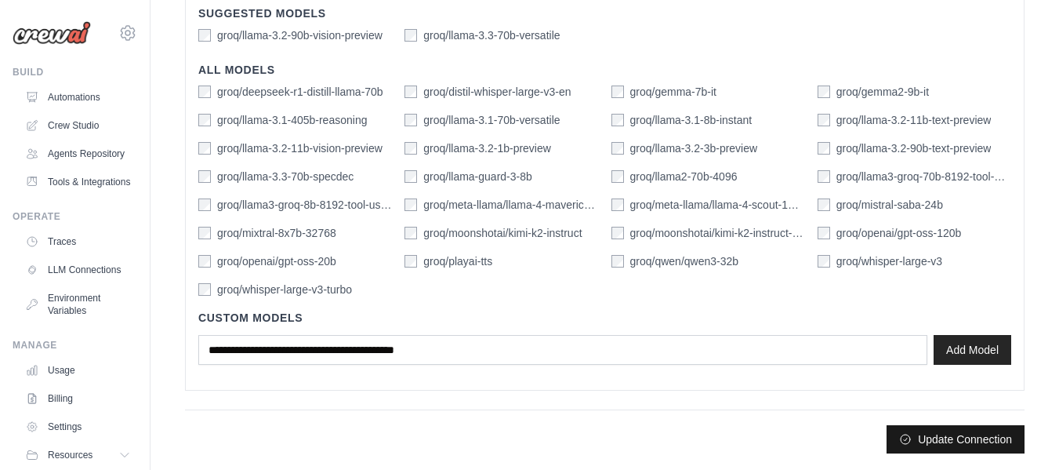
click at [948, 433] on button "Update Connection" at bounding box center [956, 439] width 138 height 28
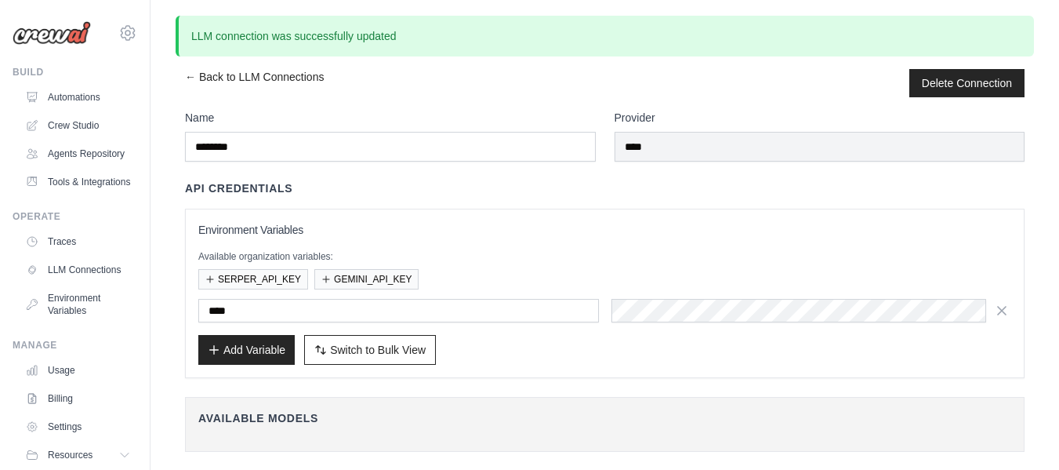
click at [93, 93] on link "Automations" at bounding box center [79, 97] width 118 height 25
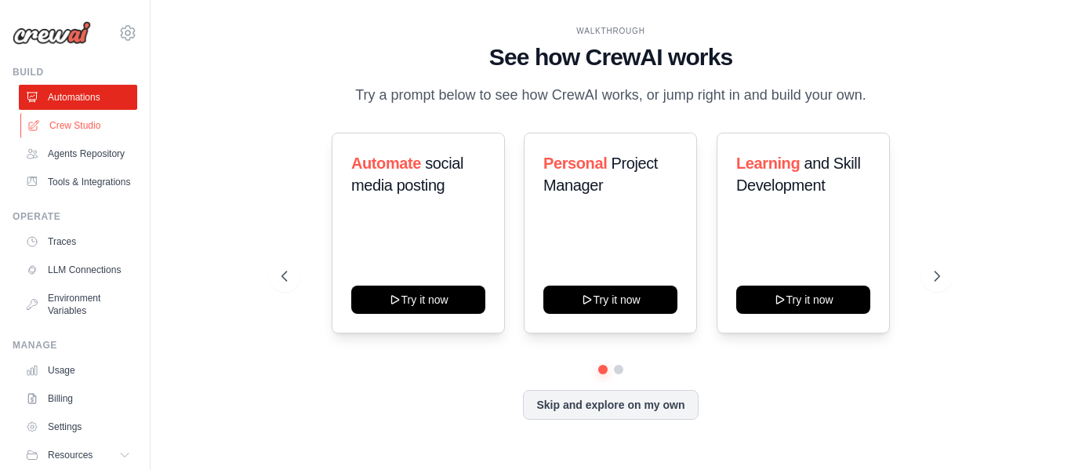
click at [83, 125] on link "Crew Studio" at bounding box center [79, 125] width 118 height 25
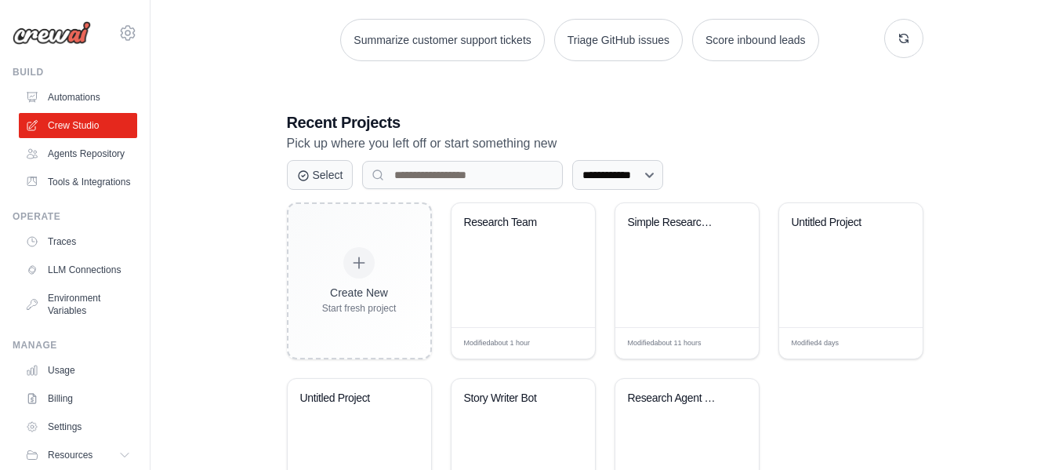
scroll to position [242, 0]
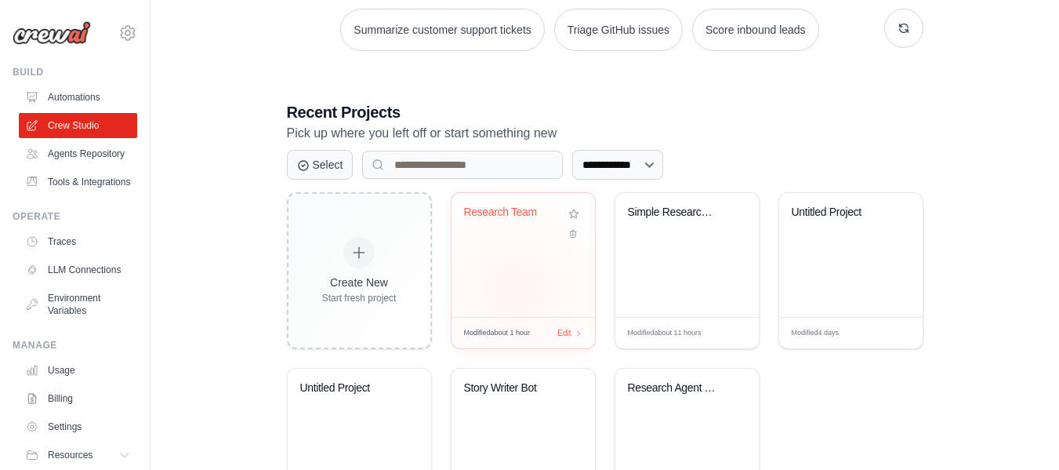
click at [516, 289] on div "Research Team" at bounding box center [523, 255] width 143 height 124
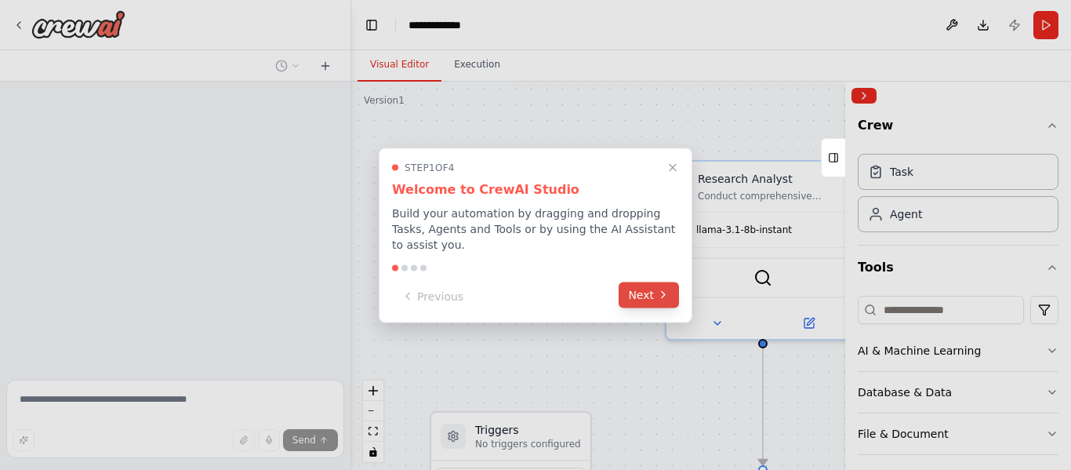
click at [658, 292] on icon at bounding box center [663, 295] width 13 height 13
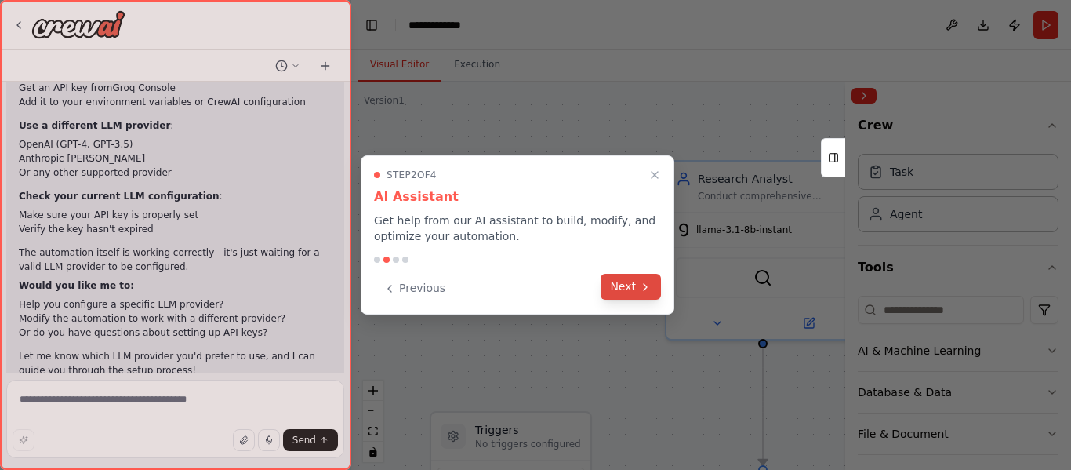
click at [640, 288] on icon at bounding box center [645, 287] width 13 height 13
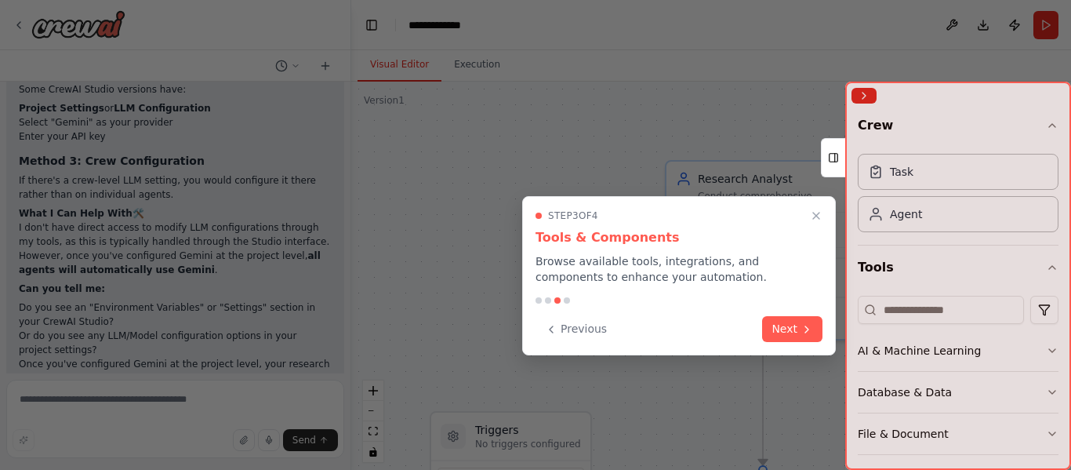
scroll to position [2751, 0]
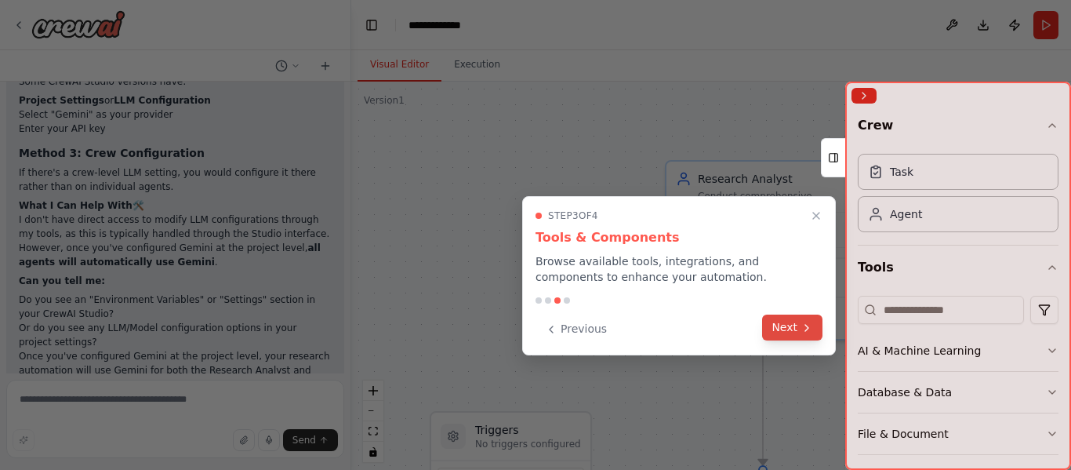
click at [788, 321] on button "Next" at bounding box center [792, 327] width 60 height 26
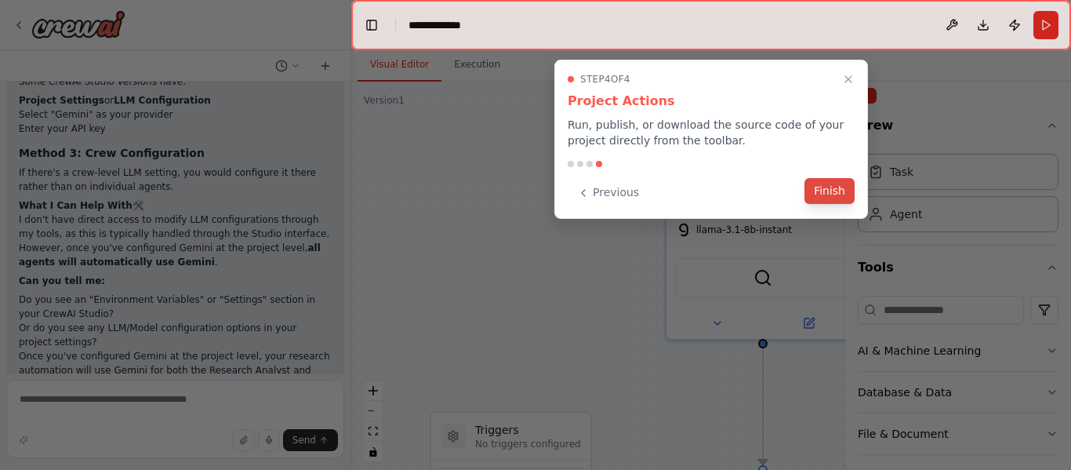
click at [837, 193] on button "Finish" at bounding box center [829, 191] width 50 height 26
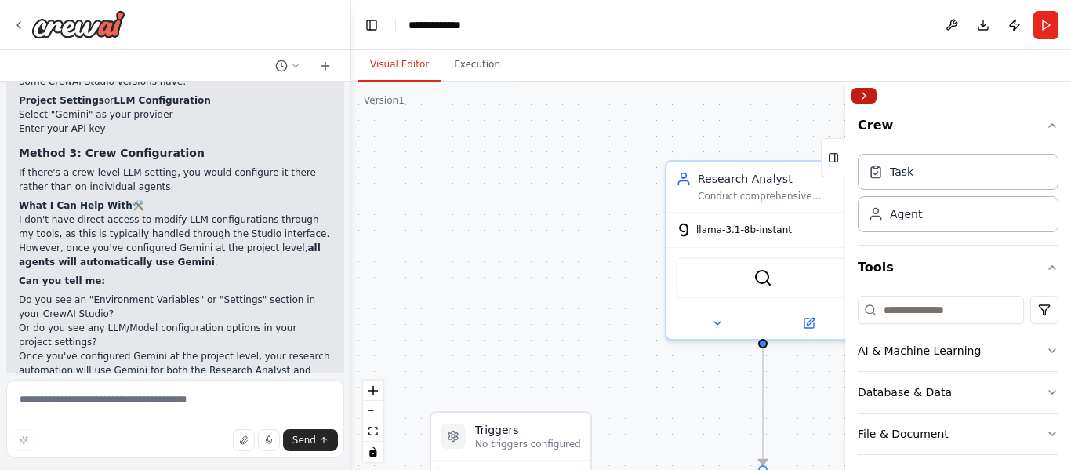
click at [858, 98] on button "Collapse right sidebar" at bounding box center [863, 96] width 25 height 16
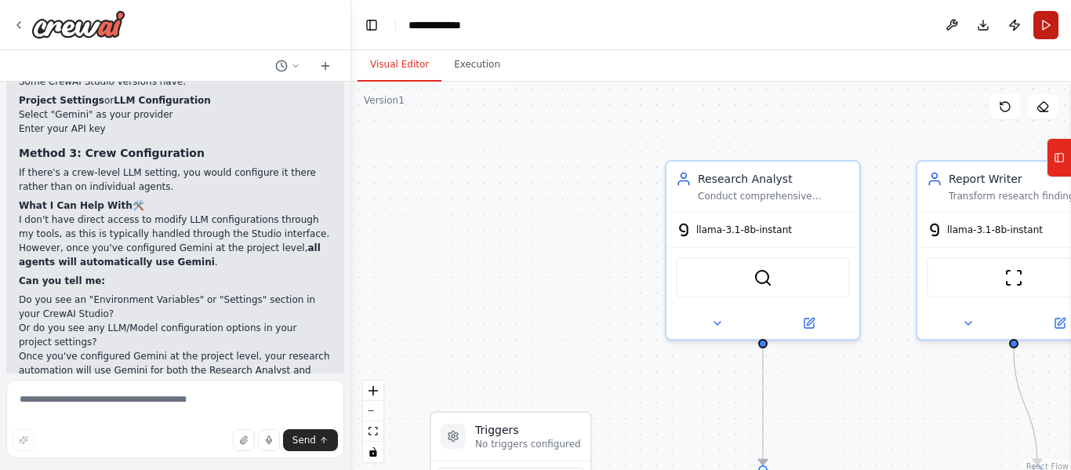
click at [1044, 27] on button "Run" at bounding box center [1045, 25] width 25 height 28
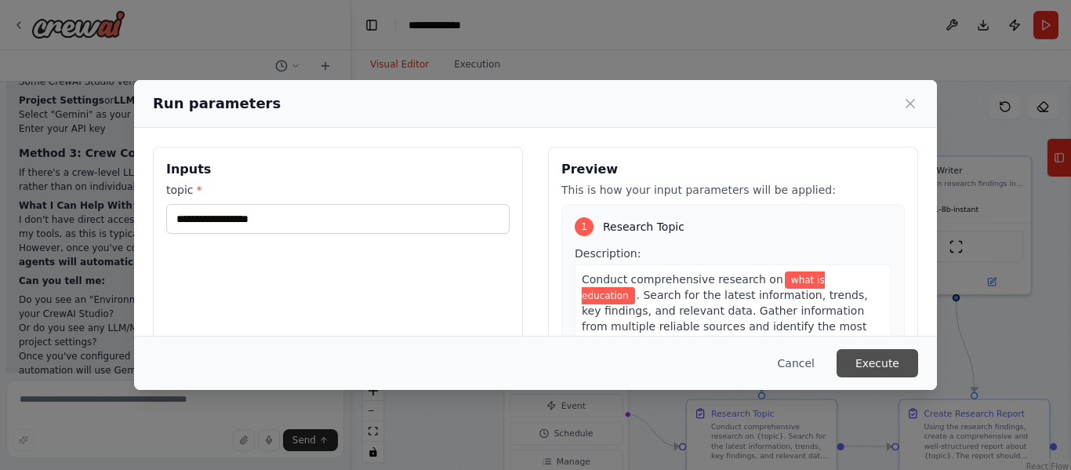
click at [891, 360] on button "Execute" at bounding box center [878, 363] width 82 height 28
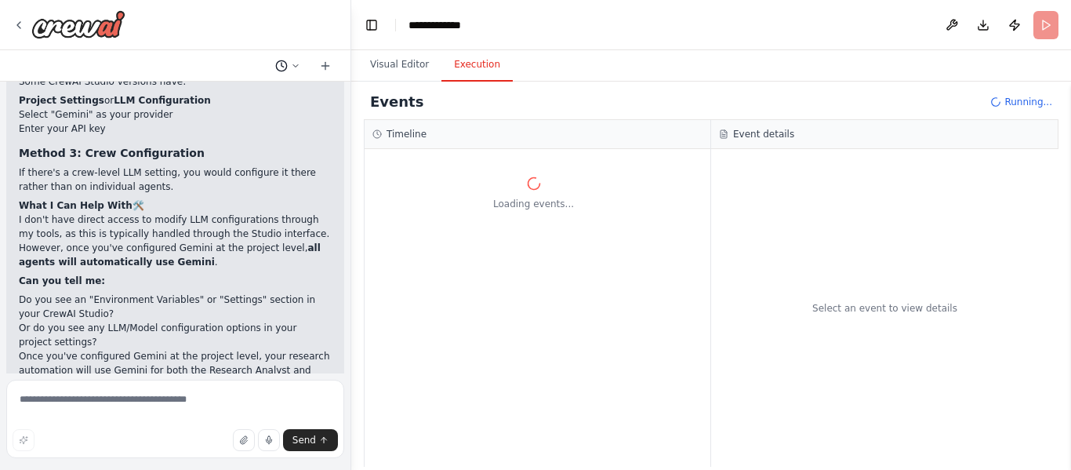
click at [300, 60] on button at bounding box center [288, 65] width 38 height 19
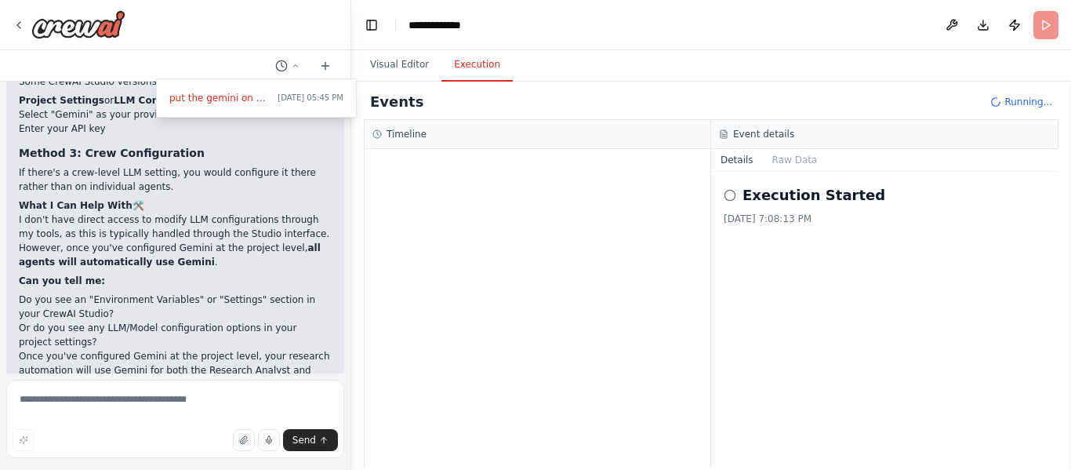
click at [214, 64] on div at bounding box center [175, 235] width 351 height 470
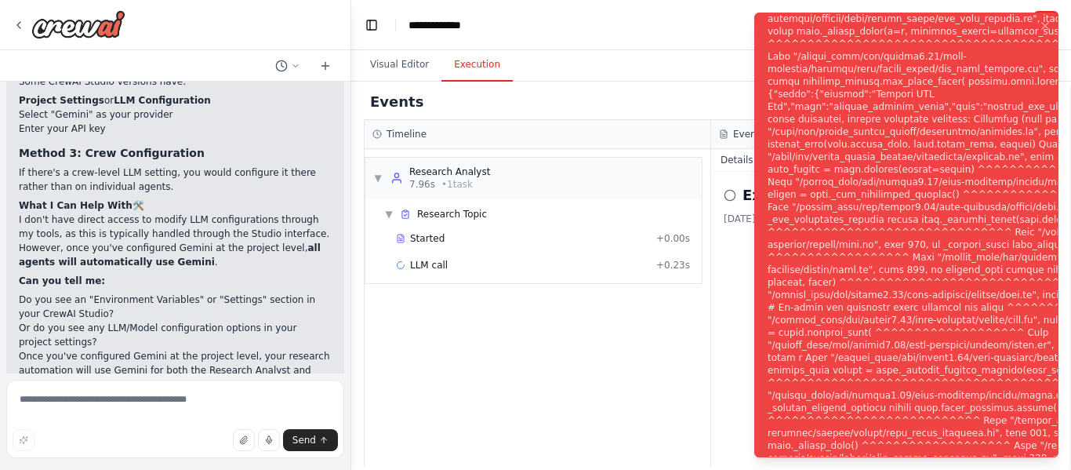
scroll to position [2878, 0]
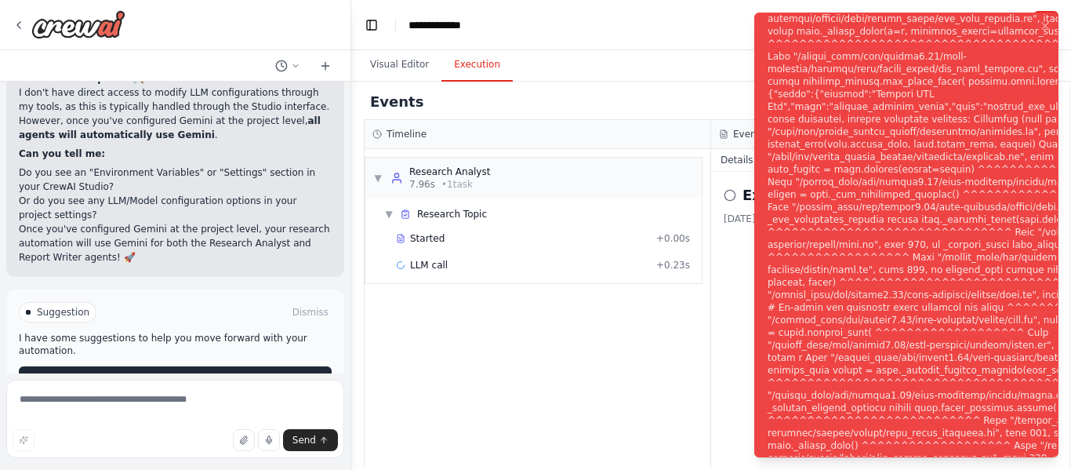
click at [232, 366] on button "Help fix error" at bounding box center [175, 378] width 313 height 25
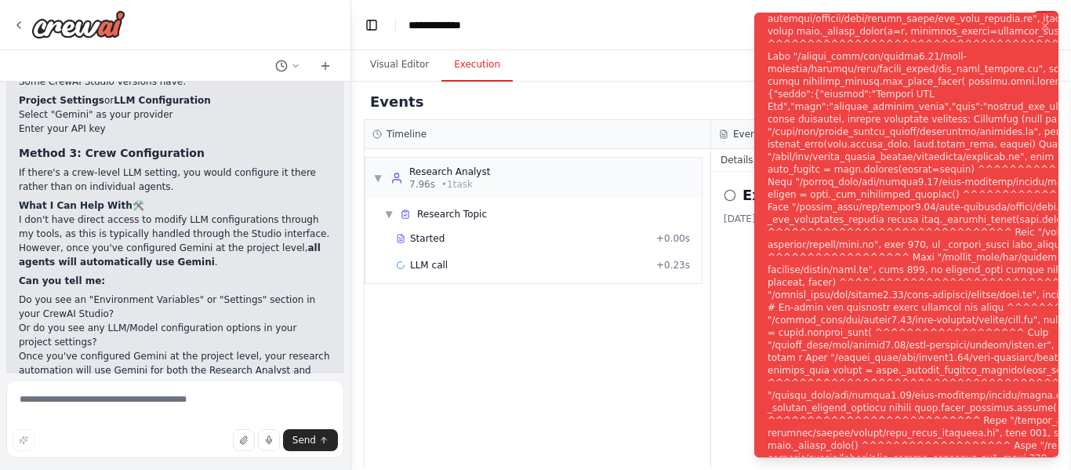
scroll to position [2812, 0]
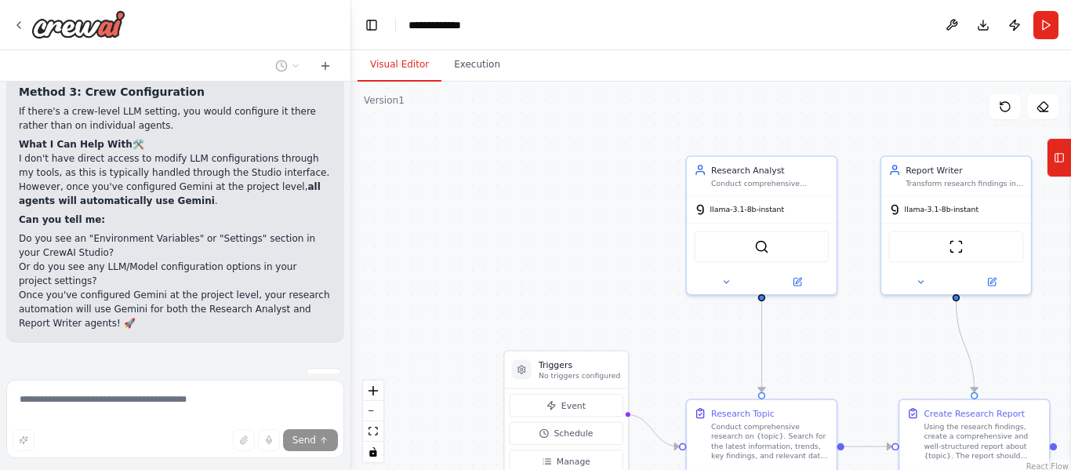
click at [405, 62] on button "Visual Editor" at bounding box center [400, 65] width 84 height 33
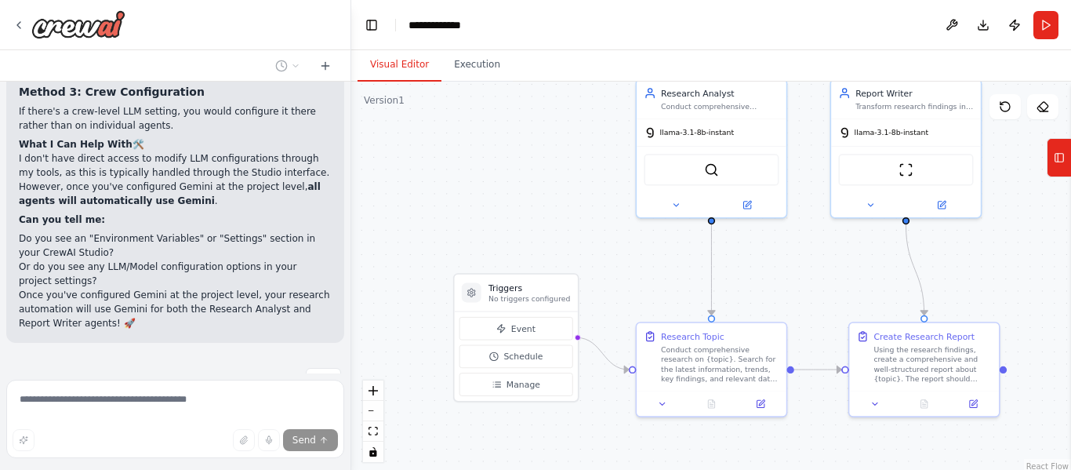
drag, startPoint x: 658, startPoint y: 283, endPoint x: 608, endPoint y: 206, distance: 91.8
click at [608, 206] on div ".deletable-edge-delete-btn { width: 20px; height: 20px; border: 0px solid #ffff…" at bounding box center [711, 278] width 720 height 392
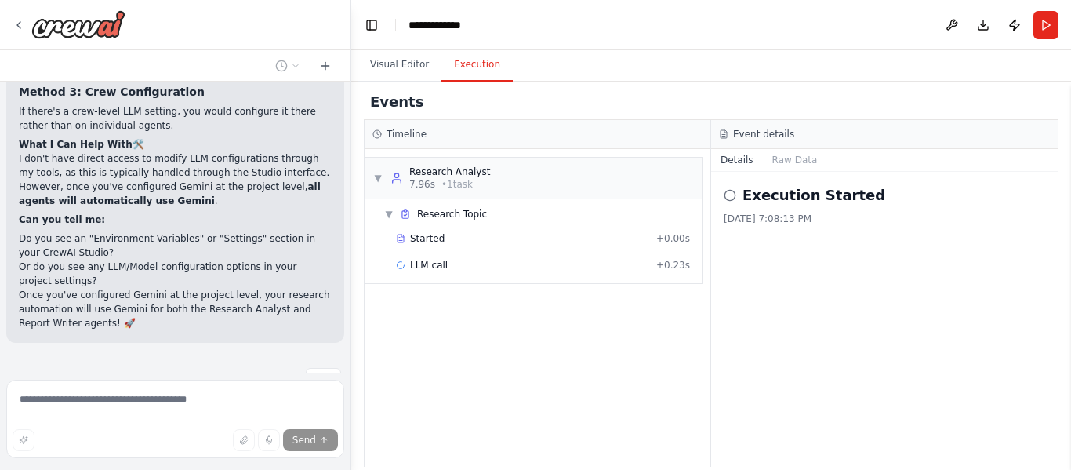
click at [459, 77] on button "Execution" at bounding box center [476, 65] width 71 height 33
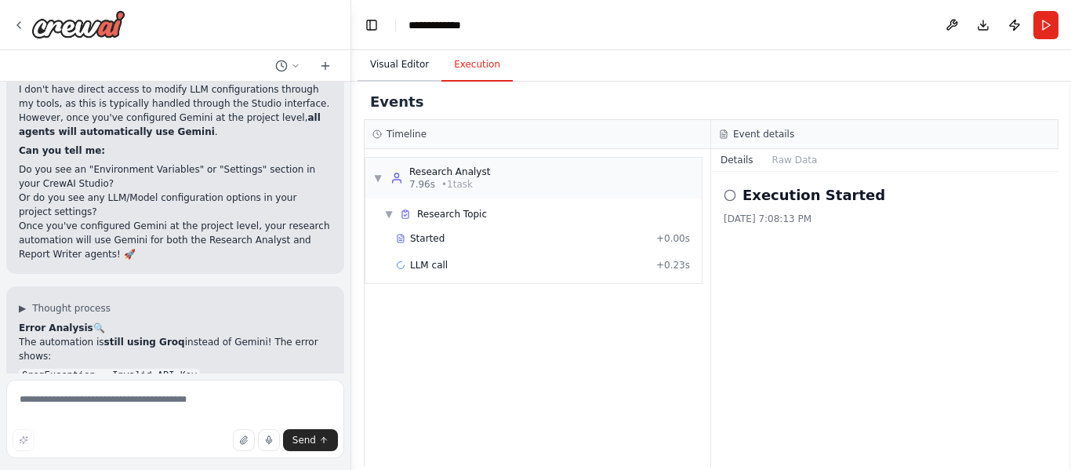
click at [408, 61] on button "Visual Editor" at bounding box center [400, 65] width 84 height 33
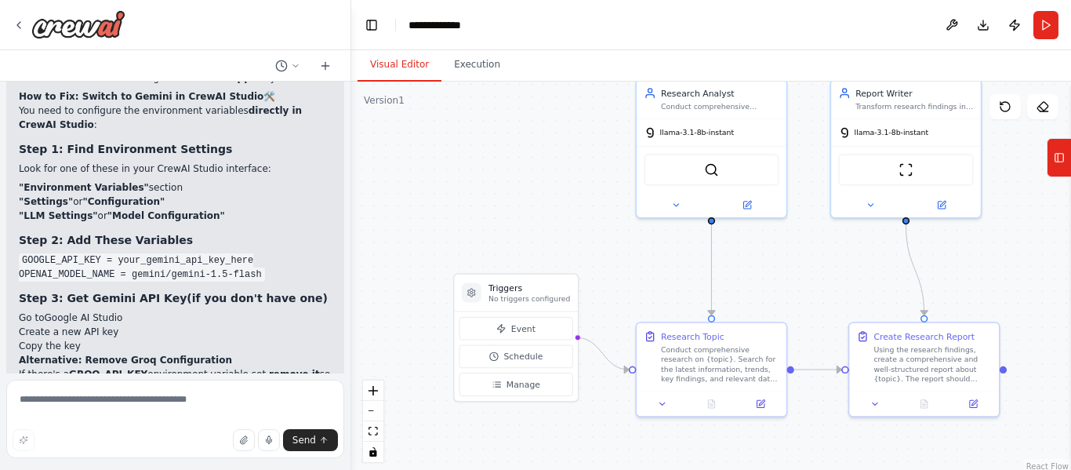
scroll to position [3227, 0]
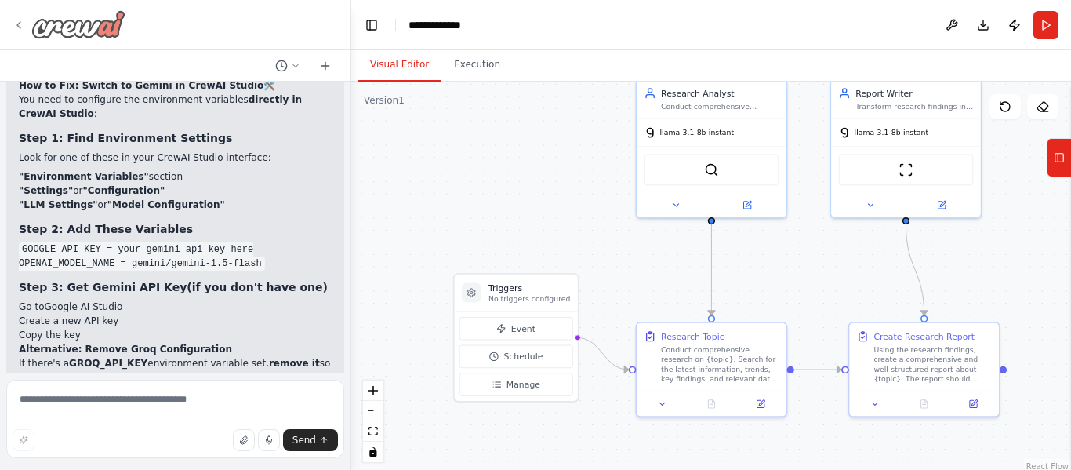
click at [13, 24] on icon at bounding box center [19, 25] width 13 height 13
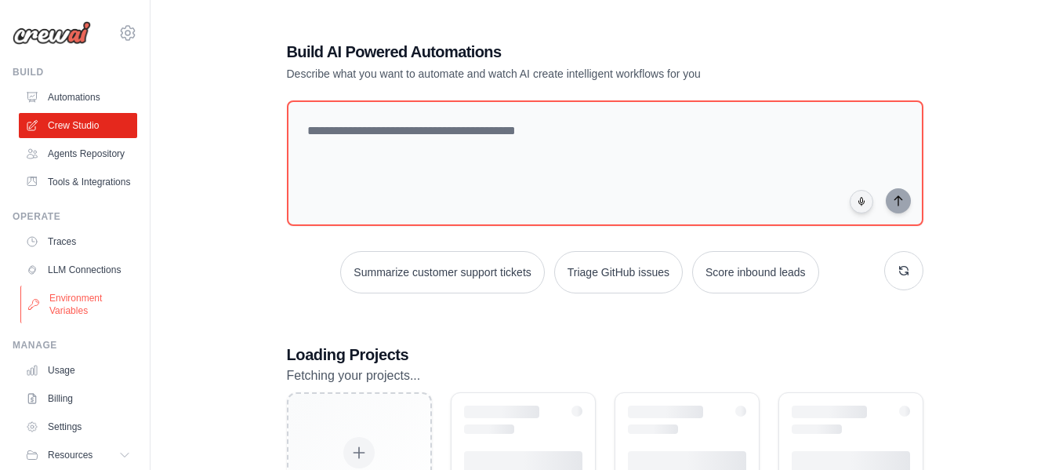
click at [67, 323] on link "Environment Variables" at bounding box center [79, 304] width 118 height 38
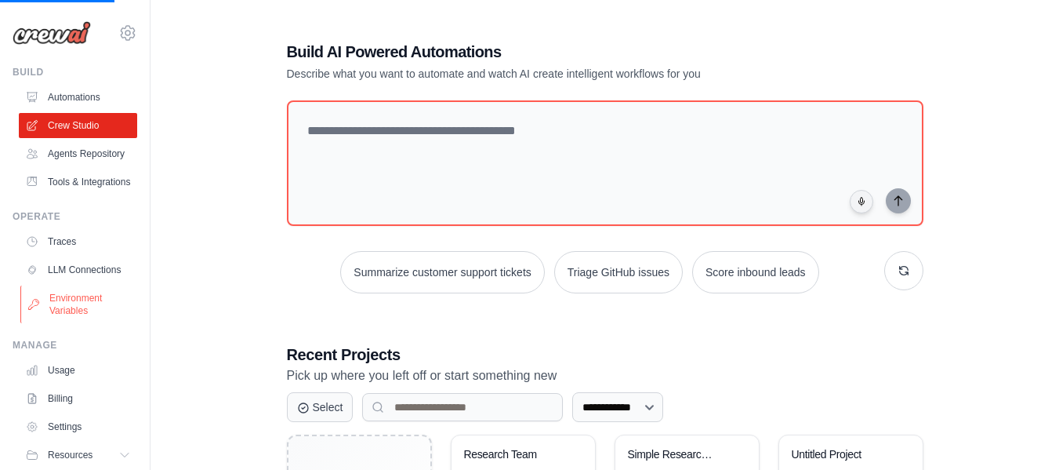
scroll to position [242, 0]
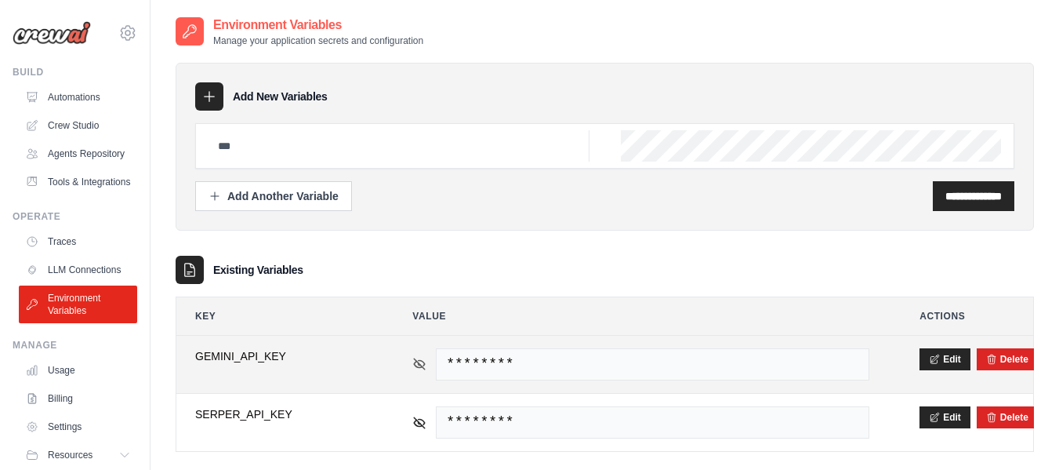
click at [424, 362] on icon at bounding box center [420, 363] width 11 height 7
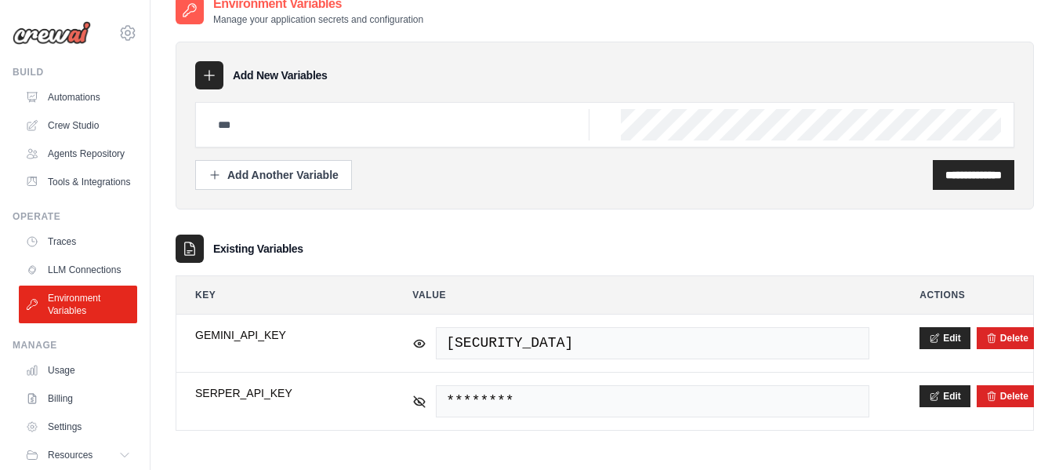
scroll to position [31, 0]
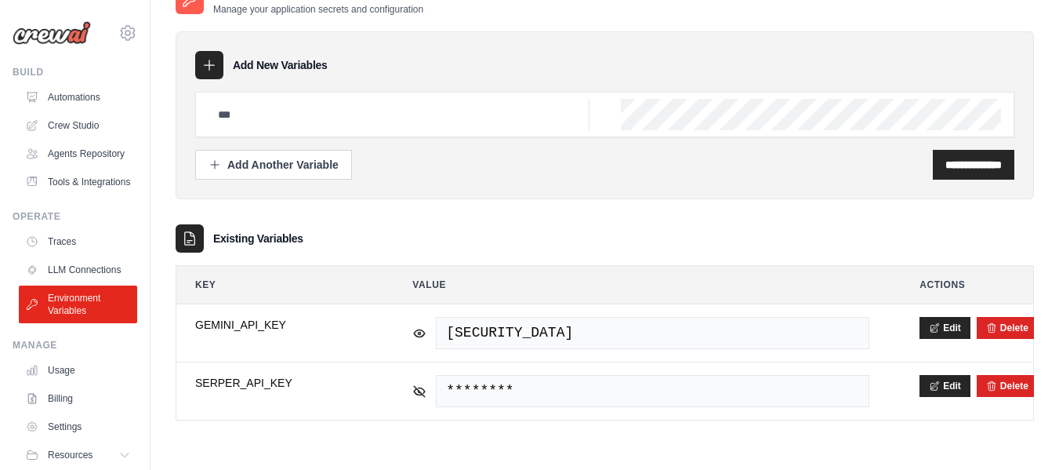
click at [441, 237] on div "Existing Variables" at bounding box center [605, 238] width 859 height 28
click at [74, 102] on link "Automations" at bounding box center [79, 97] width 118 height 25
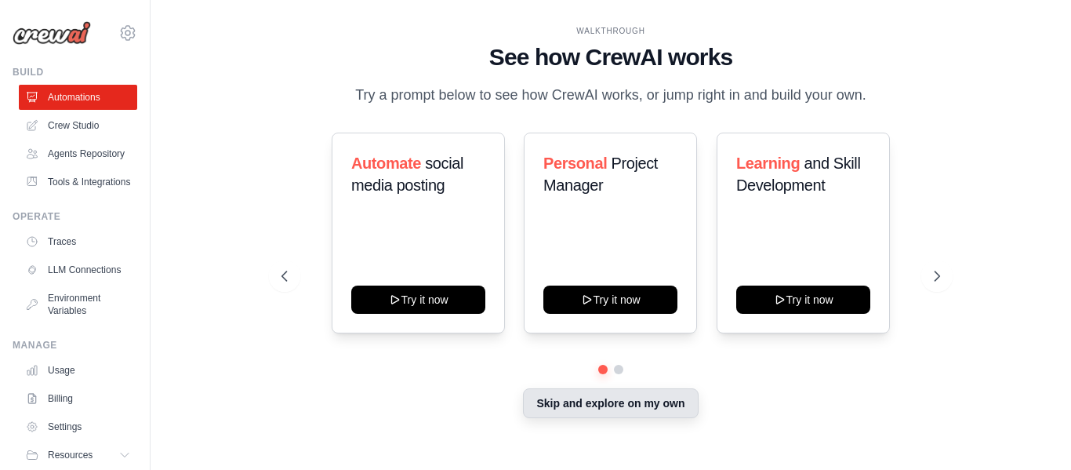
click at [634, 410] on button "Skip and explore on my own" at bounding box center [610, 403] width 175 height 30
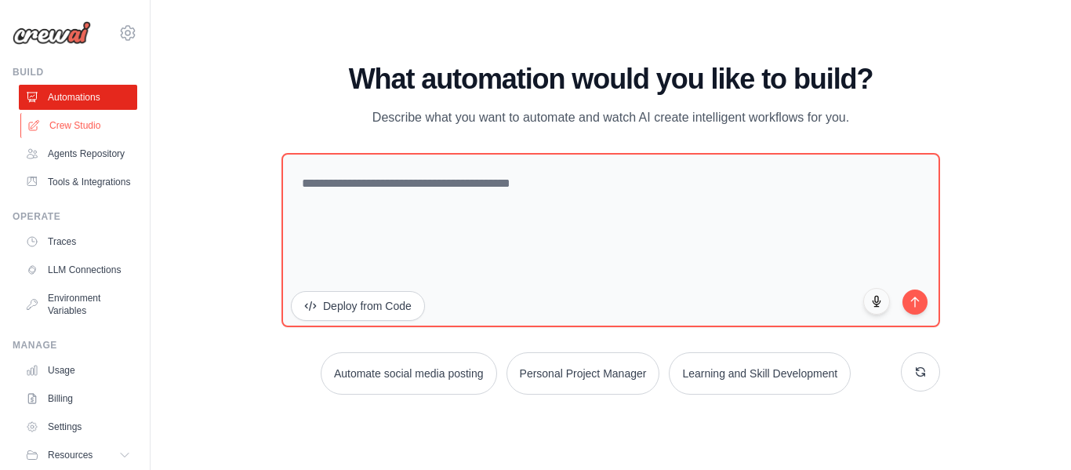
click at [78, 129] on link "Crew Studio" at bounding box center [79, 125] width 118 height 25
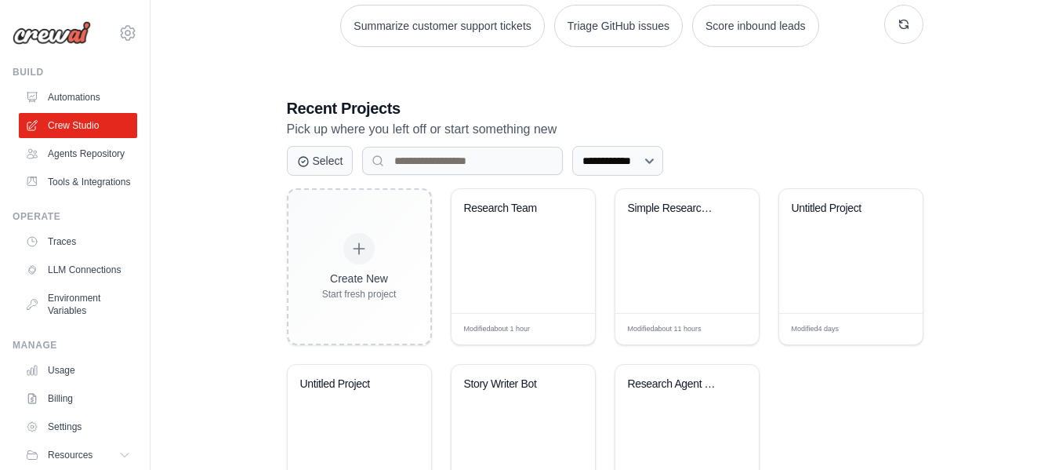
scroll to position [251, 0]
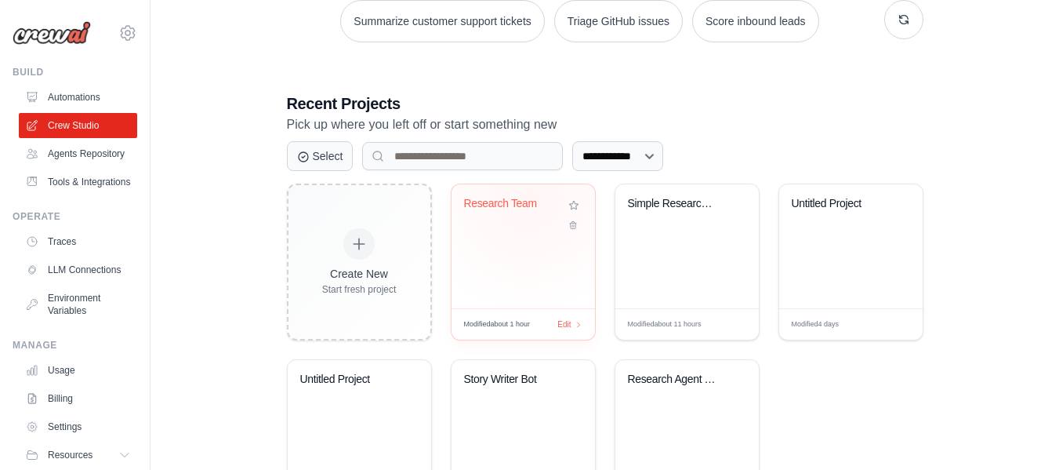
click at [528, 198] on div "Research Team" at bounding box center [511, 204] width 95 height 14
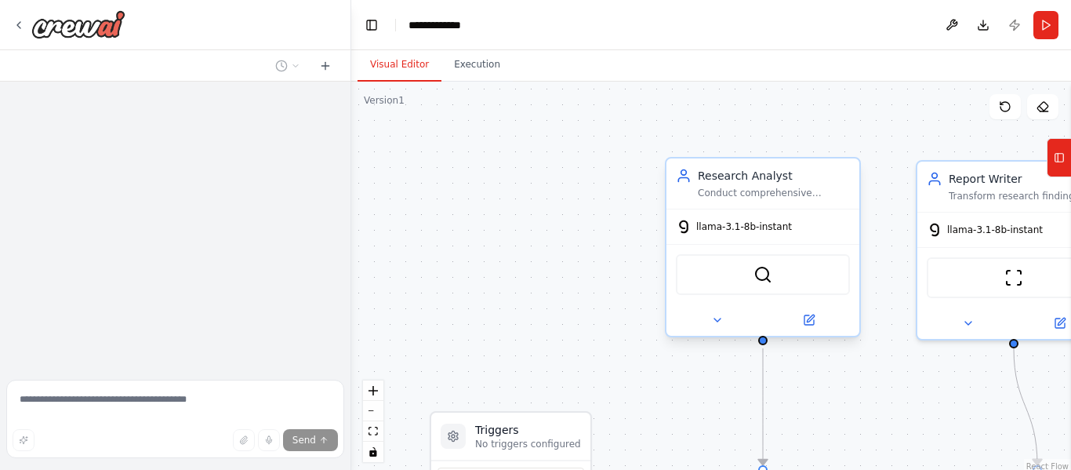
click at [804, 225] on div "llama-3.1-8b-instant" at bounding box center [762, 226] width 193 height 34
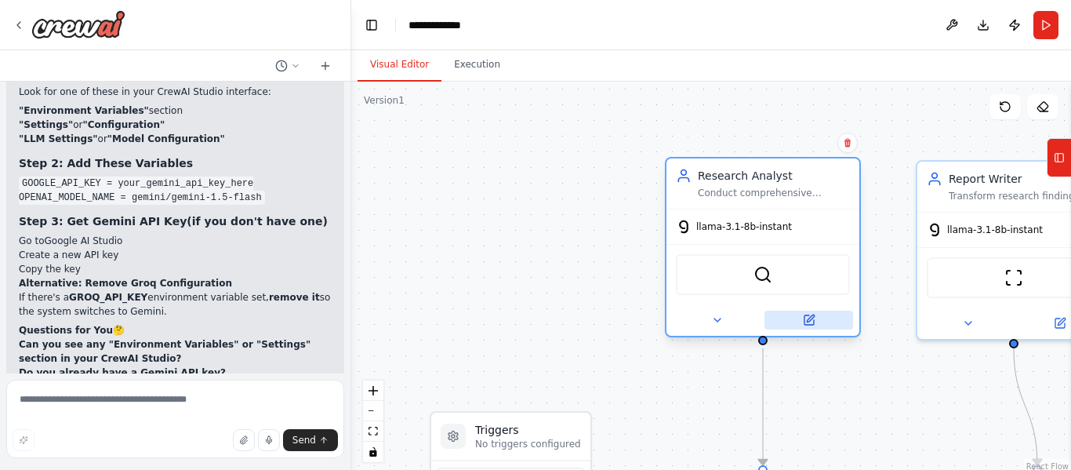
scroll to position [3323, 0]
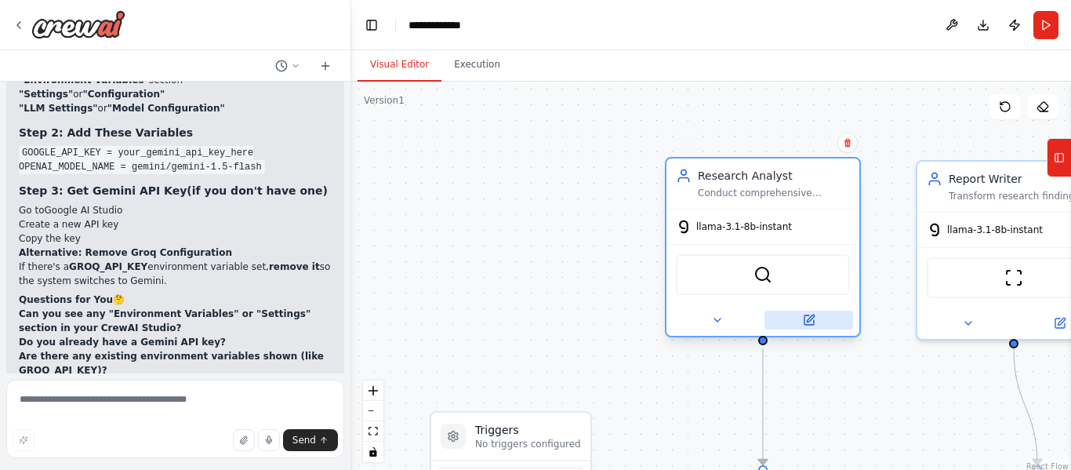
click at [808, 325] on icon at bounding box center [808, 319] width 9 height 9
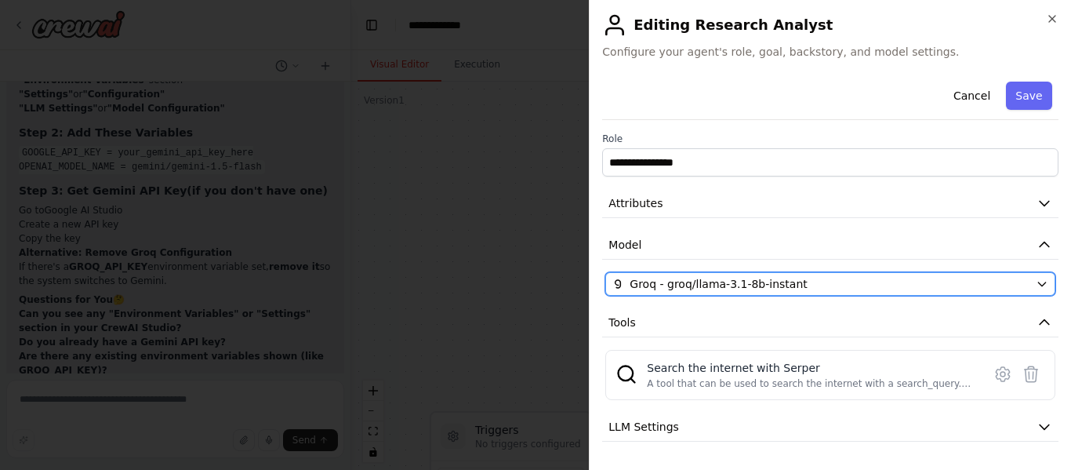
click at [877, 289] on div "Groq - groq/llama-3.1-8b-instant" at bounding box center [820, 284] width 417 height 16
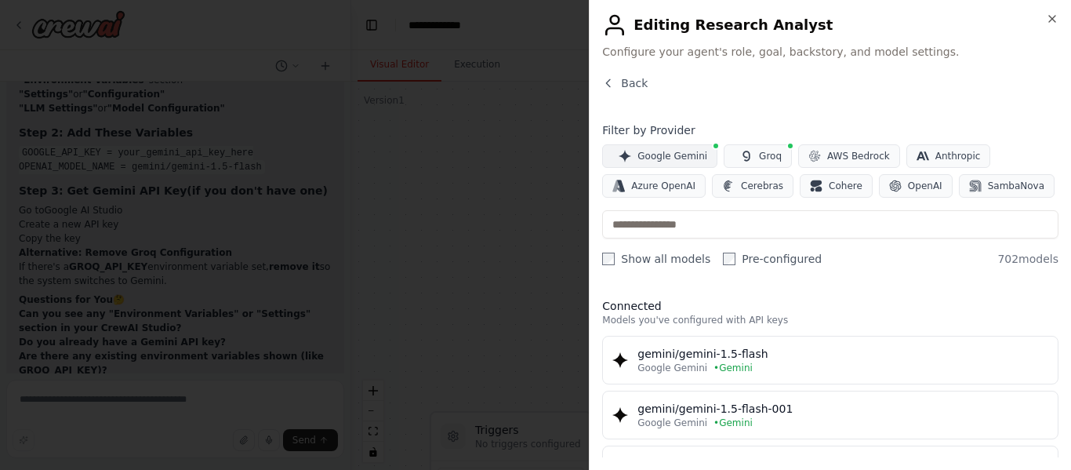
click at [655, 149] on button "Google Gemini" at bounding box center [659, 156] width 115 height 24
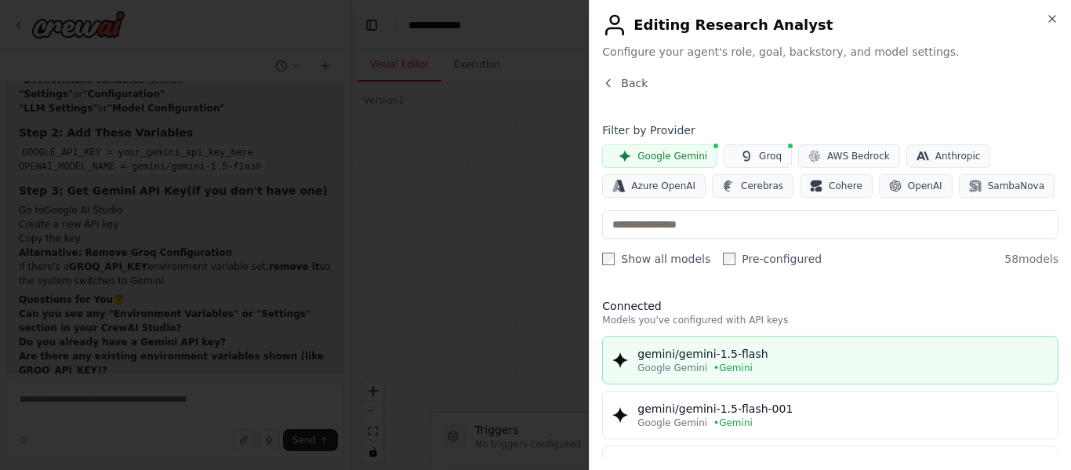
click at [761, 361] on div "gemini/gemini-1.5-flash" at bounding box center [842, 354] width 411 height 16
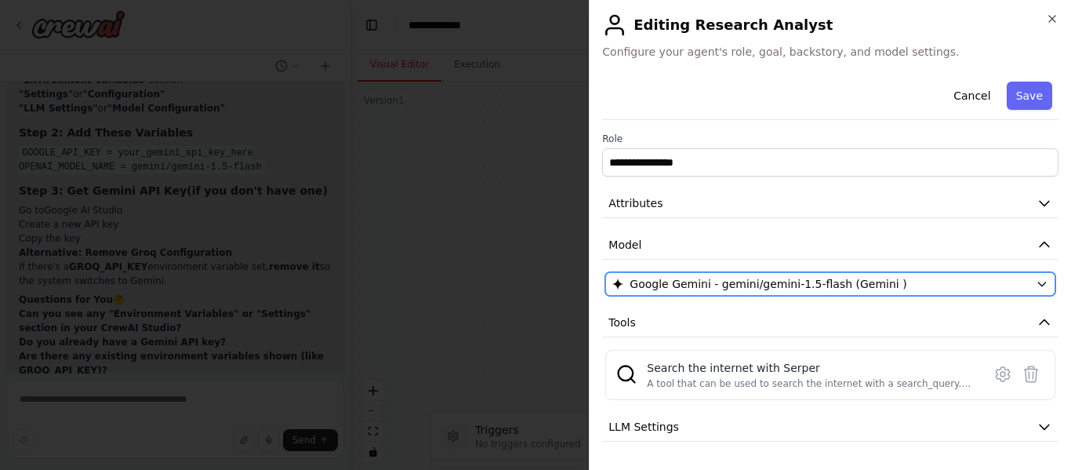
click at [690, 280] on span "Google Gemini - gemini/gemini-1.5-flash (Gemini )" at bounding box center [768, 284] width 277 height 16
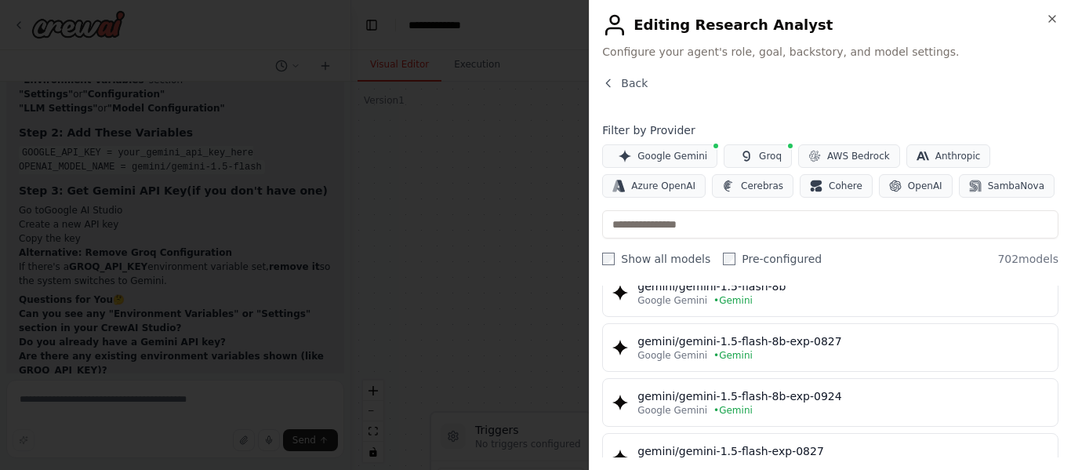
scroll to position [464, 0]
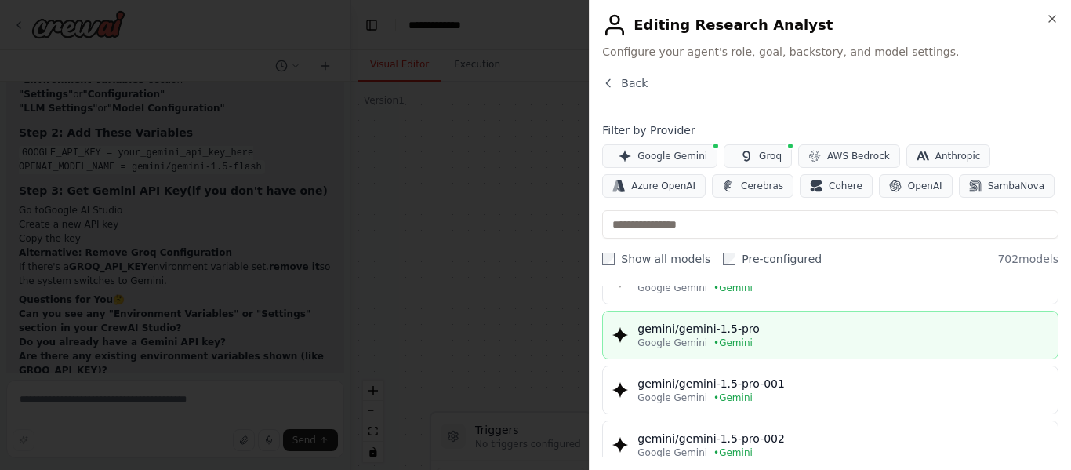
click at [848, 330] on div "gemini/gemini-1.5-pro" at bounding box center [842, 329] width 411 height 16
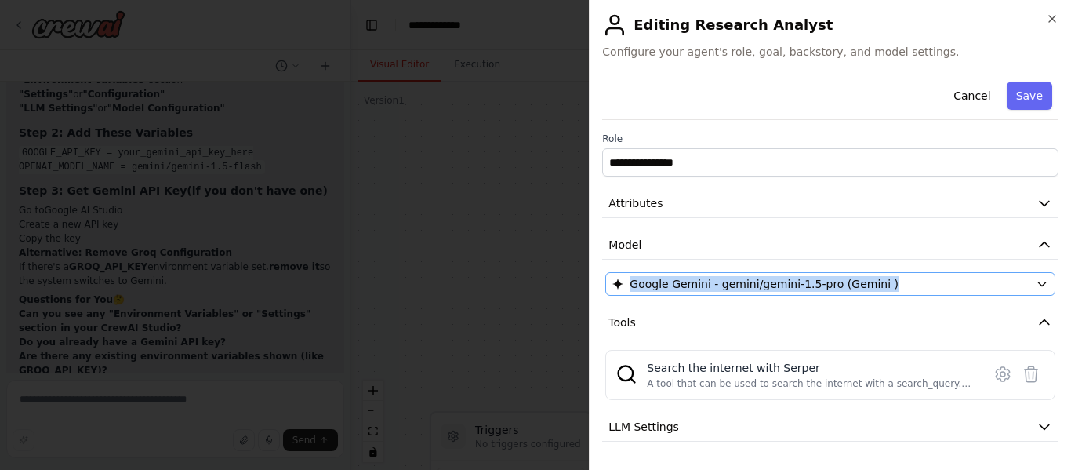
drag, startPoint x: 601, startPoint y: 286, endPoint x: 905, endPoint y: 282, distance: 303.4
click at [905, 282] on div "**********" at bounding box center [830, 235] width 482 height 470
copy span "Google Gemini - gemini/gemini-1.5-pro (Gemini )"
click at [1025, 100] on button "Save" at bounding box center [1029, 96] width 45 height 28
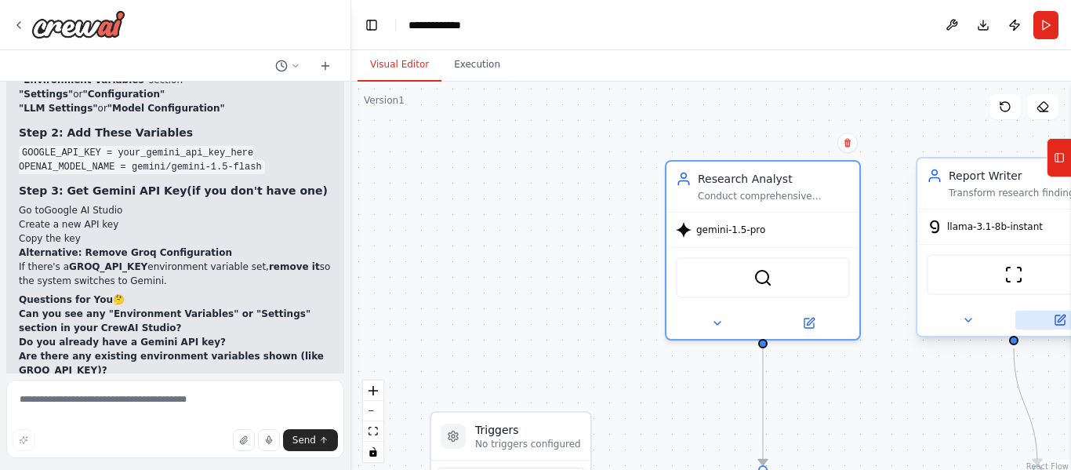
click at [1063, 318] on icon at bounding box center [1061, 317] width 7 height 7
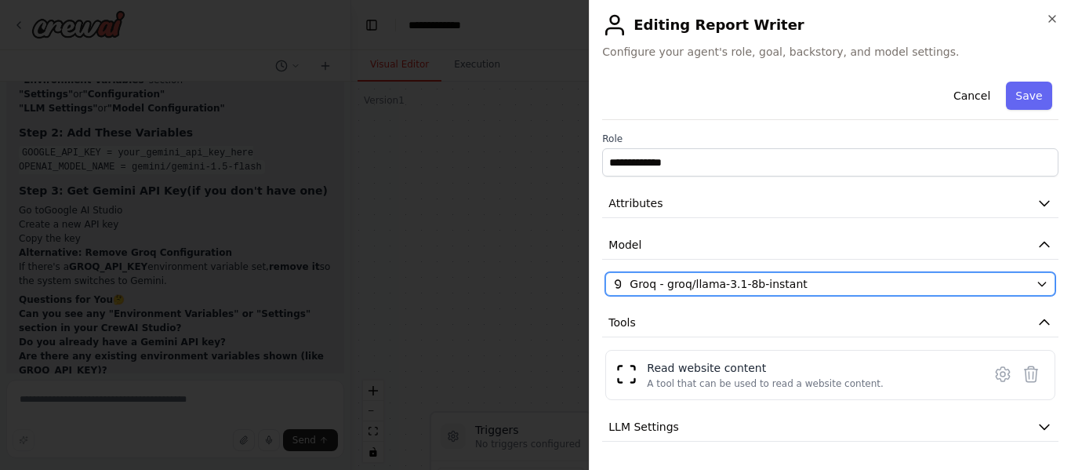
click at [666, 287] on span "Groq - groq/llama-3.1-8b-instant" at bounding box center [718, 284] width 177 height 16
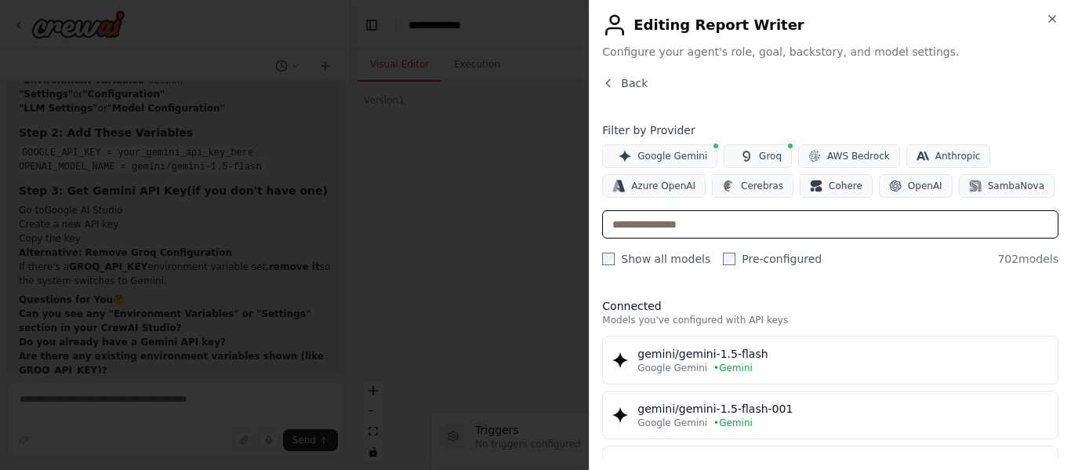
click at [762, 234] on input "text" at bounding box center [830, 224] width 456 height 28
paste input "**********"
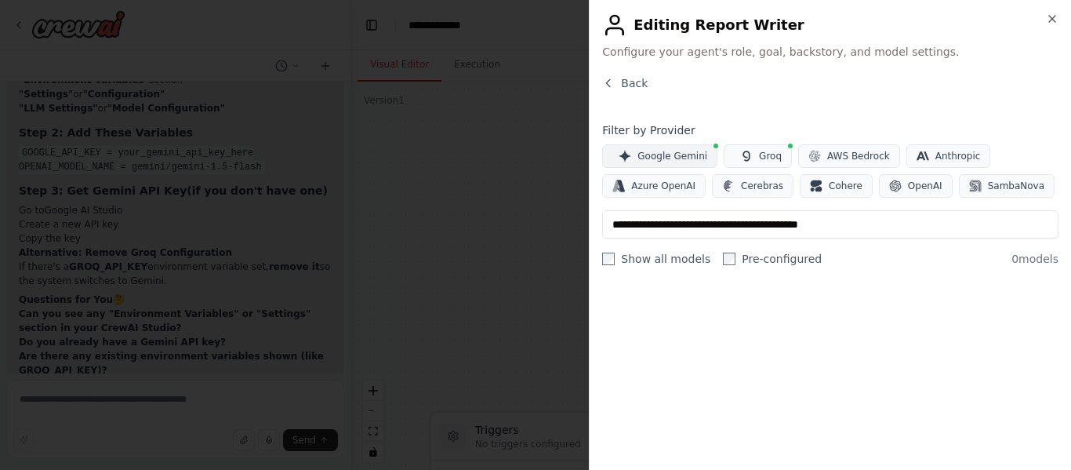
click at [670, 159] on span "Google Gemini" at bounding box center [672, 156] width 70 height 13
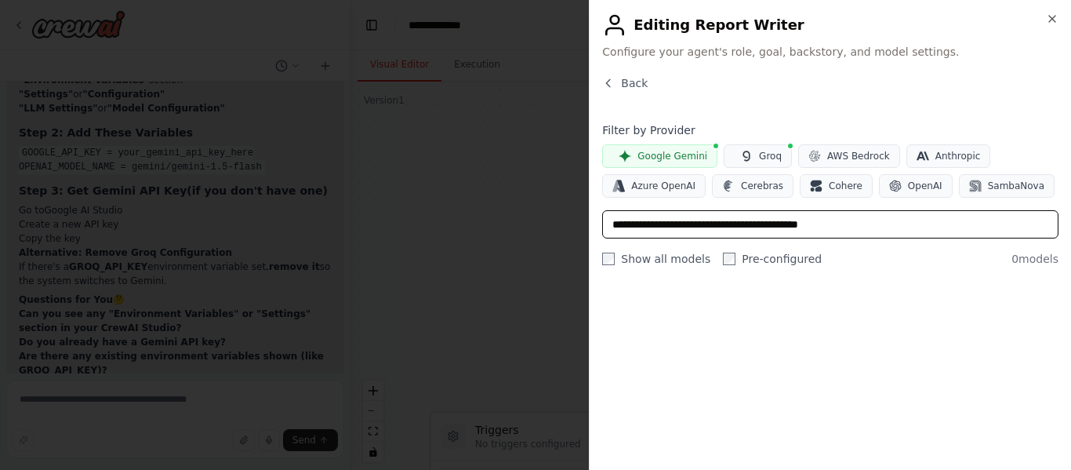
drag, startPoint x: 864, startPoint y: 230, endPoint x: 601, endPoint y: 245, distance: 263.9
click at [601, 245] on div "**********" at bounding box center [830, 235] width 482 height 470
paste input "text"
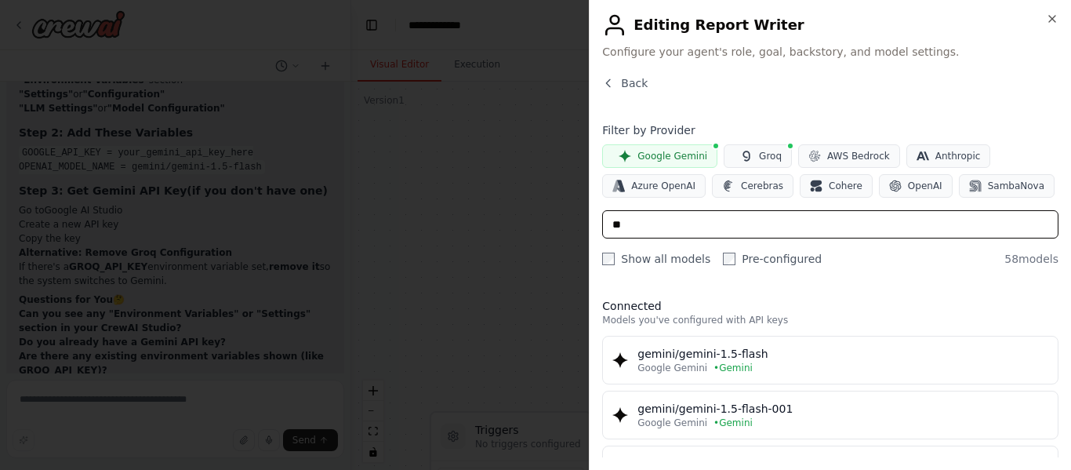
type input "*"
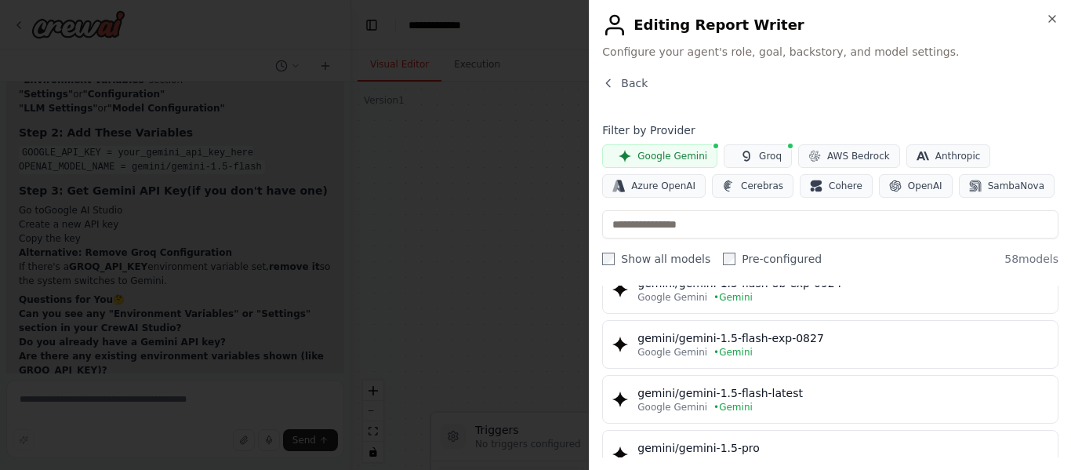
scroll to position [376, 0]
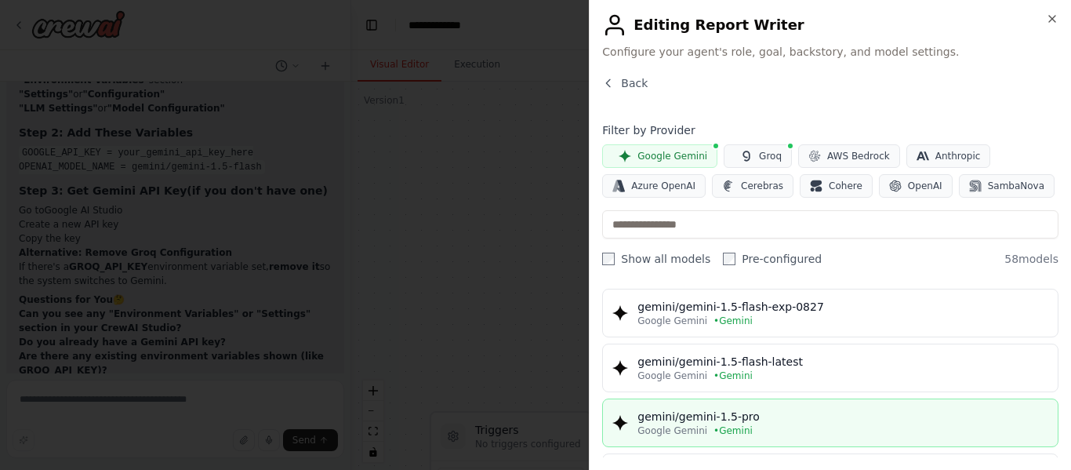
click at [856, 425] on div "Google Gemini • Gemini" at bounding box center [842, 430] width 411 height 13
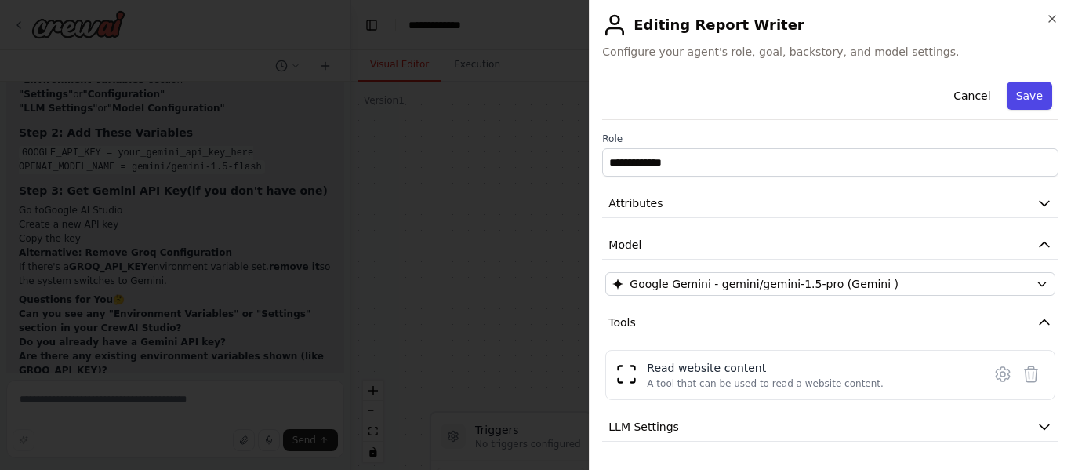
click at [1026, 99] on button "Save" at bounding box center [1029, 96] width 45 height 28
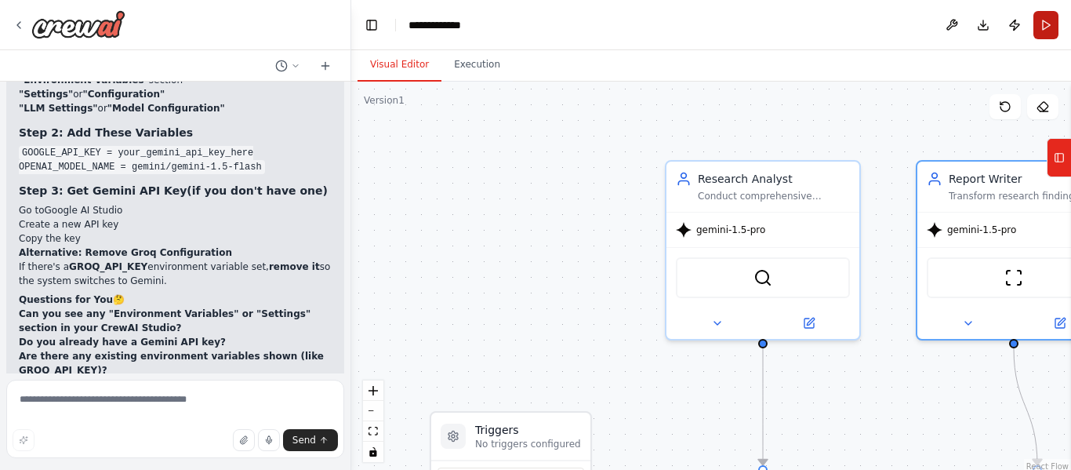
click at [1046, 22] on button "Run" at bounding box center [1045, 25] width 25 height 28
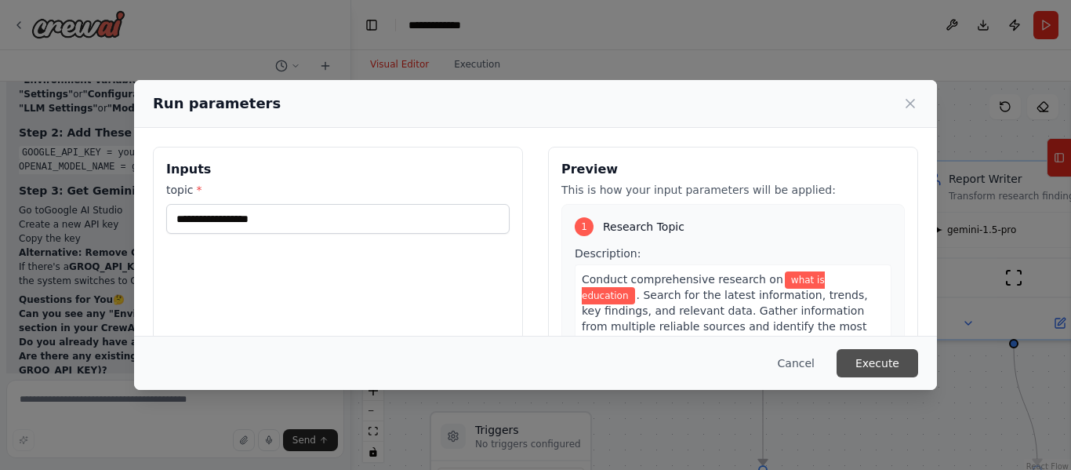
click at [869, 365] on button "Execute" at bounding box center [878, 363] width 82 height 28
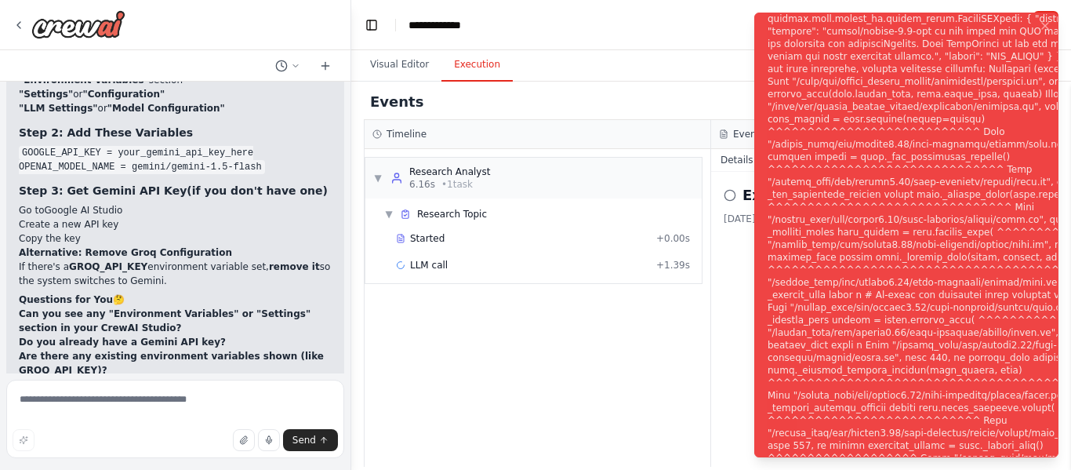
scroll to position [3450, 0]
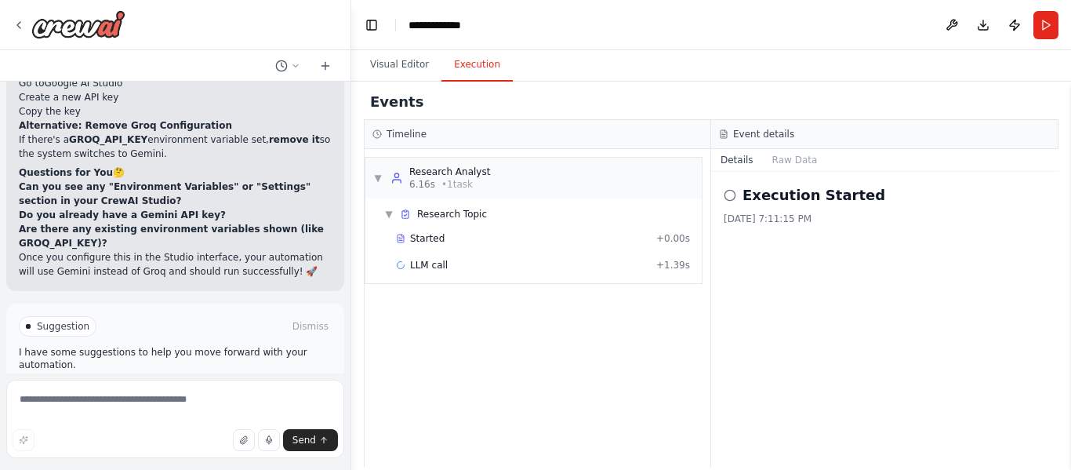
click at [142, 380] on button "Help fix error" at bounding box center [175, 392] width 313 height 25
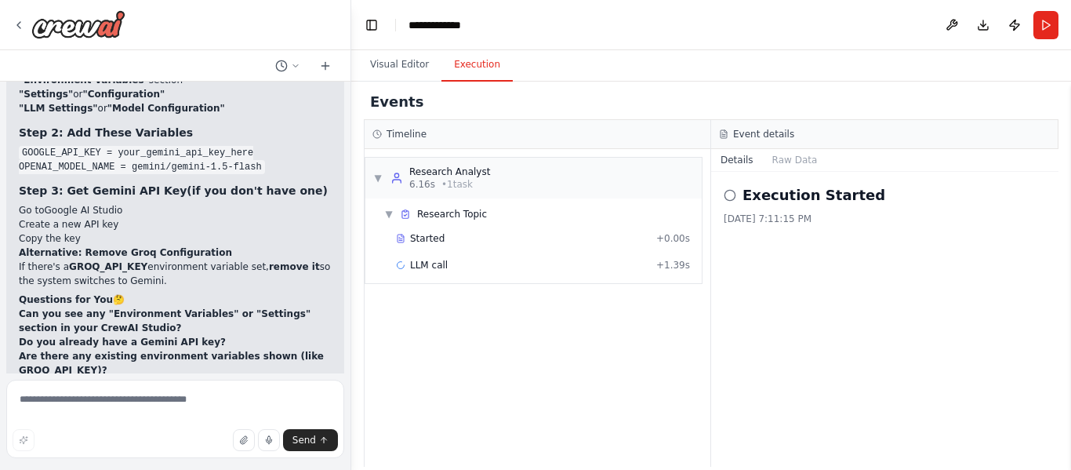
scroll to position [3385, 0]
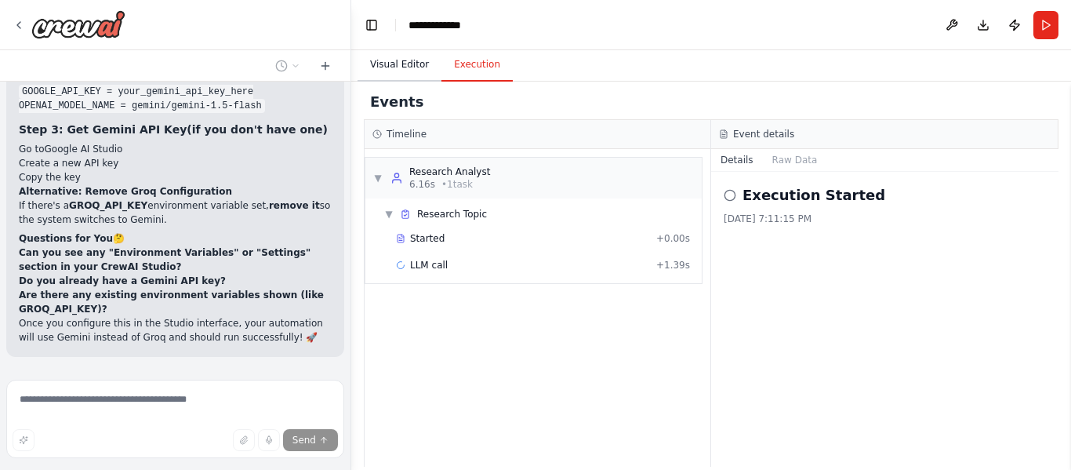
click at [398, 65] on button "Visual Editor" at bounding box center [400, 65] width 84 height 33
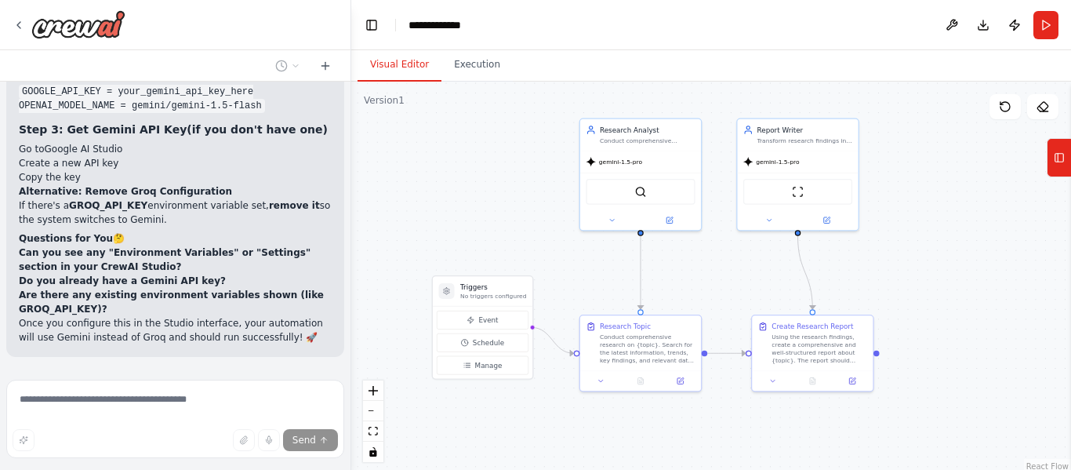
drag, startPoint x: 658, startPoint y: 377, endPoint x: 583, endPoint y: 299, distance: 108.1
click at [583, 299] on div ".deletable-edge-delete-btn { width: 20px; height: 20px; border: 0px solid #ffff…" at bounding box center [711, 278] width 720 height 392
